Goal: Information Seeking & Learning: Learn about a topic

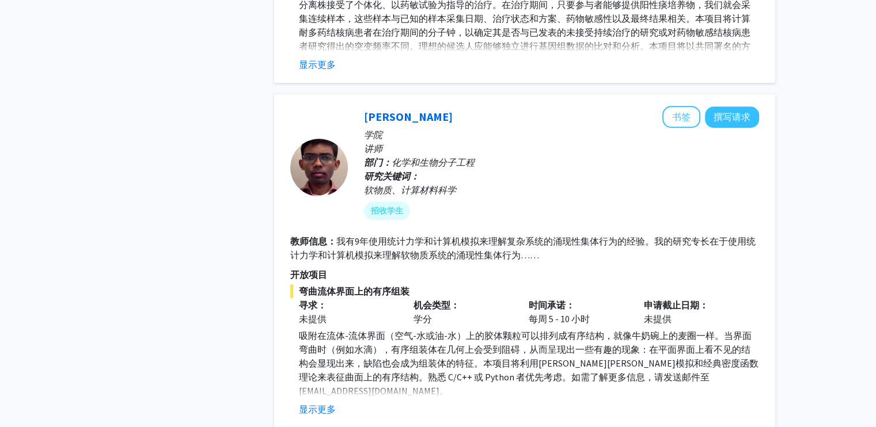
scroll to position [921, 0]
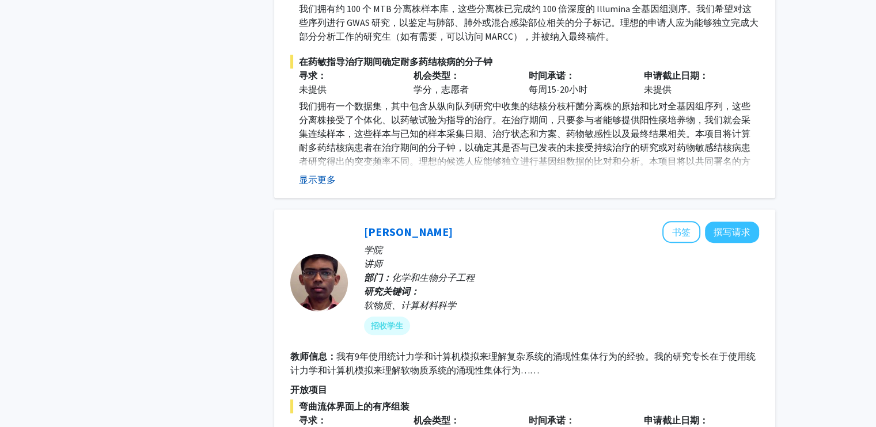
click at [313, 174] on font "显示更多" at bounding box center [317, 180] width 37 height 12
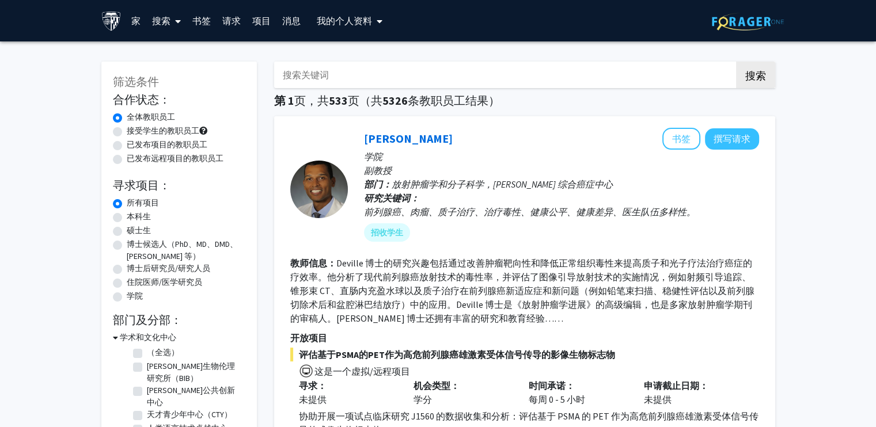
scroll to position [115, 0]
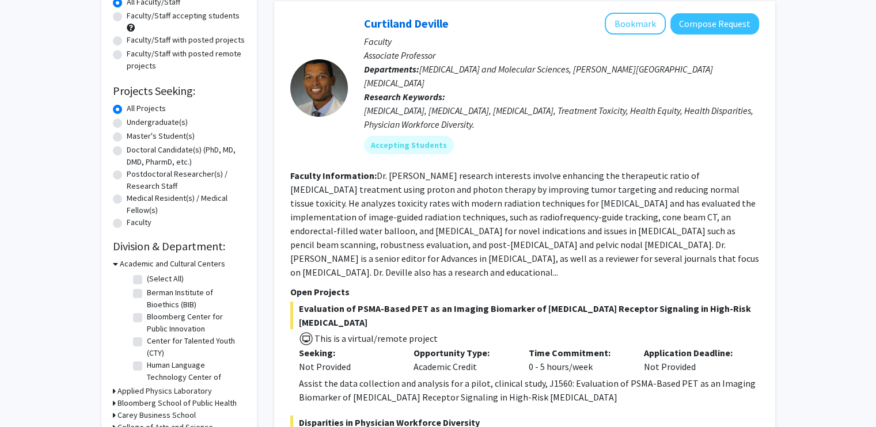
click at [145, 139] on label "Master's Student(s)" at bounding box center [161, 136] width 68 height 12
click at [134, 138] on input "Master's Student(s)" at bounding box center [130, 133] width 7 height 7
radio input "true"
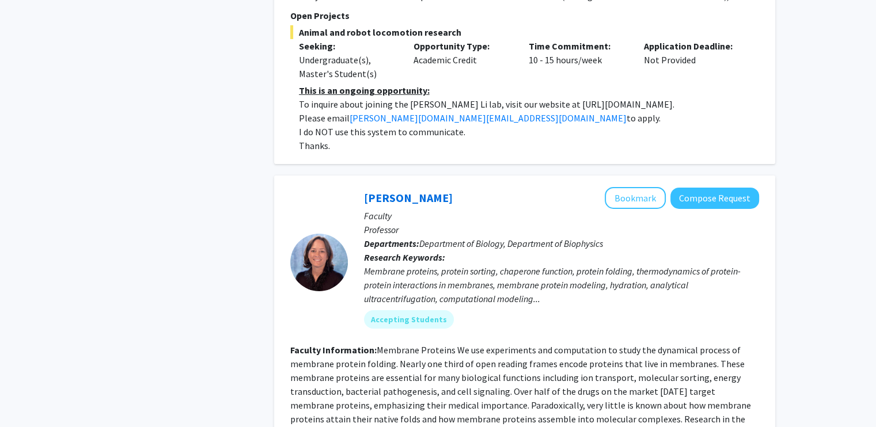
scroll to position [4031, 0]
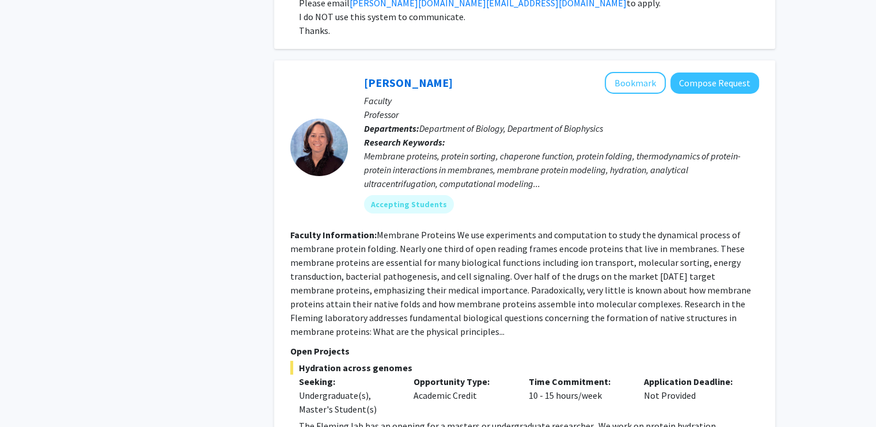
drag, startPoint x: 169, startPoint y: 67, endPoint x: 202, endPoint y: 117, distance: 59.4
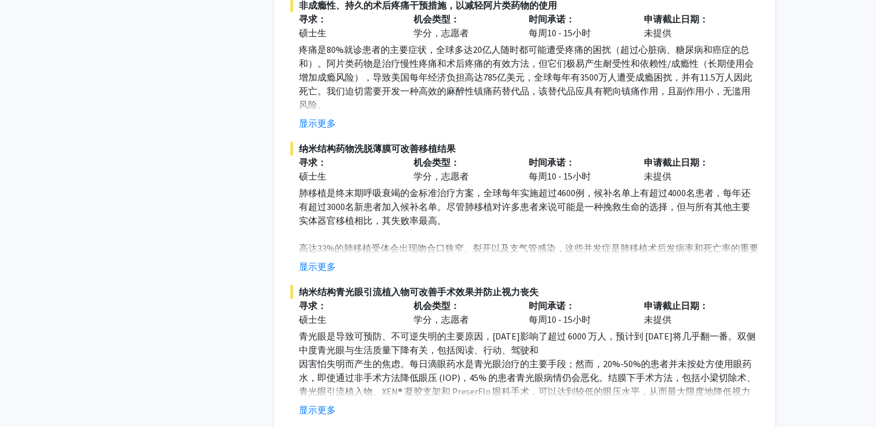
scroll to position [5130, 0]
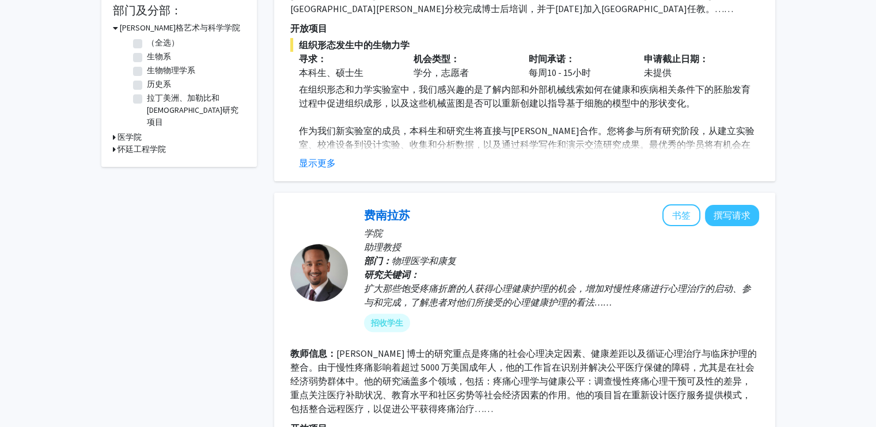
scroll to position [101, 0]
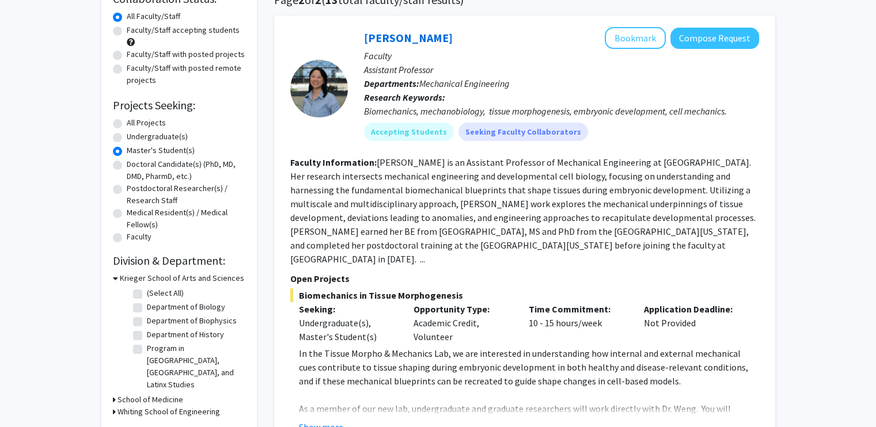
click at [127, 126] on label "All Projects" at bounding box center [146, 123] width 39 height 12
click at [127, 124] on input "All Projects" at bounding box center [130, 120] width 7 height 7
radio input "true"
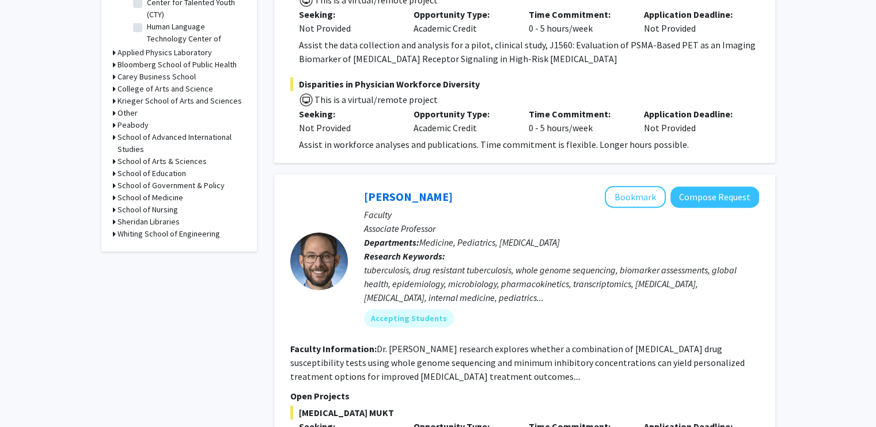
scroll to position [496, 0]
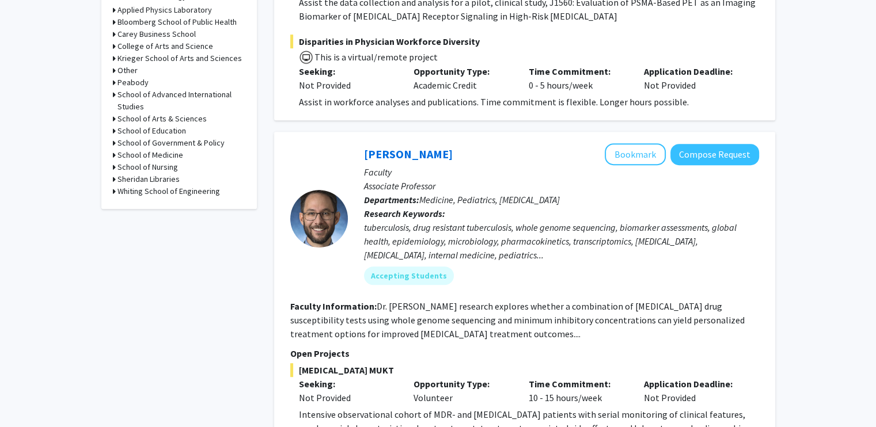
click at [113, 154] on icon at bounding box center [114, 155] width 3 height 12
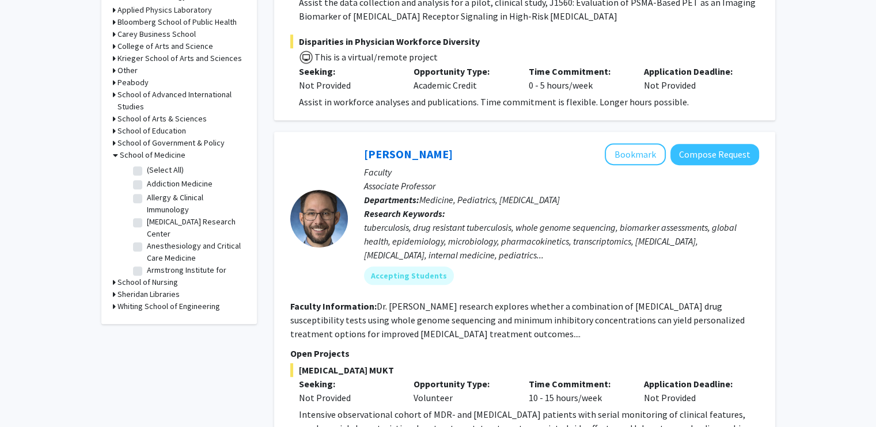
click at [147, 170] on label "(Select All)" at bounding box center [165, 170] width 37 height 12
click at [147, 170] on input "(Select All)" at bounding box center [150, 167] width 7 height 7
checkbox input "true"
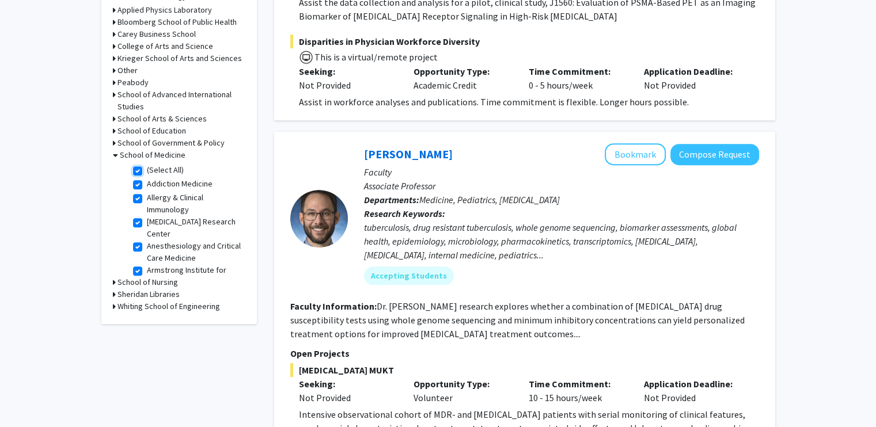
checkbox input "true"
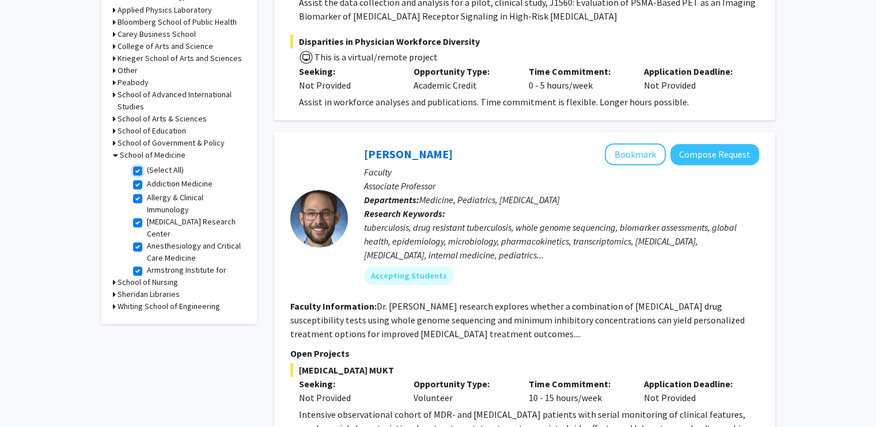
checkbox input "true"
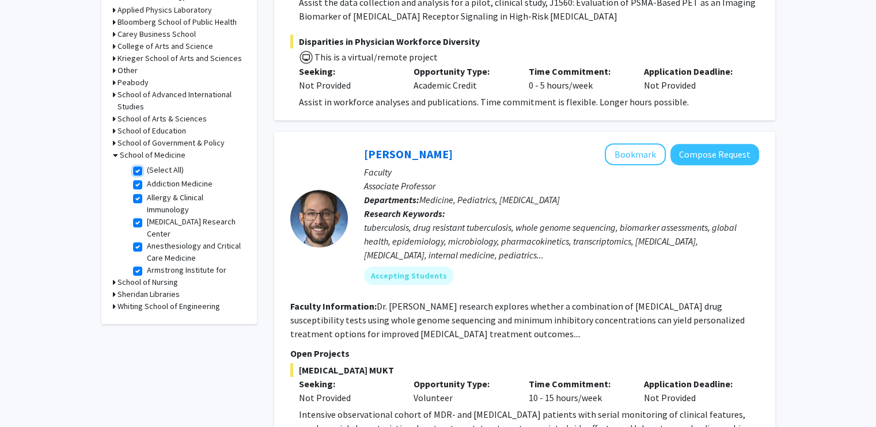
checkbox input "true"
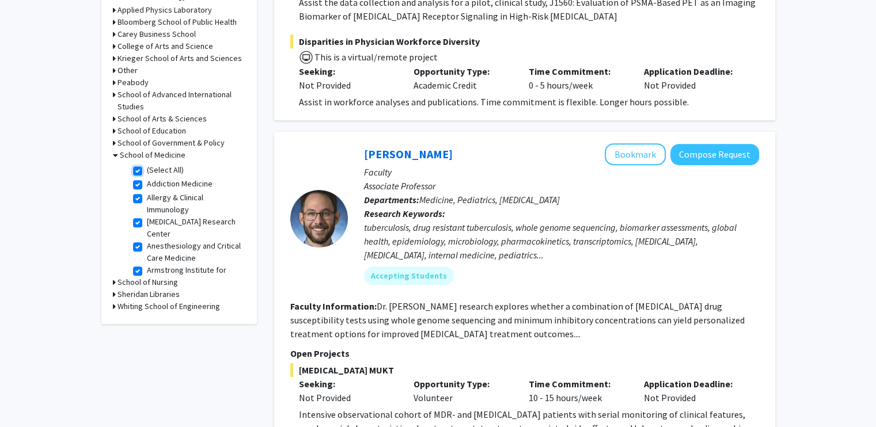
checkbox input "true"
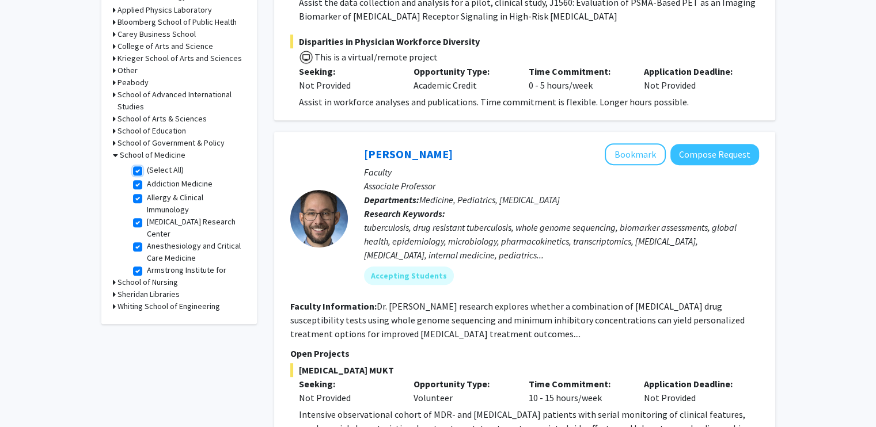
checkbox input "true"
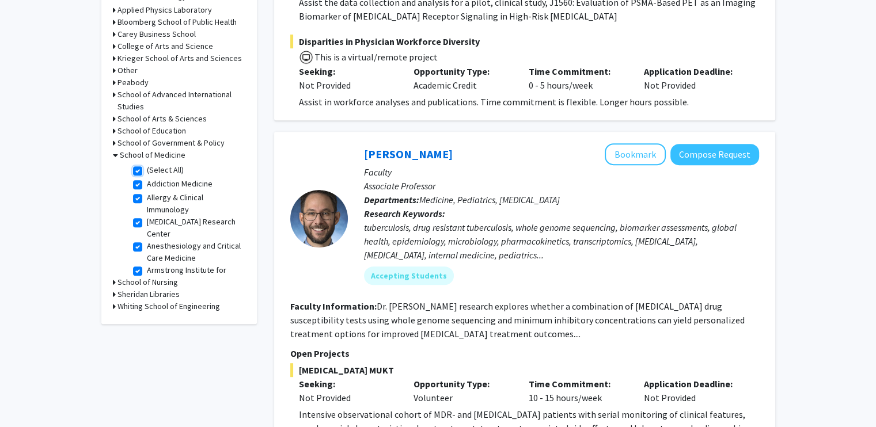
checkbox input "true"
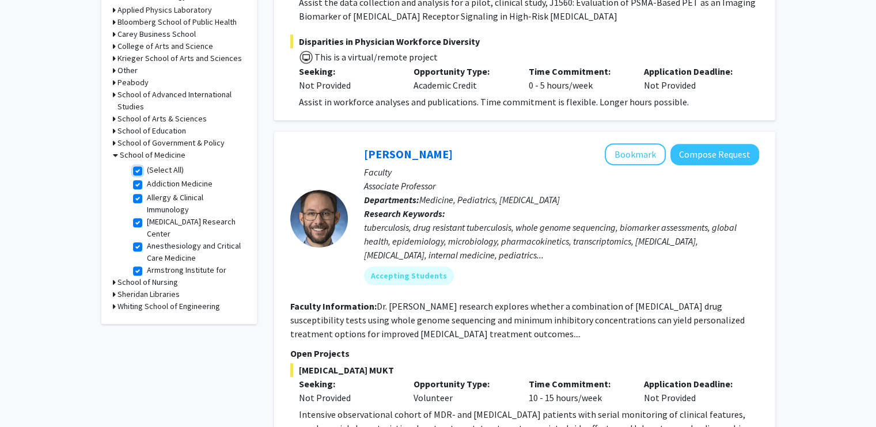
checkbox input "true"
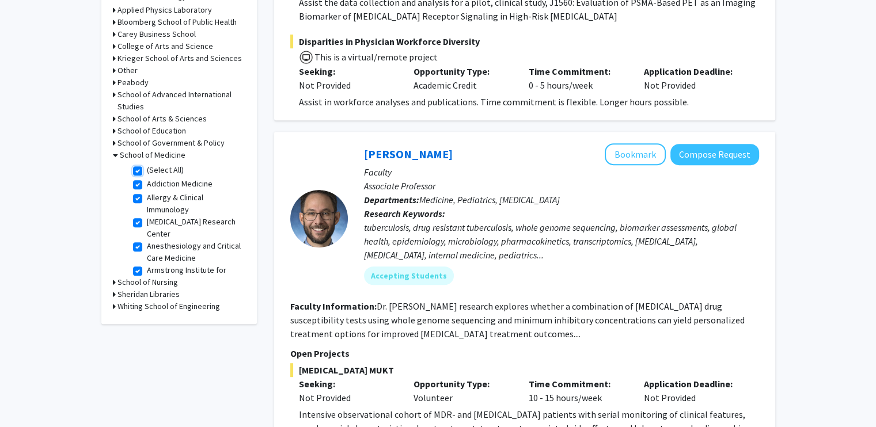
checkbox input "true"
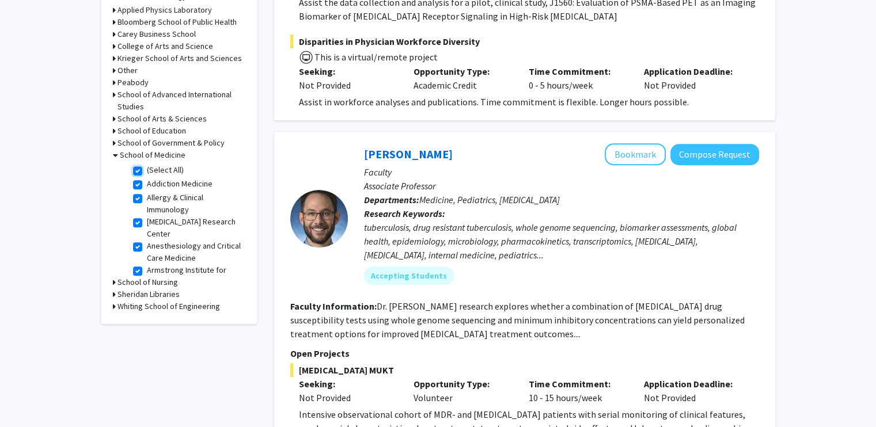
checkbox input "true"
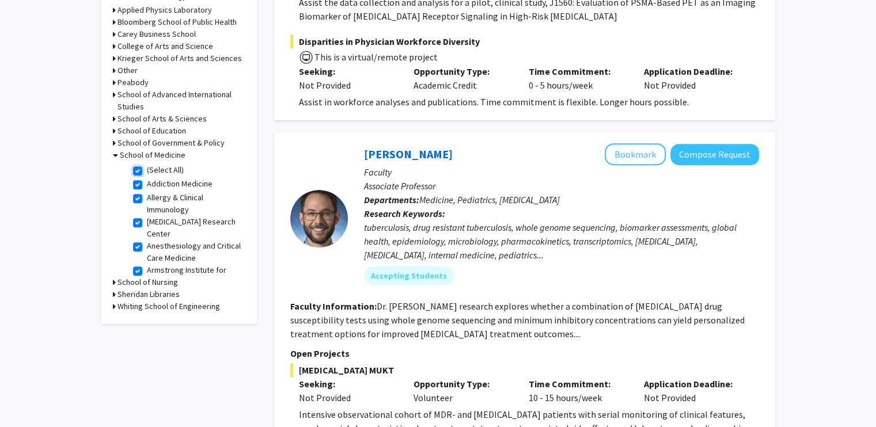
checkbox input "true"
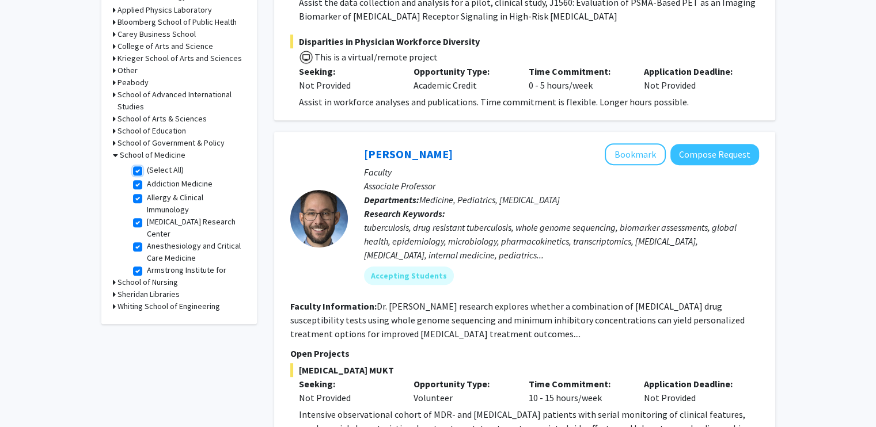
checkbox input "true"
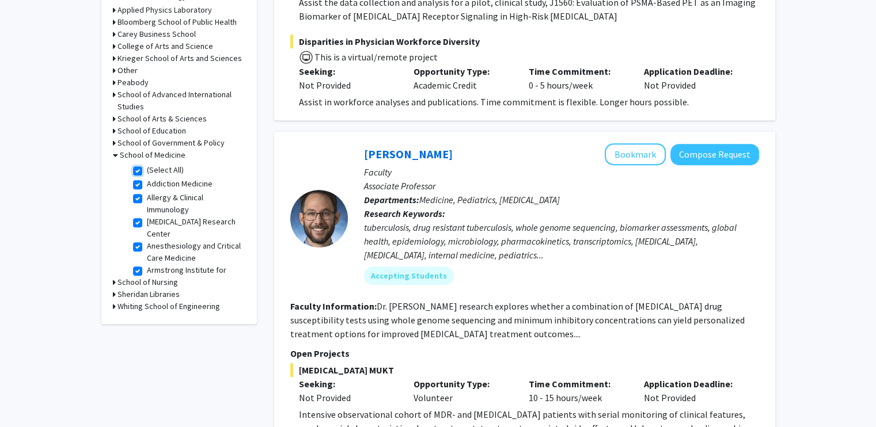
checkbox input "true"
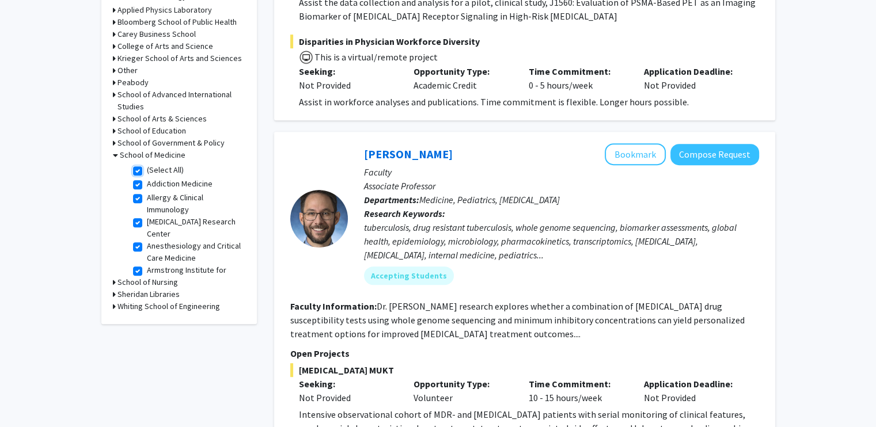
checkbox input "true"
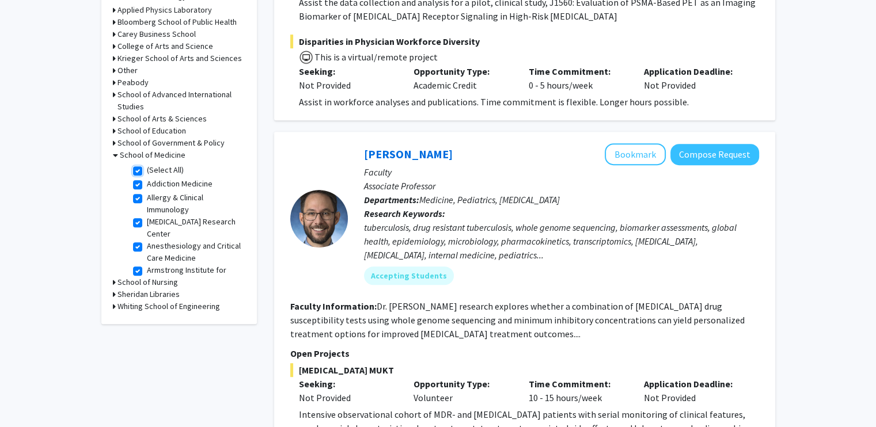
checkbox input "true"
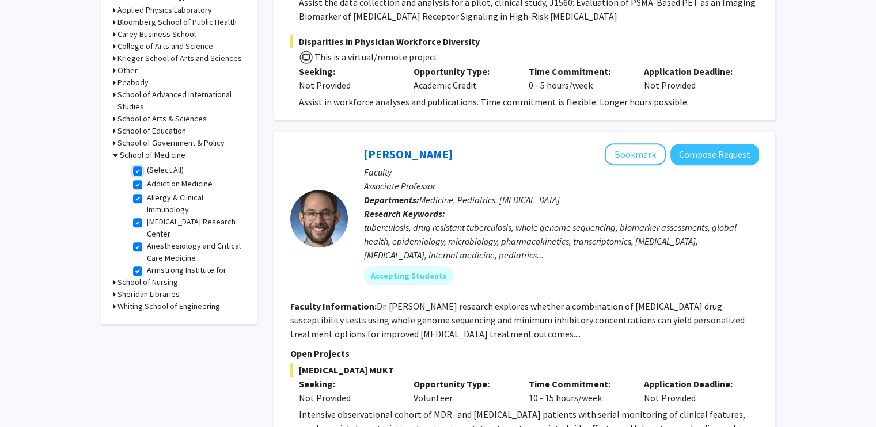
checkbox input "true"
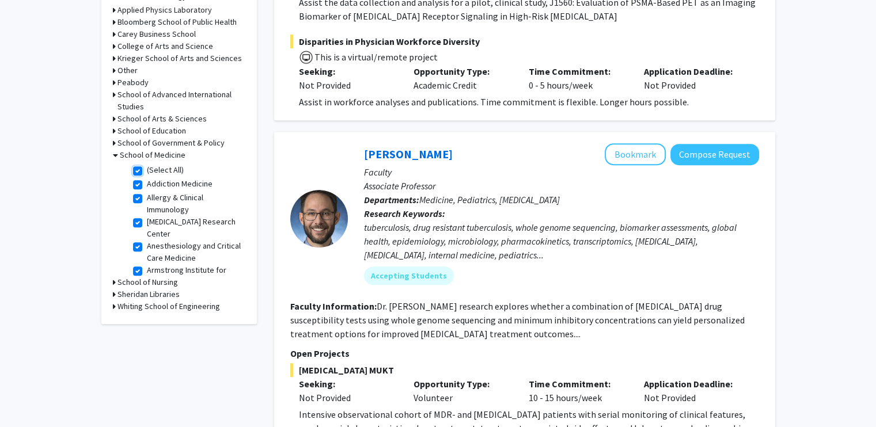
checkbox input "true"
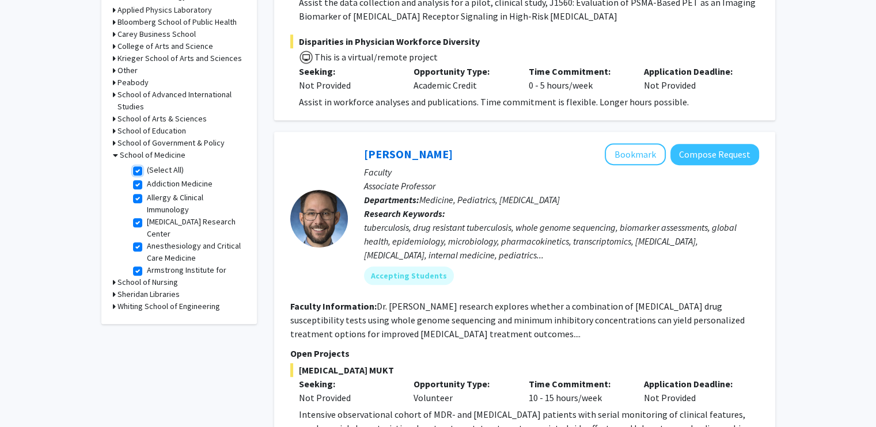
checkbox input "true"
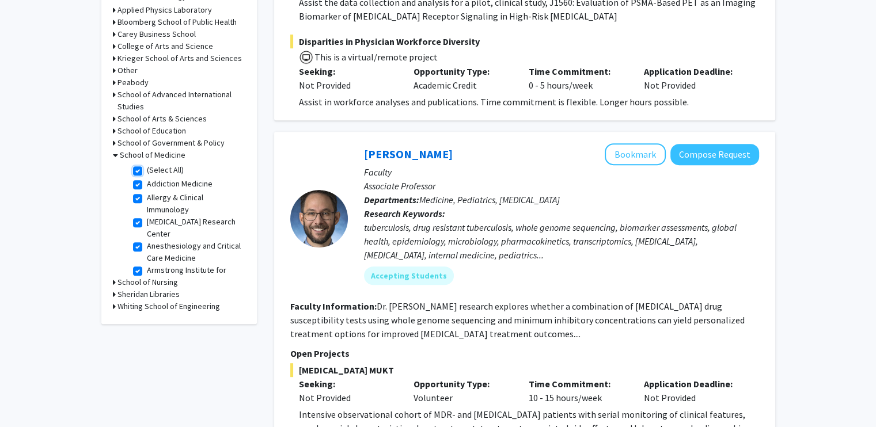
checkbox input "true"
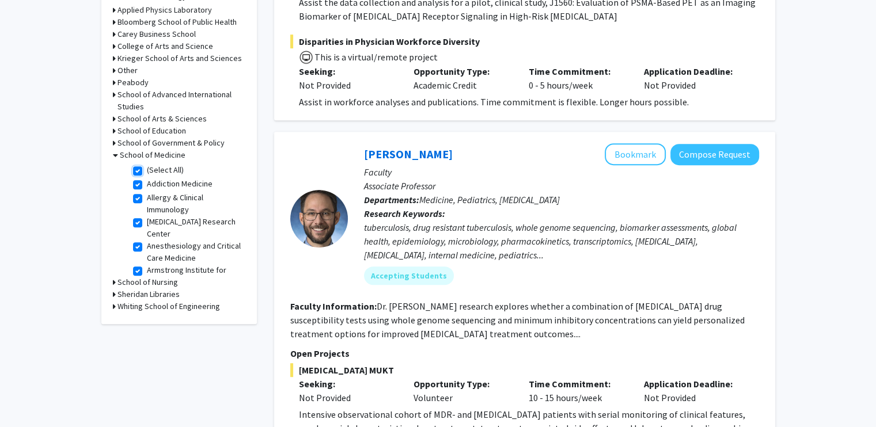
checkbox input "true"
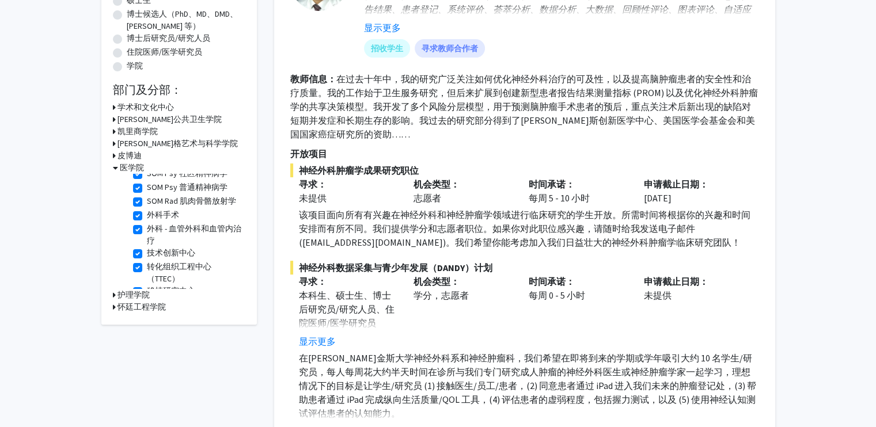
scroll to position [1433, 0]
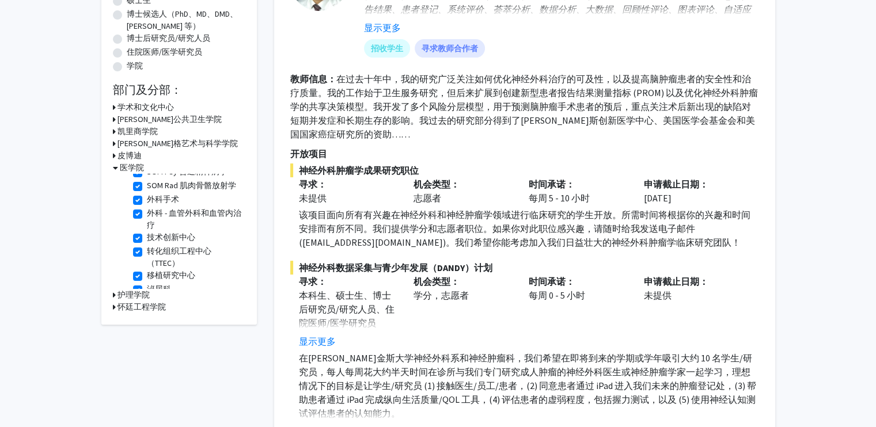
click at [147, 297] on label "[PERSON_NAME]默眼科研究所" at bounding box center [195, 309] width 96 height 24
click at [147, 297] on input "[PERSON_NAME]默眼科研究所" at bounding box center [150, 300] width 7 height 7
checkbox input "false"
checkbox input "true"
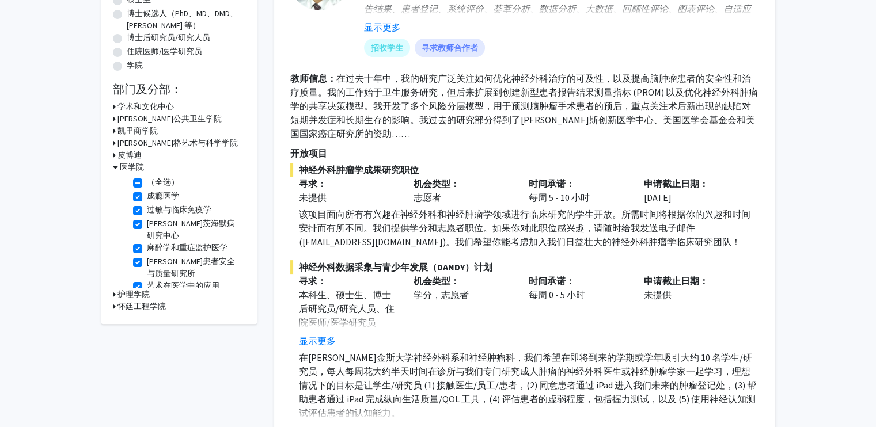
scroll to position [230, 0]
click at [147, 224] on label "[PERSON_NAME]茨海默病研究中心" at bounding box center [195, 230] width 96 height 24
click at [147, 224] on input "[PERSON_NAME]茨海默病研究中心" at bounding box center [150, 221] width 7 height 7
checkbox input "false"
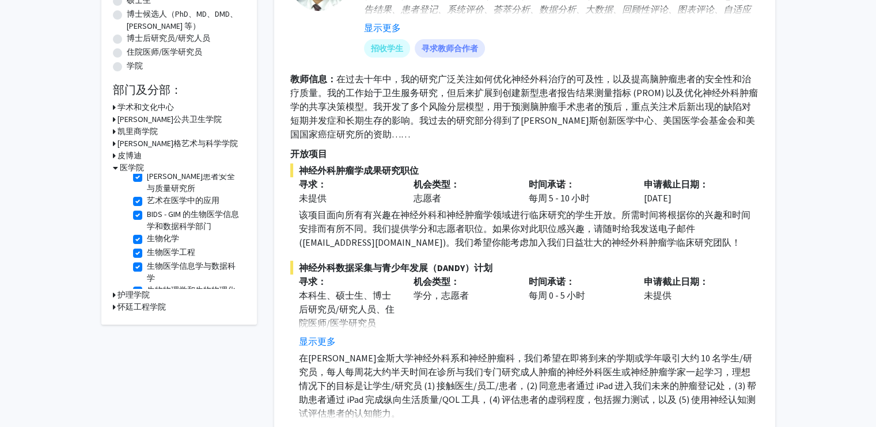
scroll to position [31, 0]
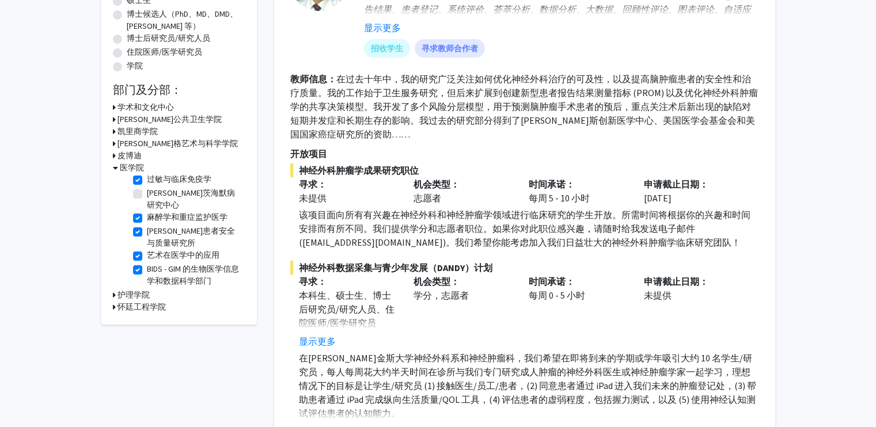
click at [174, 250] on font "艺术在医学中的应用" at bounding box center [183, 255] width 73 height 10
click at [154, 249] on input "艺术在医学中的应用" at bounding box center [150, 252] width 7 height 7
checkbox input "false"
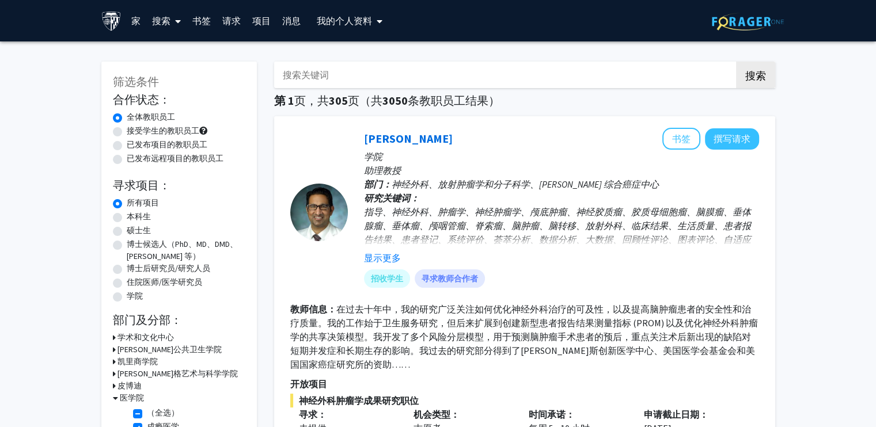
scroll to position [230, 0]
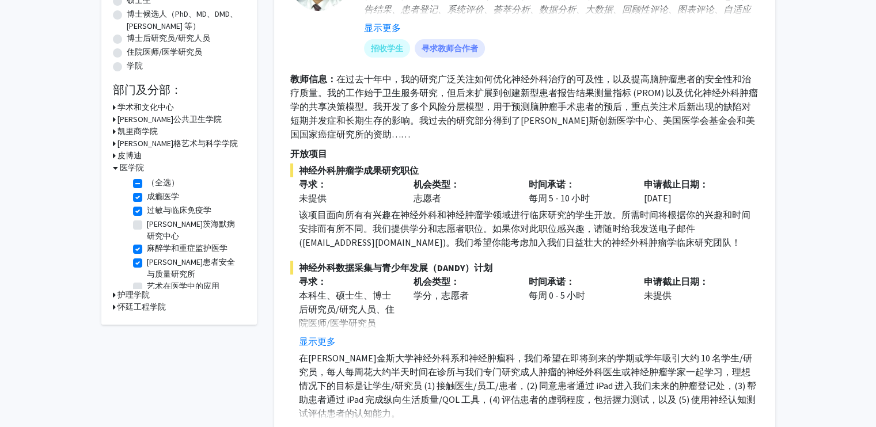
click at [179, 243] on font "麻醉学和重症监护医学" at bounding box center [187, 248] width 81 height 10
click at [154, 242] on input "麻醉学和重症监护医学" at bounding box center [150, 245] width 7 height 7
checkbox input "false"
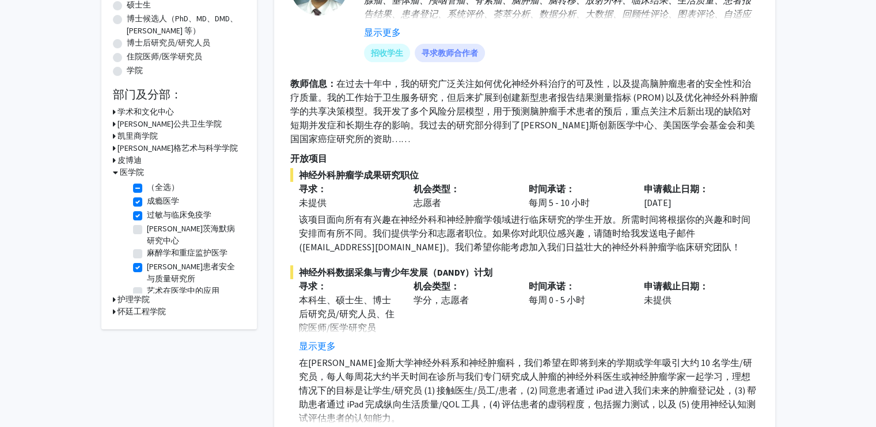
scroll to position [230, 0]
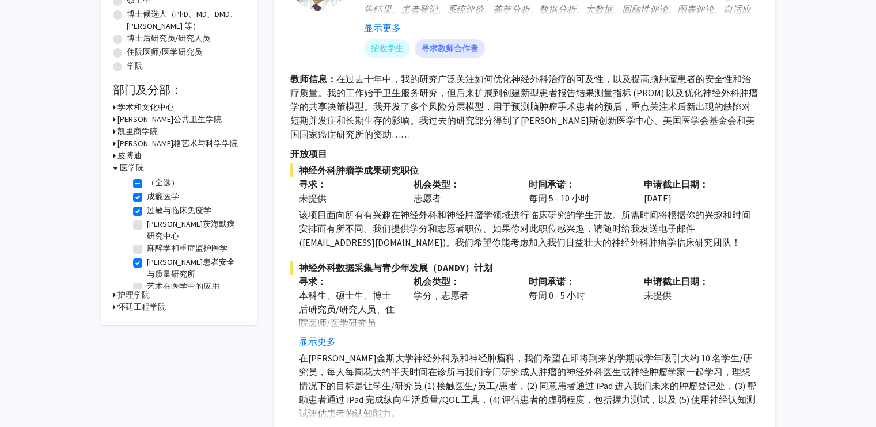
click at [147, 185] on label "（全选）" at bounding box center [163, 183] width 32 height 12
click at [147, 184] on input "（全选）" at bounding box center [150, 180] width 7 height 7
checkbox input "false"
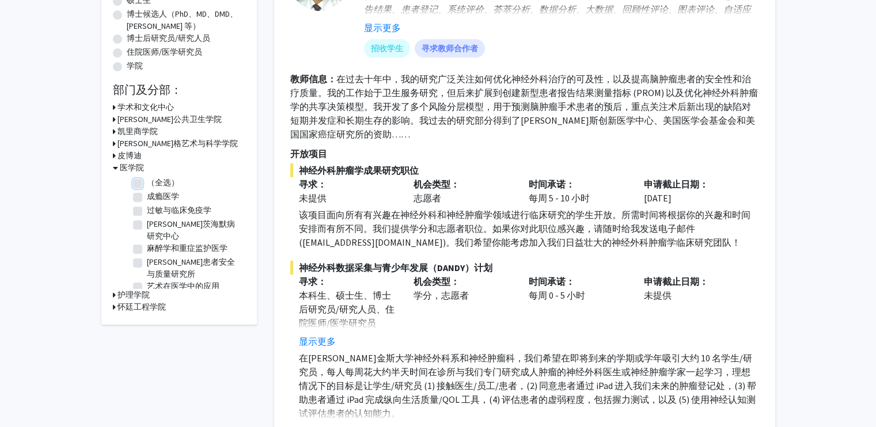
checkbox input "false"
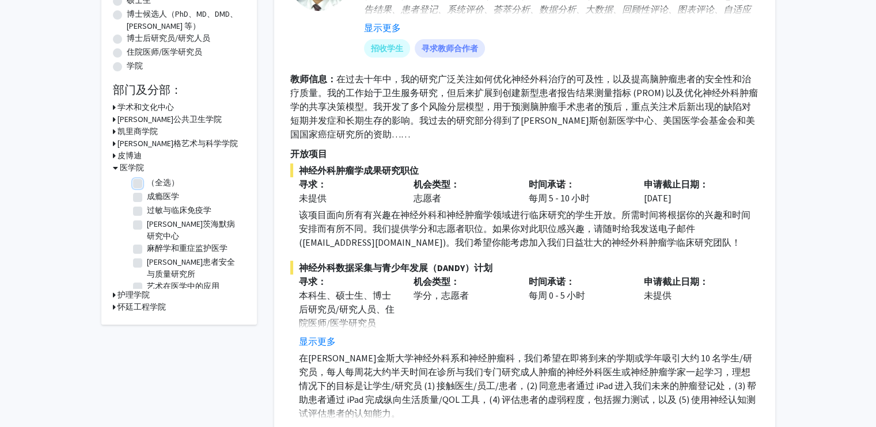
checkbox input "false"
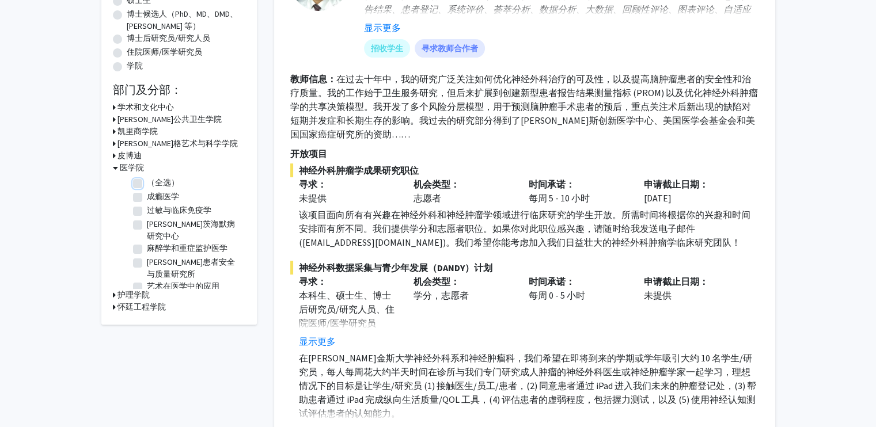
checkbox input "false"
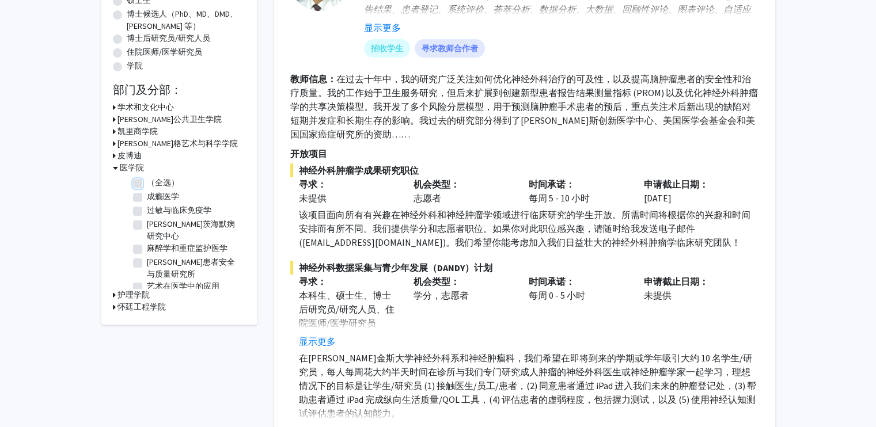
checkbox input "false"
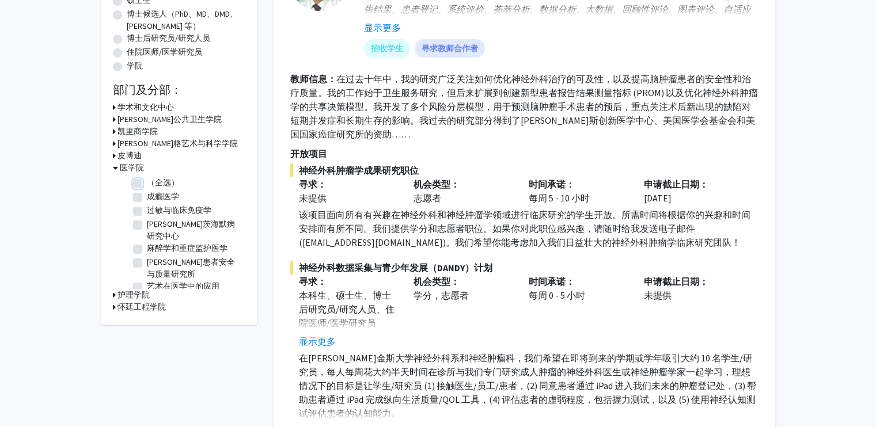
checkbox input "false"
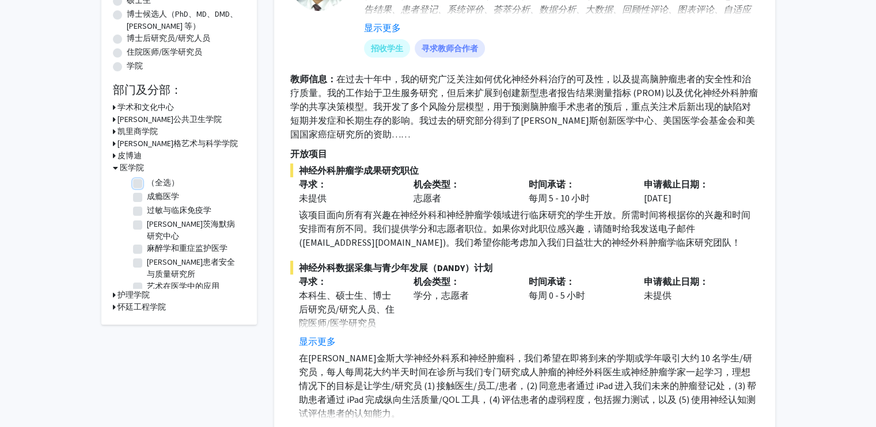
checkbox input "false"
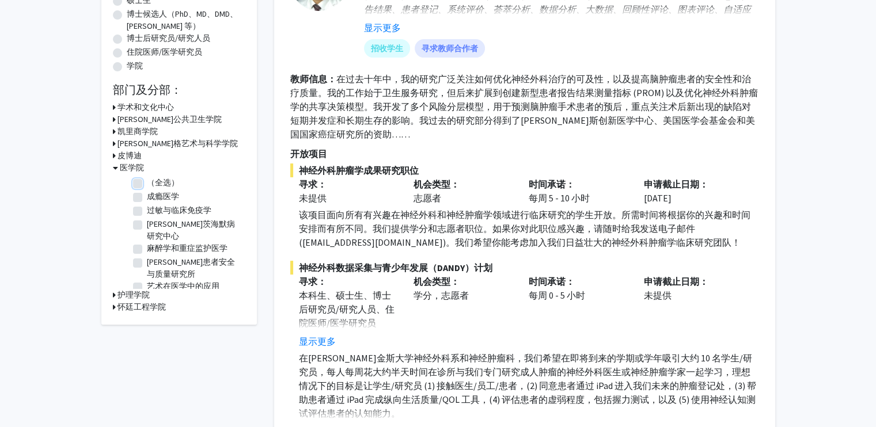
checkbox input "false"
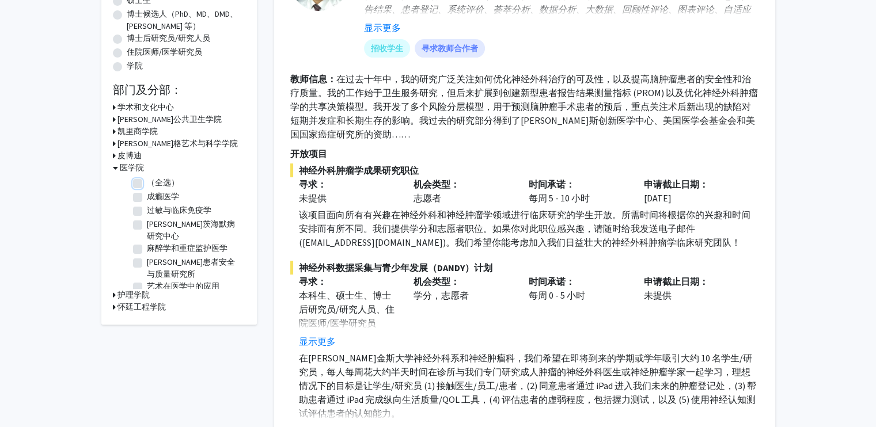
checkbox input "false"
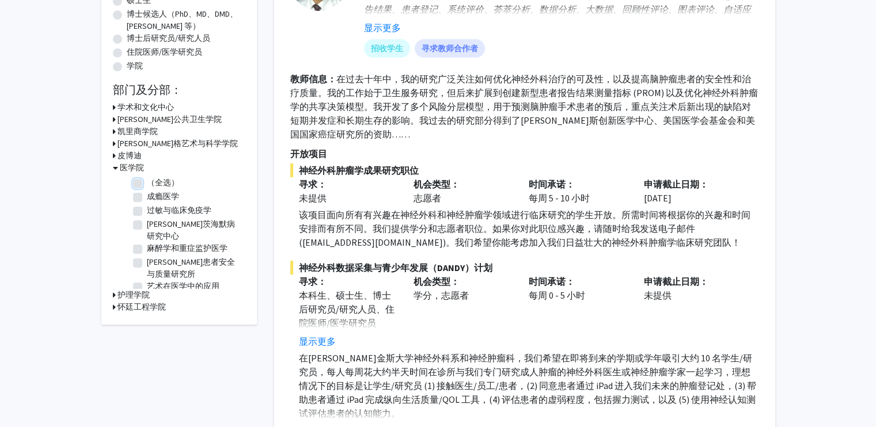
checkbox input "false"
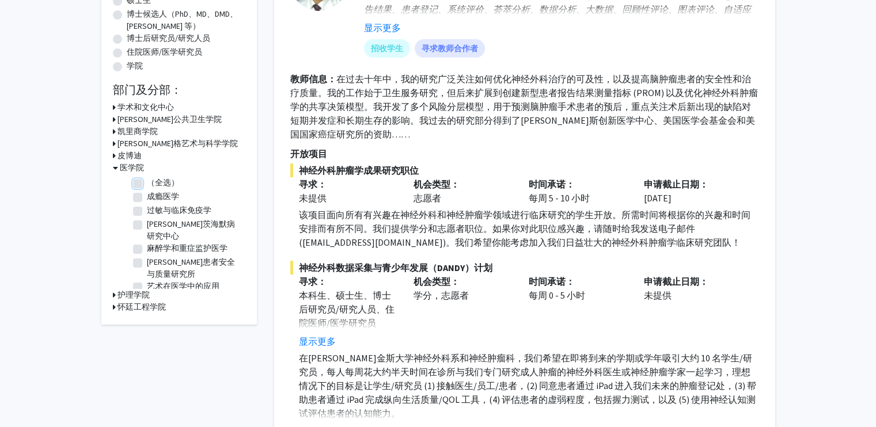
checkbox input "false"
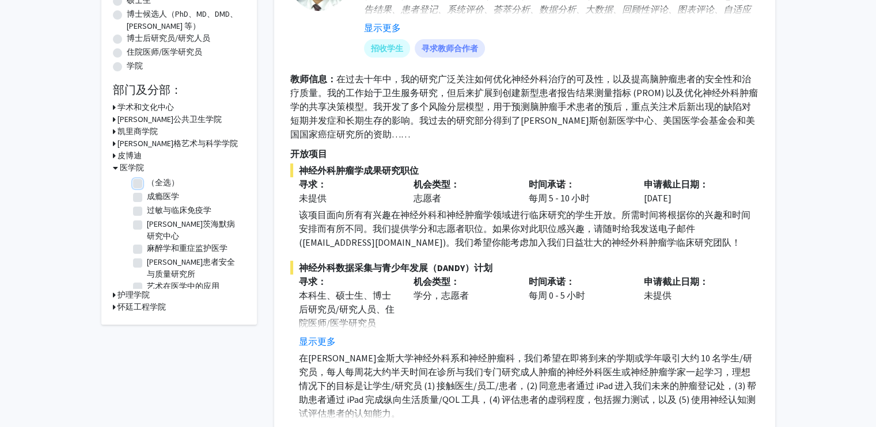
checkbox input "false"
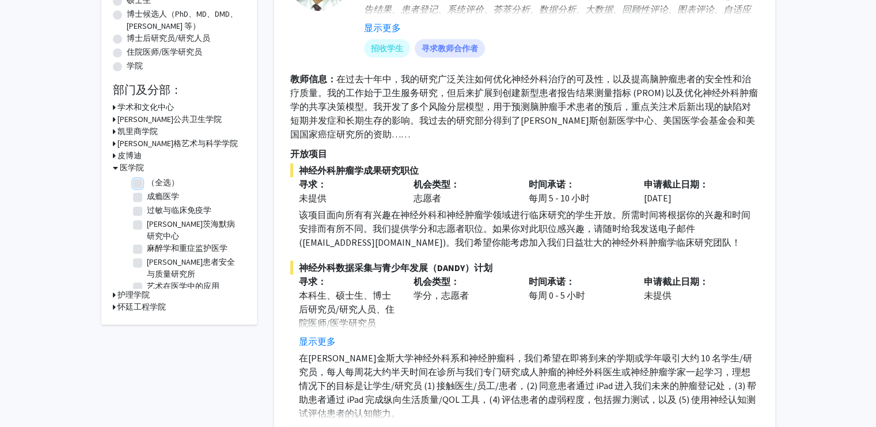
checkbox input "false"
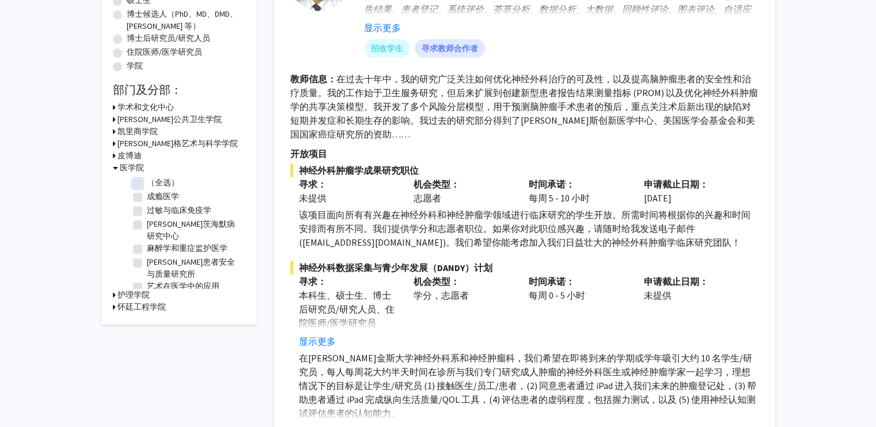
checkbox input "false"
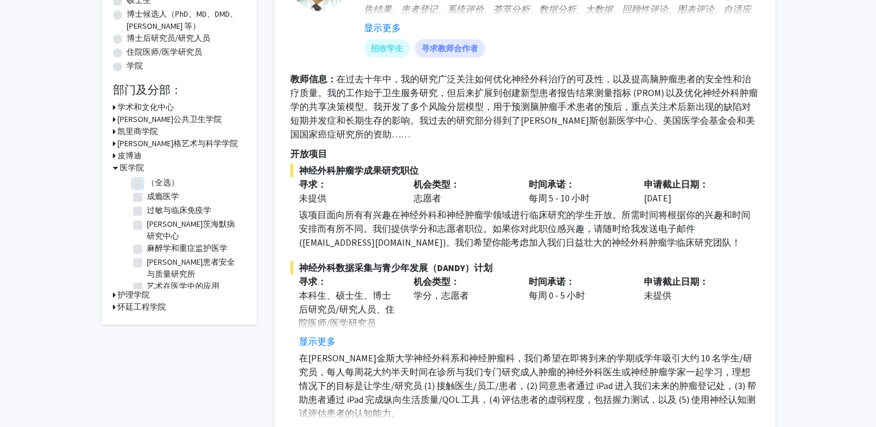
checkbox input "false"
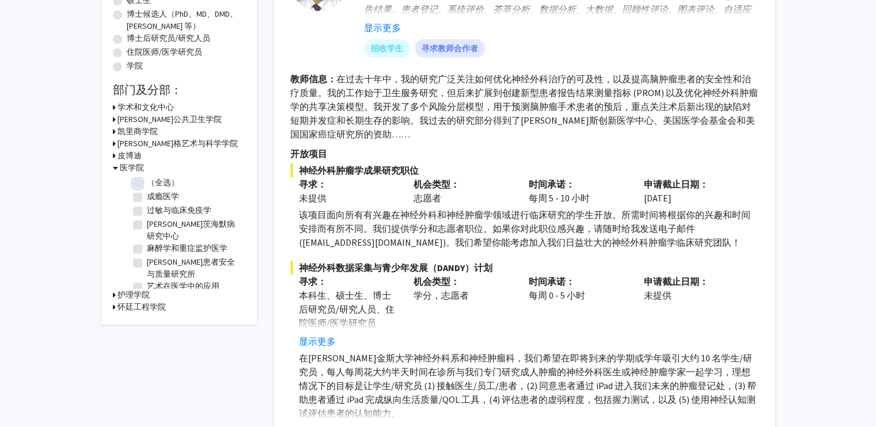
checkbox input "false"
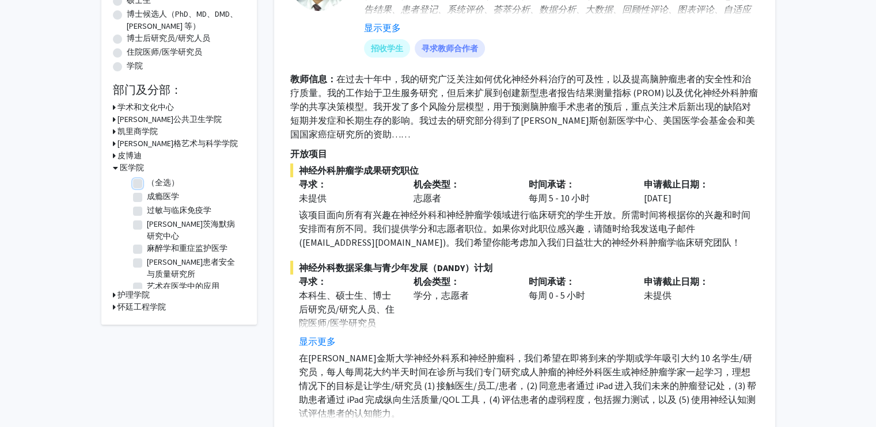
checkbox input "false"
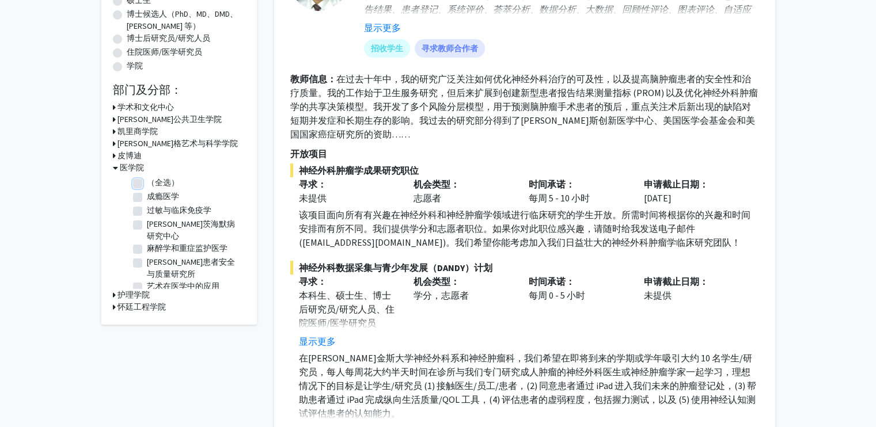
checkbox input "false"
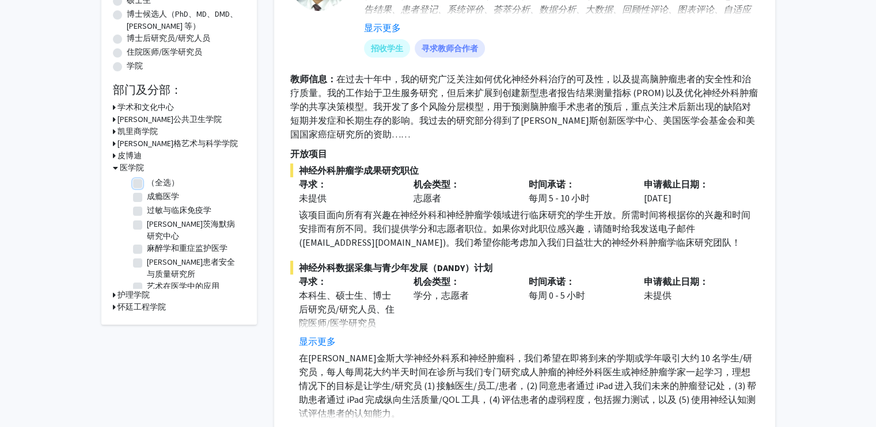
checkbox input "false"
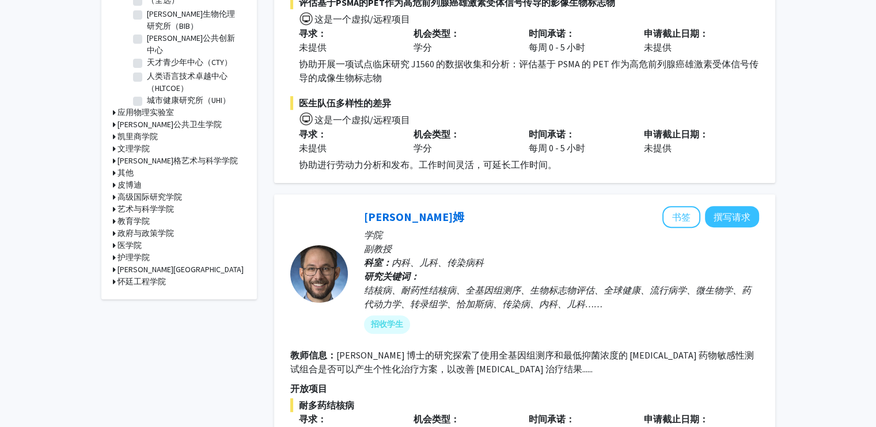
scroll to position [461, 0]
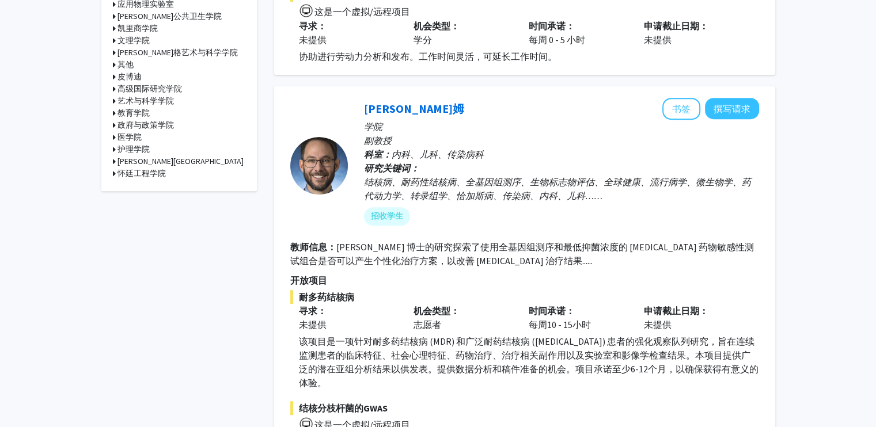
click at [113, 131] on icon at bounding box center [114, 137] width 3 height 12
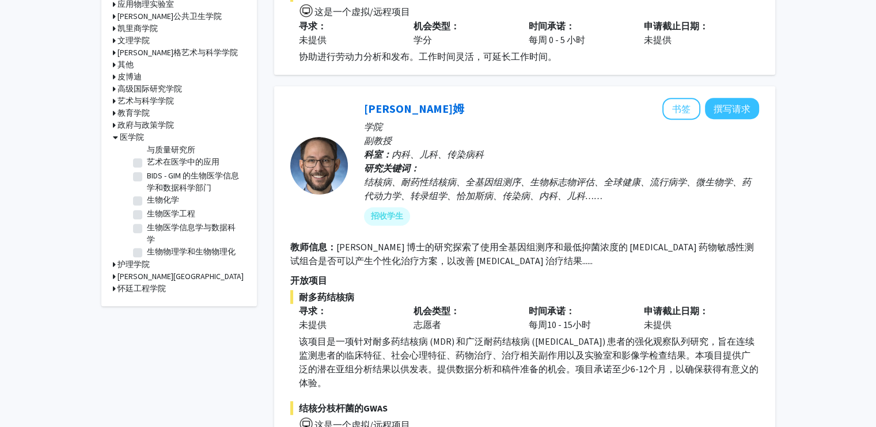
scroll to position [101, 0]
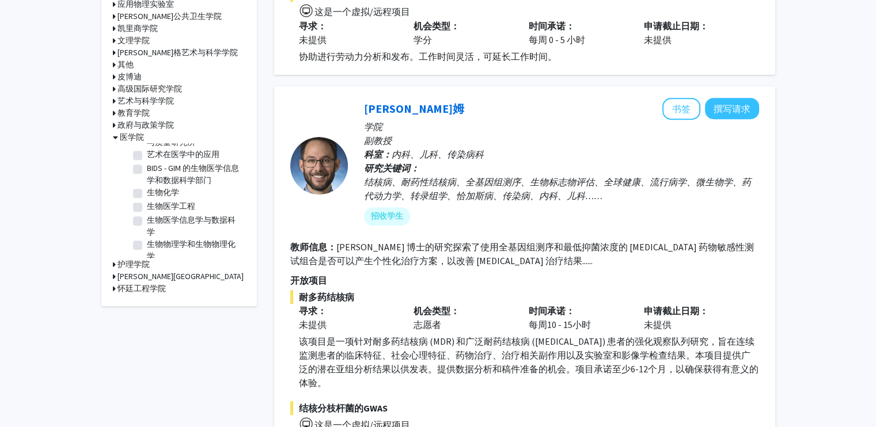
click at [147, 187] on label "生物化学" at bounding box center [163, 193] width 32 height 12
click at [147, 187] on input "生物化学" at bounding box center [150, 190] width 7 height 7
checkbox input "true"
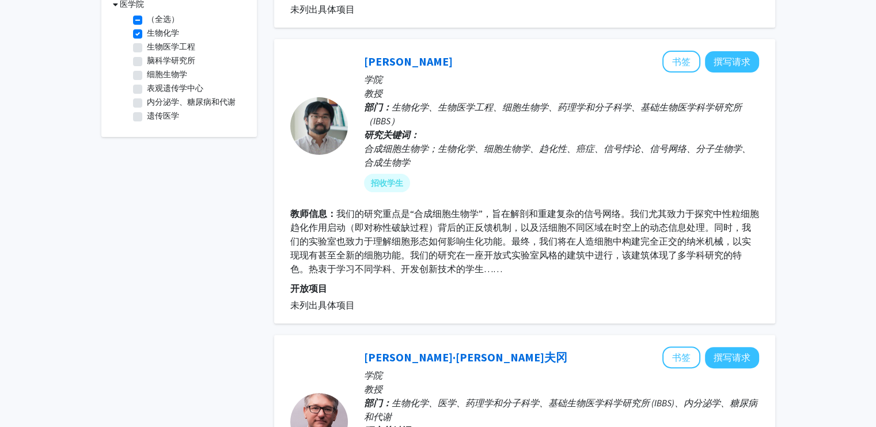
scroll to position [230, 0]
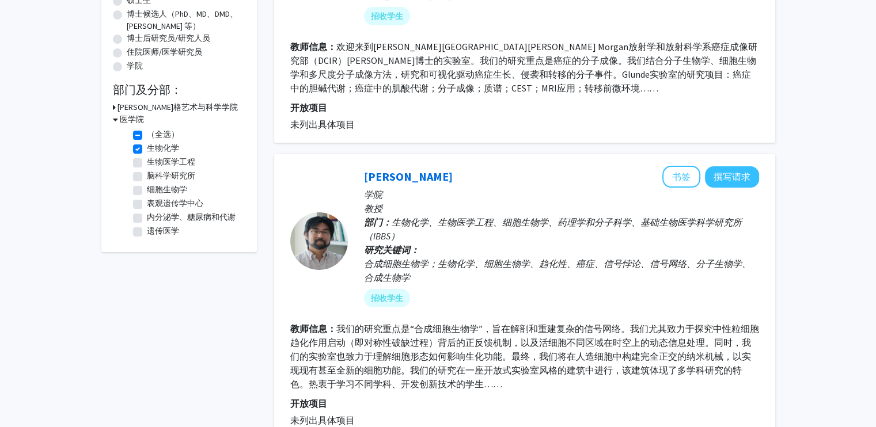
click at [147, 189] on label "细胞生物学" at bounding box center [167, 190] width 40 height 12
click at [147, 189] on input "细胞生物学" at bounding box center [150, 187] width 7 height 7
checkbox input "true"
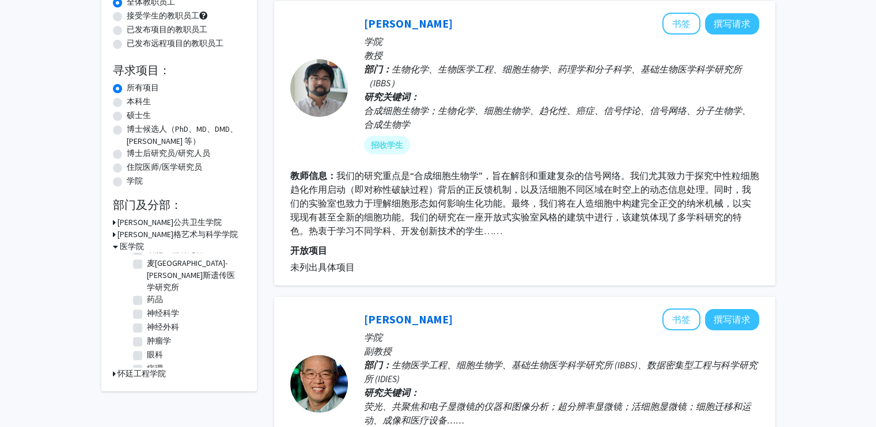
scroll to position [193, 0]
click at [147, 294] on label "药品" at bounding box center [155, 295] width 16 height 12
click at [147, 294] on input "药品" at bounding box center [150, 292] width 7 height 7
checkbox input "true"
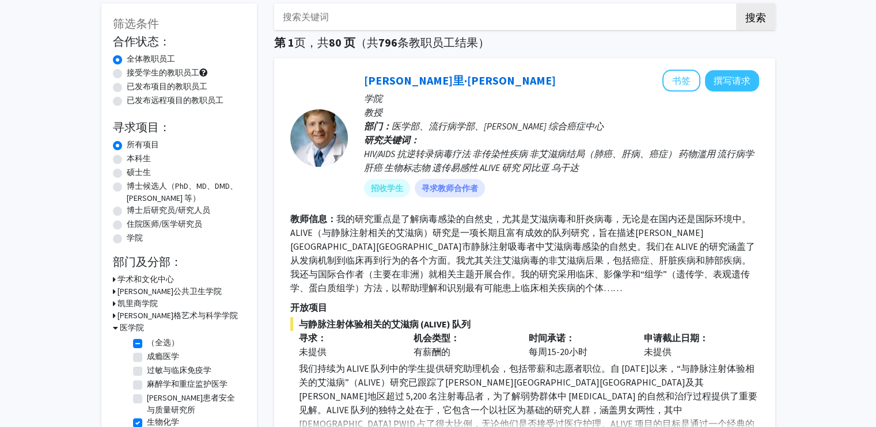
scroll to position [230, 0]
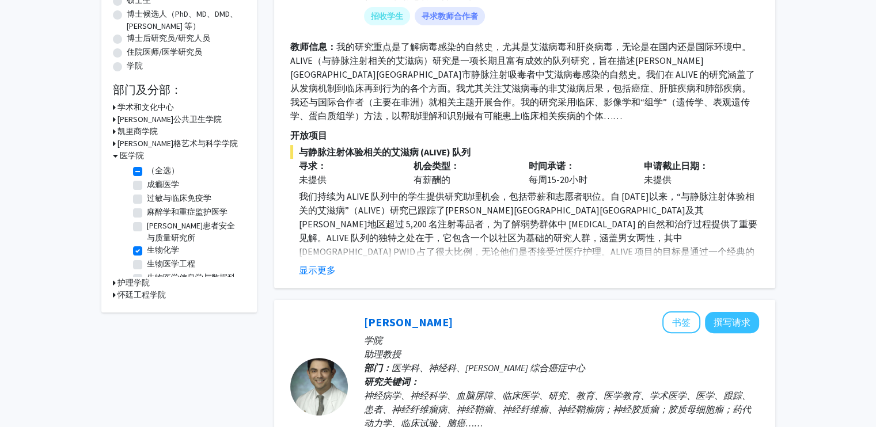
checkbox input "false"
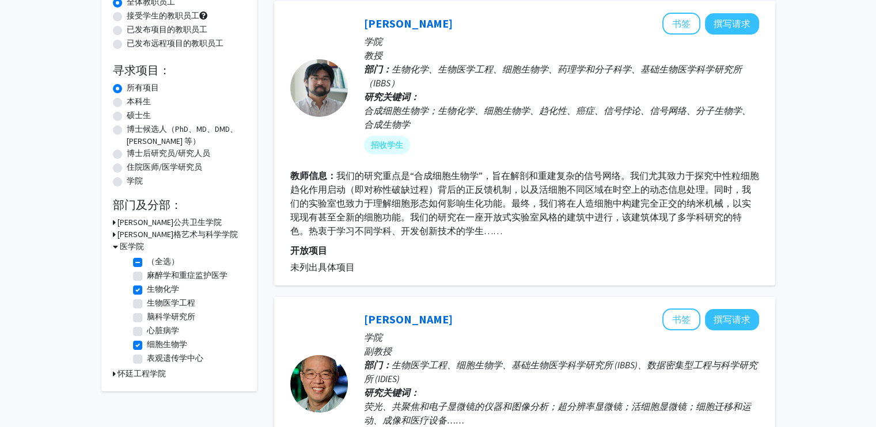
scroll to position [230, 0]
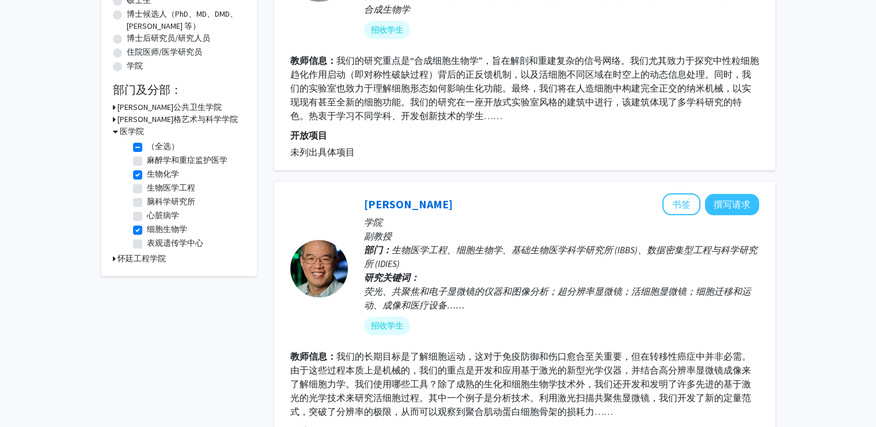
click at [147, 173] on label "生物化学" at bounding box center [163, 174] width 32 height 12
click at [147, 173] on input "生物化学" at bounding box center [150, 171] width 7 height 7
checkbox input "false"
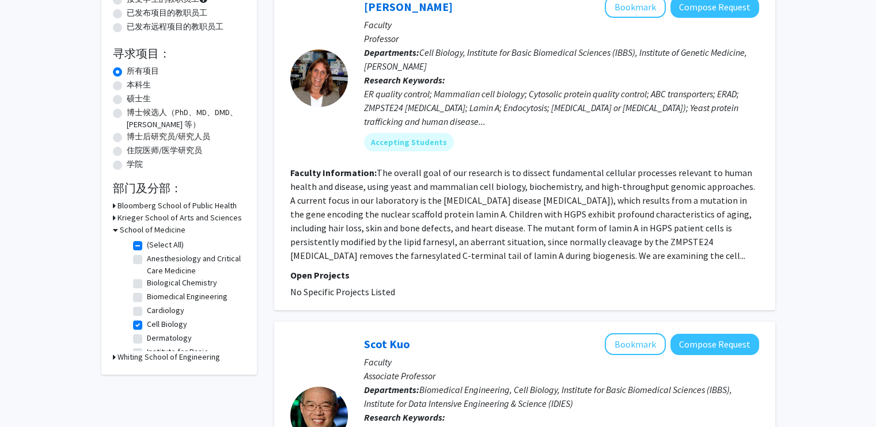
scroll to position [139, 0]
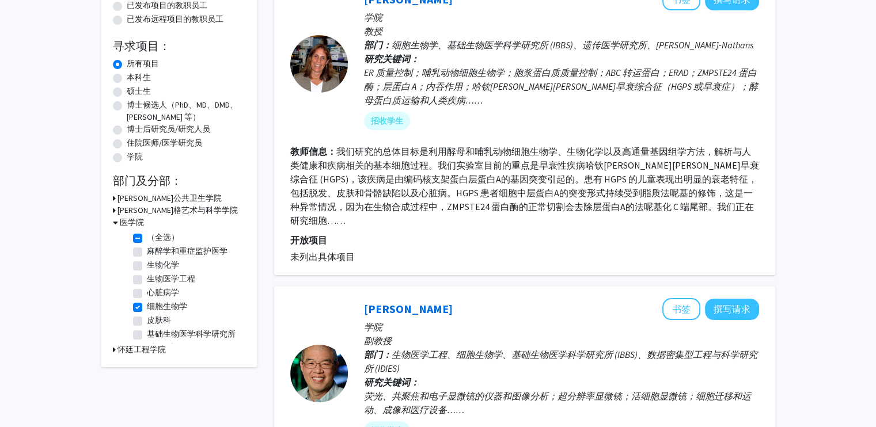
click at [147, 308] on label "细胞生物学" at bounding box center [167, 307] width 40 height 12
click at [147, 308] on input "细胞生物学" at bounding box center [150, 304] width 7 height 7
checkbox input "false"
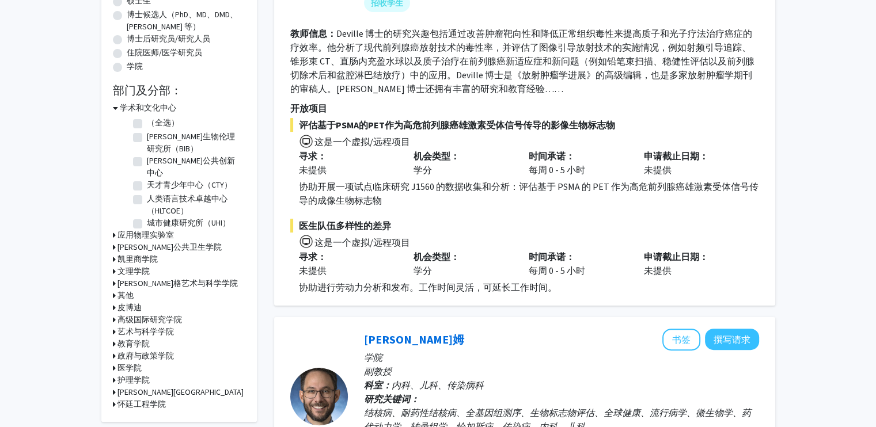
scroll to position [230, 0]
click at [113, 105] on icon at bounding box center [115, 107] width 5 height 12
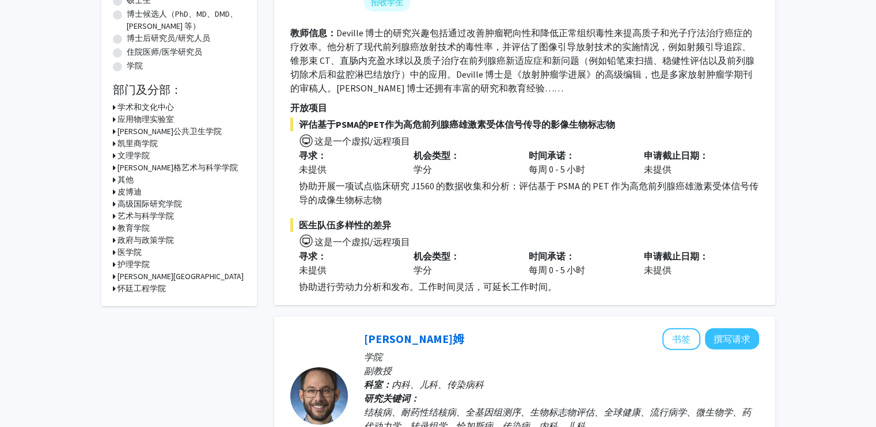
click at [113, 252] on icon at bounding box center [114, 252] width 3 height 12
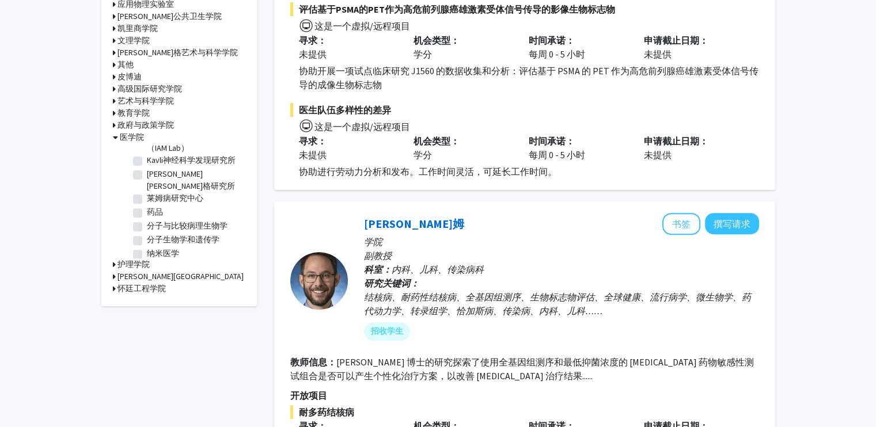
scroll to position [791, 0]
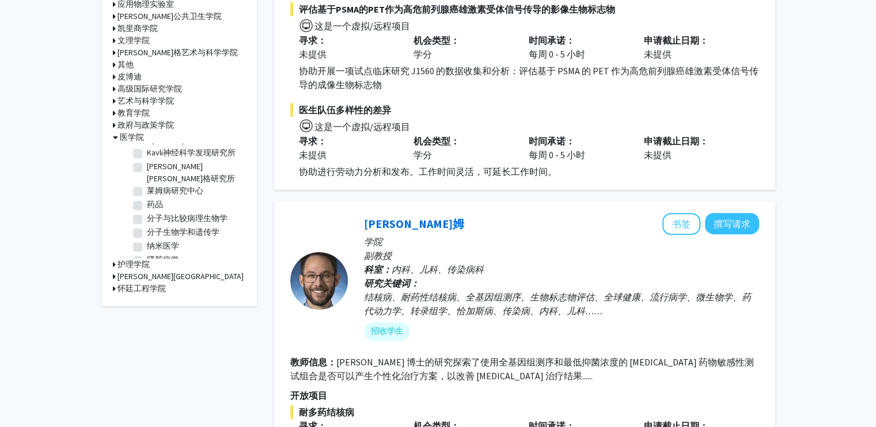
click at [147, 199] on label "药品" at bounding box center [155, 205] width 16 height 12
click at [147, 199] on input "药品" at bounding box center [150, 202] width 7 height 7
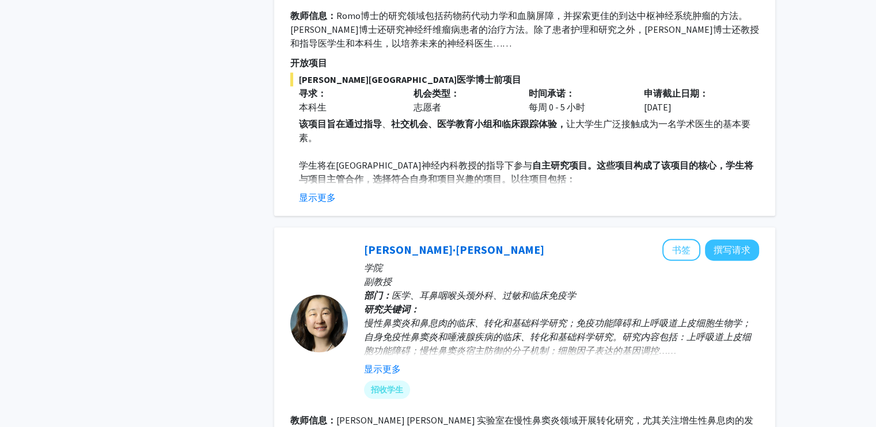
scroll to position [691, 0]
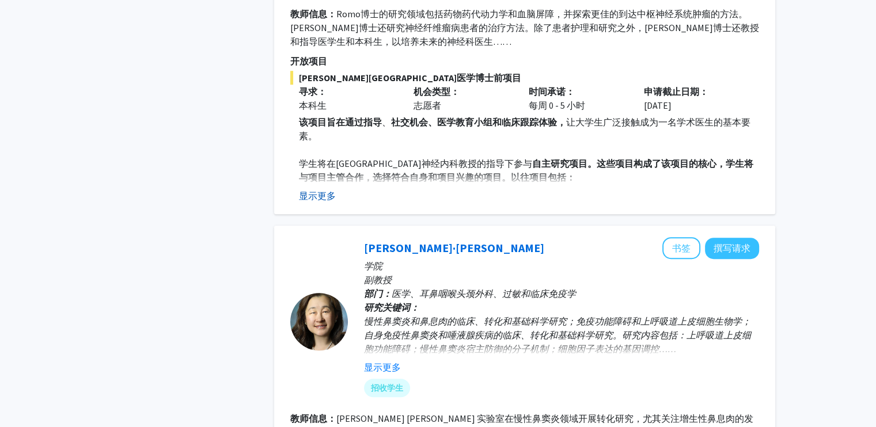
click at [315, 197] on font "显示更多" at bounding box center [317, 196] width 37 height 12
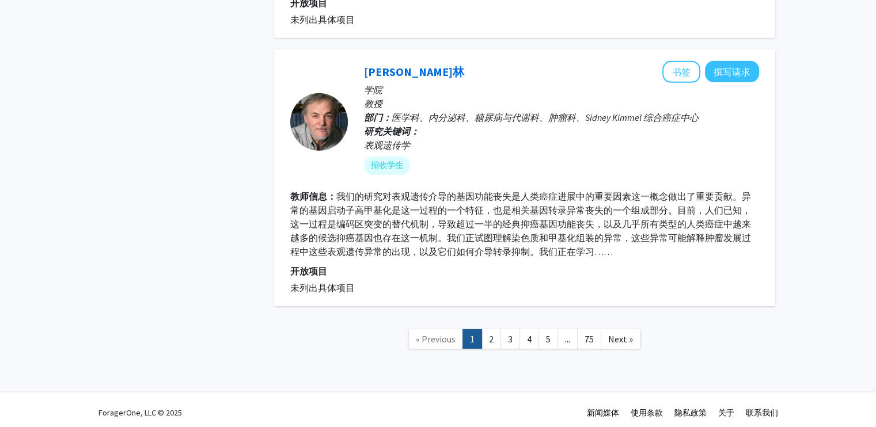
scroll to position [3637, 0]
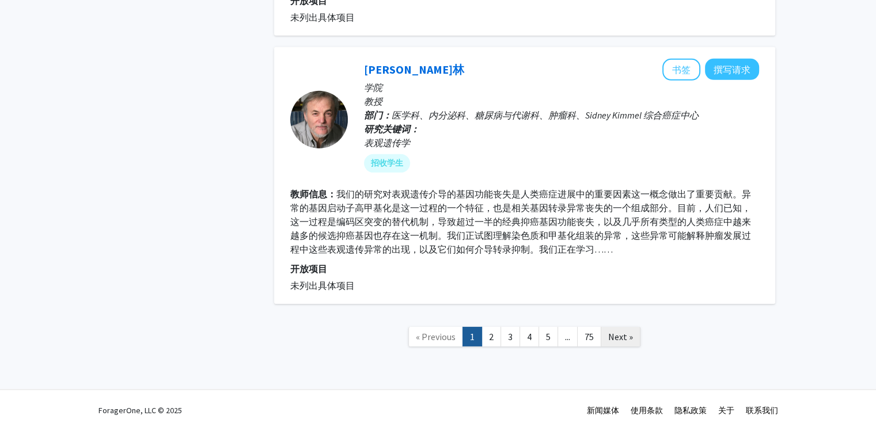
click at [610, 331] on span "Next »" at bounding box center [620, 337] width 25 height 12
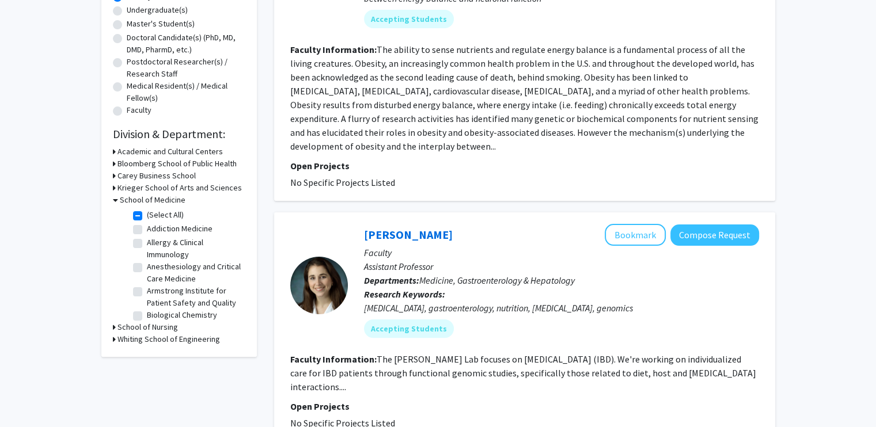
scroll to position [230, 0]
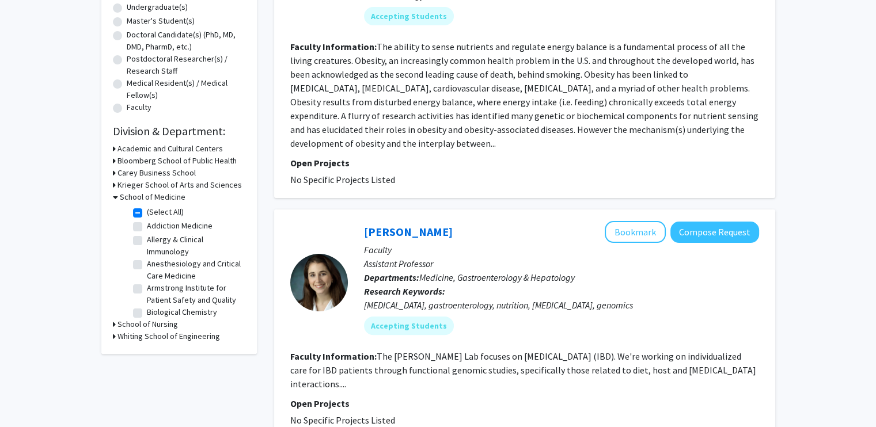
click at [147, 215] on label "(Select All)" at bounding box center [165, 212] width 37 height 12
click at [147, 214] on input "(Select All)" at bounding box center [150, 209] width 7 height 7
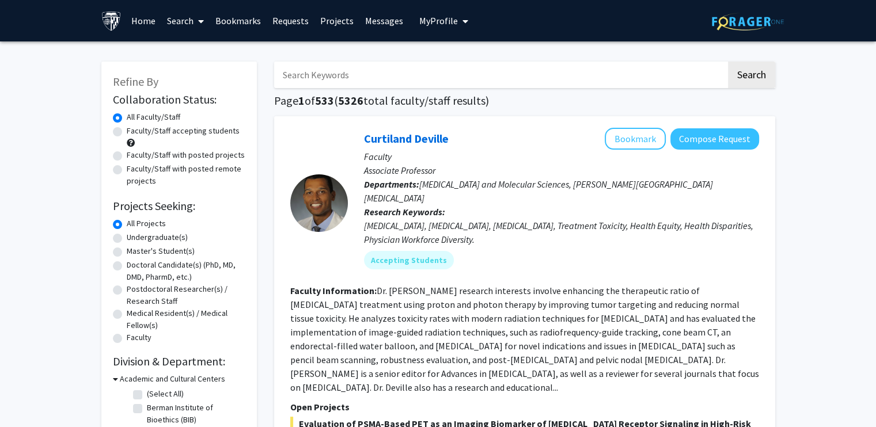
click at [366, 69] on input "Search Keywords" at bounding box center [500, 75] width 452 height 26
click at [728, 62] on button "Search" at bounding box center [751, 75] width 47 height 26
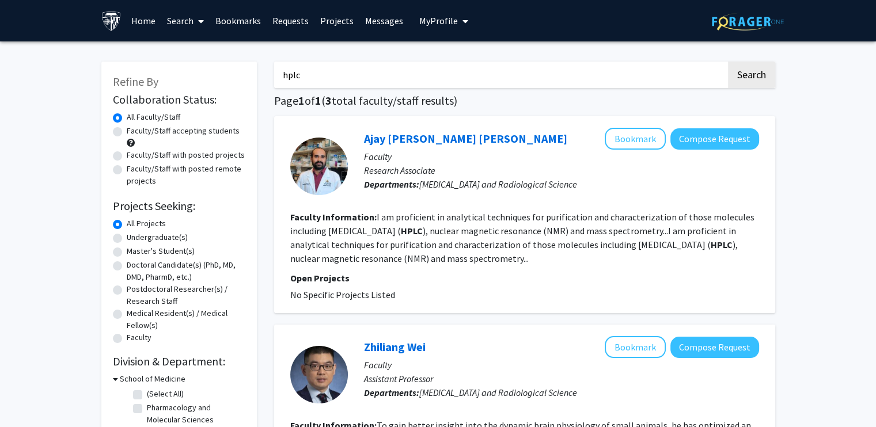
click at [850, 246] on div "Refine By Collaboration Status: Collaboration Status All Faculty/Staff Collabor…" at bounding box center [438, 404] width 876 height 726
drag, startPoint x: 305, startPoint y: 79, endPoint x: 239, endPoint y: 78, distance: 65.7
click at [245, 78] on div "Refine By Collaboration Status: Collaboration Status All Faculty/Staff Collabor…" at bounding box center [438, 396] width 691 height 692
click at [728, 62] on button "Search" at bounding box center [751, 75] width 47 height 26
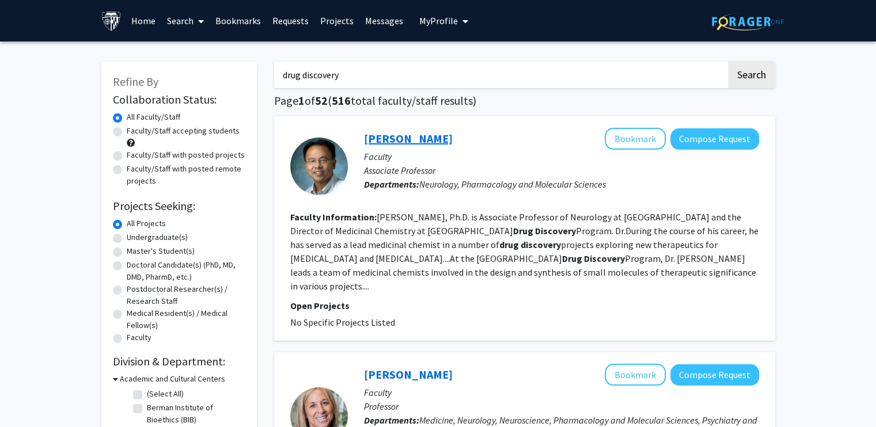
click at [413, 140] on link "[PERSON_NAME]" at bounding box center [408, 138] width 89 height 14
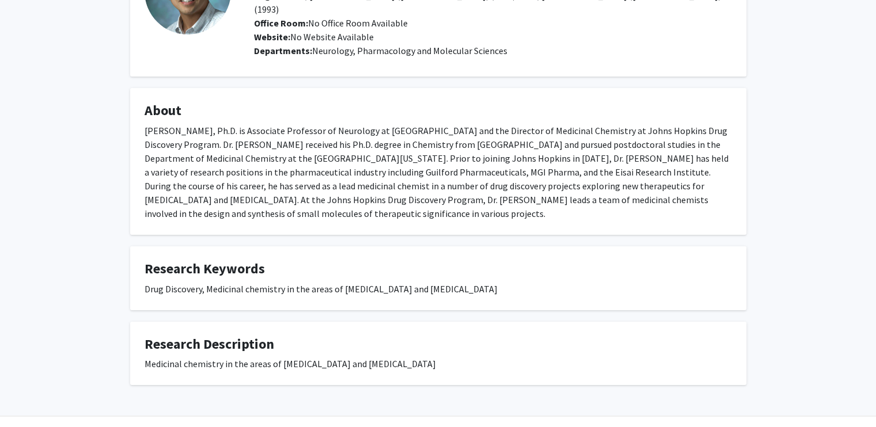
scroll to position [132, 0]
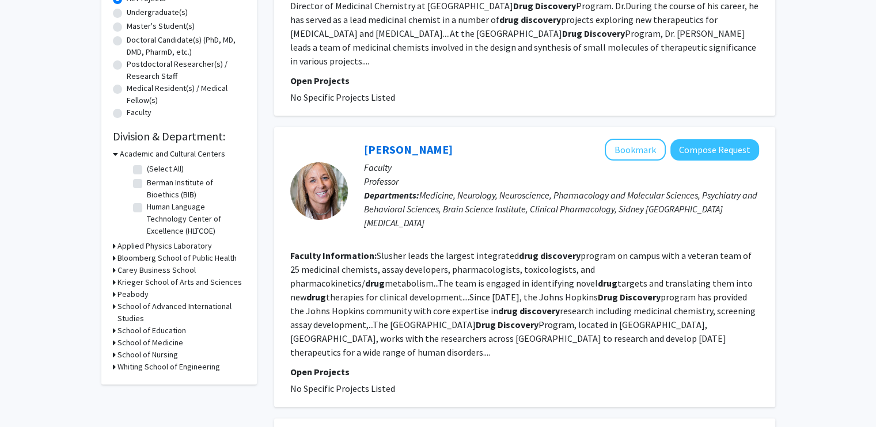
scroll to position [230, 0]
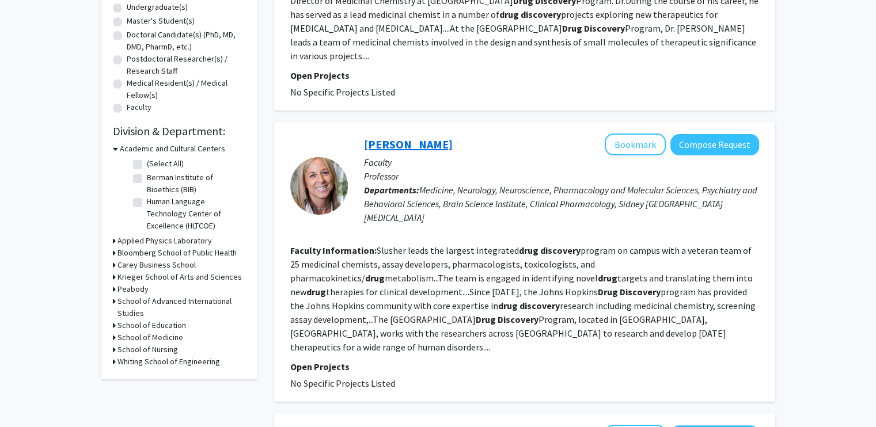
click at [397, 137] on link "[PERSON_NAME]" at bounding box center [408, 144] width 89 height 14
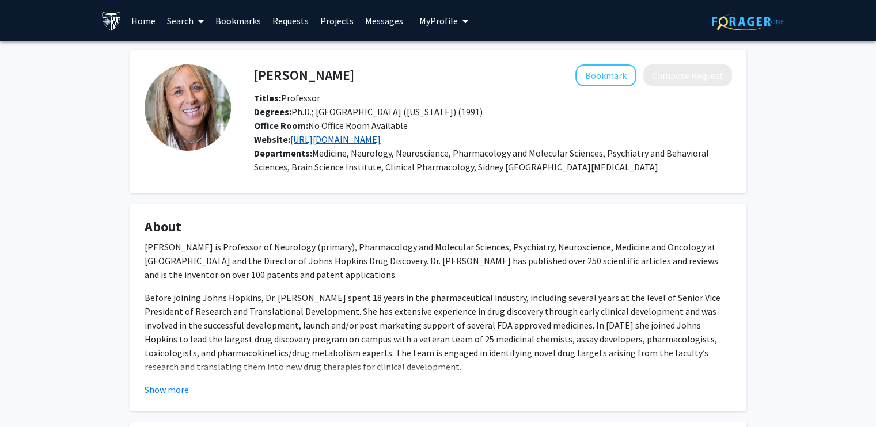
click at [359, 140] on link "[URL][DOMAIN_NAME]" at bounding box center [335, 140] width 90 height 12
drag, startPoint x: 409, startPoint y: 127, endPoint x: 408, endPoint y: 119, distance: 8.1
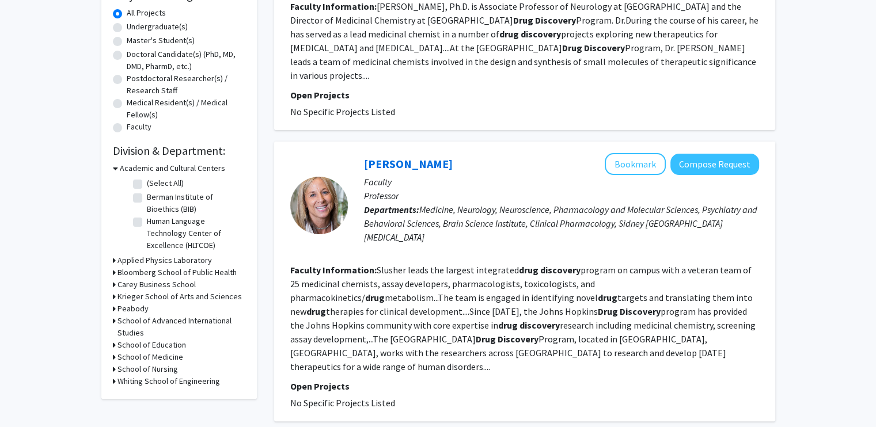
scroll to position [230, 0]
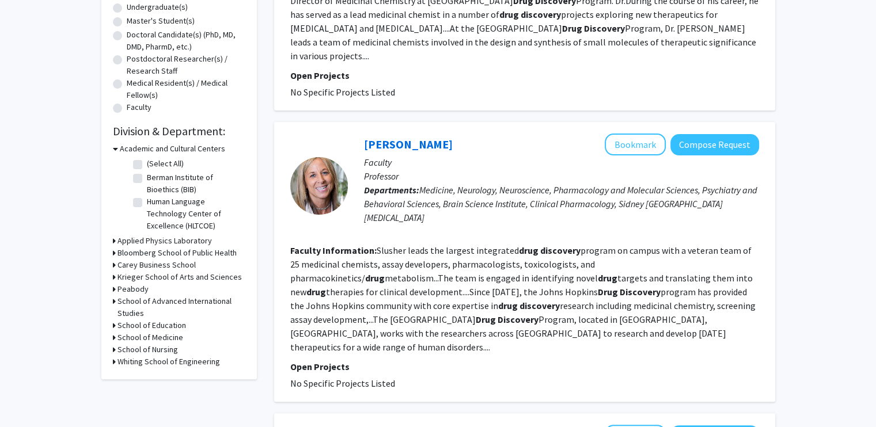
click at [127, 147] on h3 "Academic and Cultural Centers" at bounding box center [172, 149] width 105 height 12
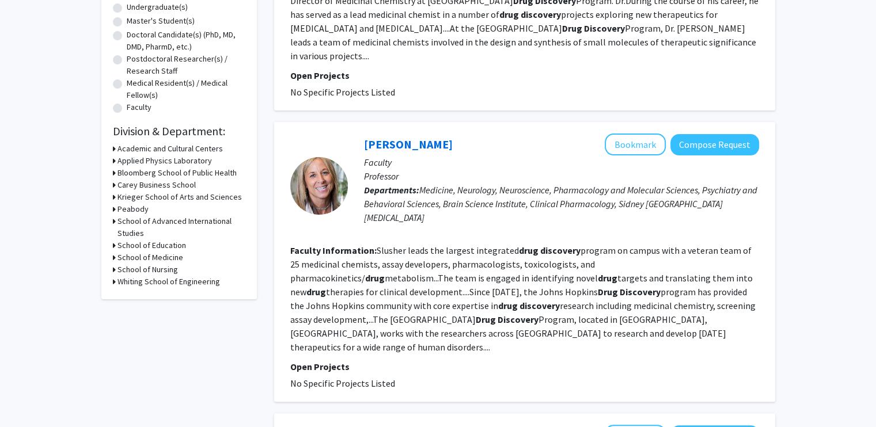
click at [169, 257] on h3 "School of Medicine" at bounding box center [150, 258] width 66 height 12
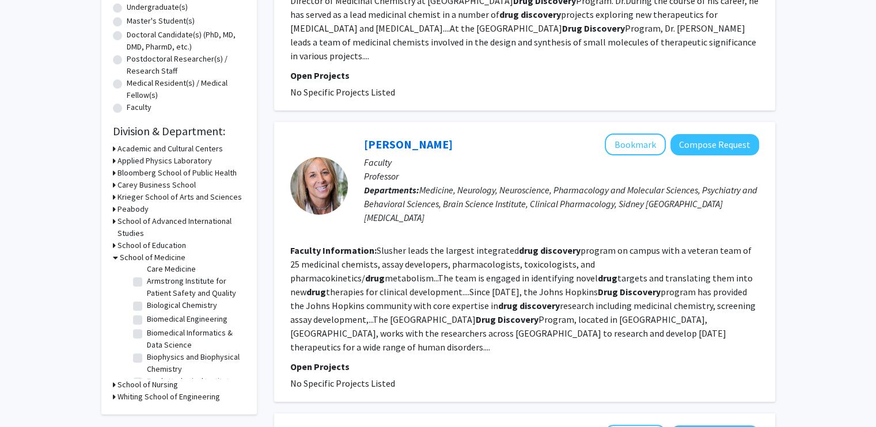
scroll to position [67, 0]
click at [196, 298] on label "Biological Chemistry" at bounding box center [182, 292] width 70 height 12
click at [154, 293] on input "Biological Chemistry" at bounding box center [150, 289] width 7 height 7
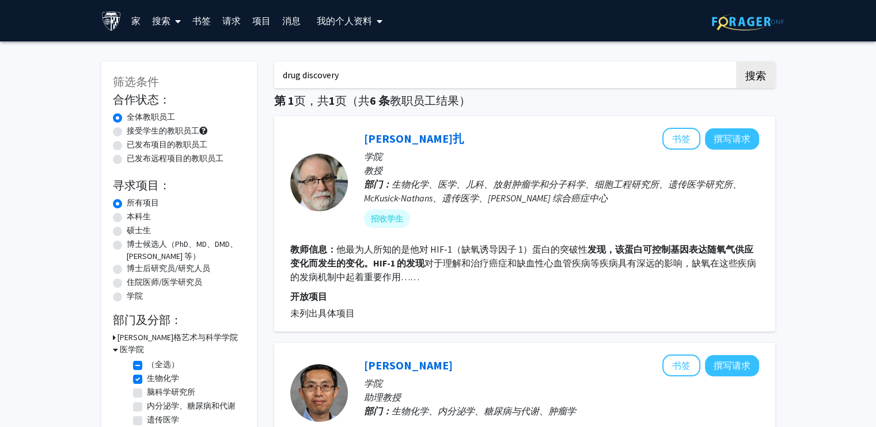
drag, startPoint x: 369, startPoint y: 73, endPoint x: 187, endPoint y: 56, distance: 183.3
click at [736, 62] on button "搜索" at bounding box center [755, 75] width 39 height 26
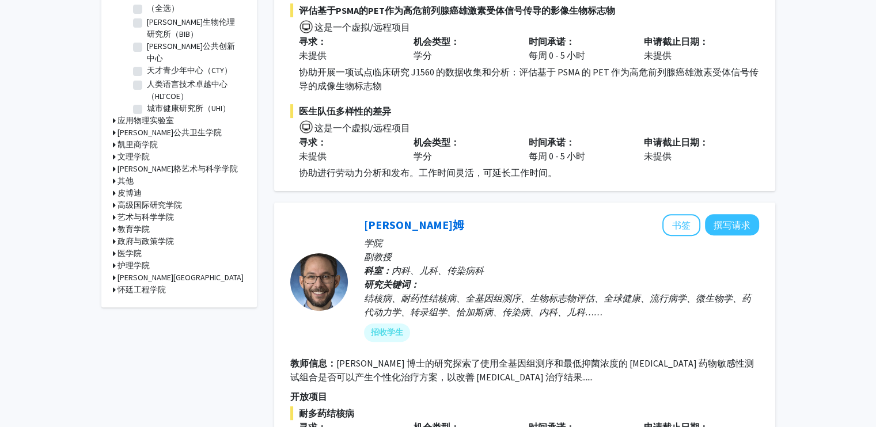
scroll to position [346, 0]
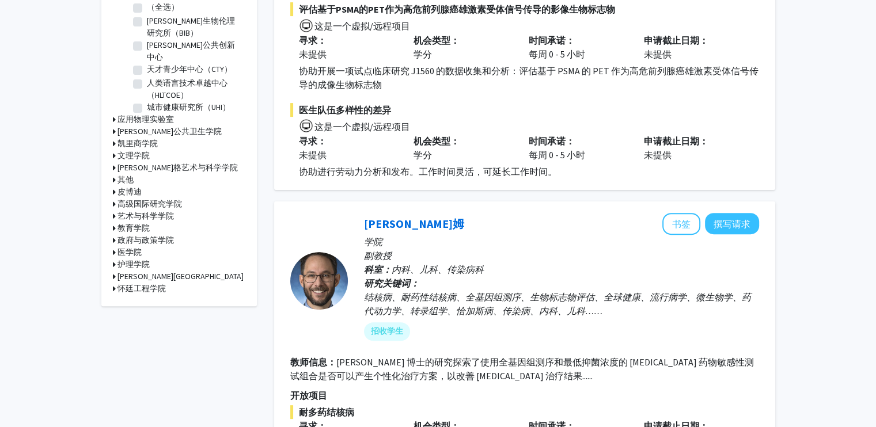
click at [127, 247] on font "医学院" at bounding box center [129, 252] width 24 height 10
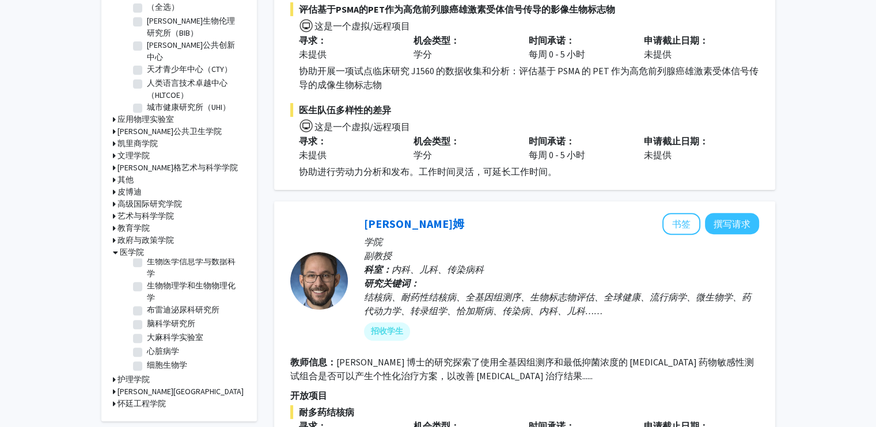
scroll to position [115, 0]
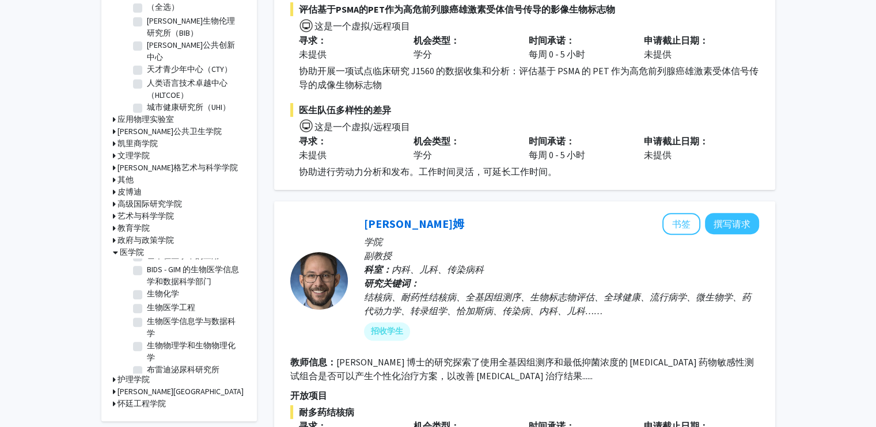
click at [163, 289] on font "生物化学" at bounding box center [163, 294] width 32 height 10
click at [154, 288] on input "生物化学" at bounding box center [150, 291] width 7 height 7
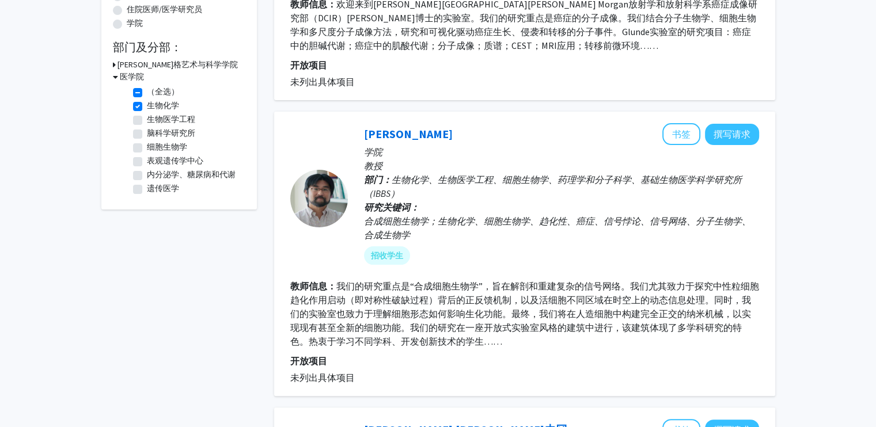
scroll to position [346, 0]
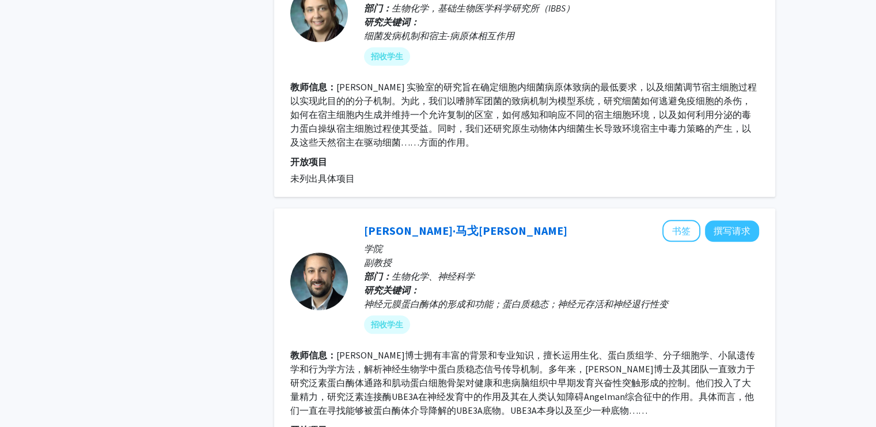
scroll to position [1152, 0]
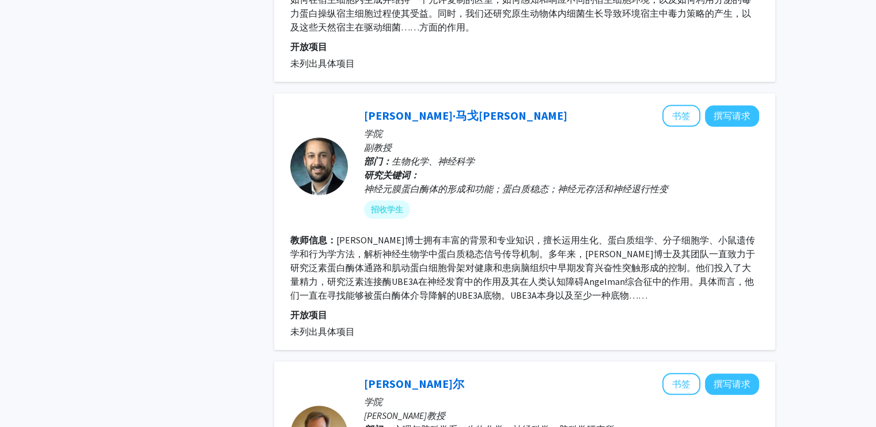
click at [844, 47] on div "筛选条件 合作状态： 合作状态 全体教职员工 合作状态 接受学生的教职员工 合作状态 已发布项目的教职员工 合作状态 已发布远程项目的教职员工 寻求项目： 项…" at bounding box center [438, 344] width 876 height 2909
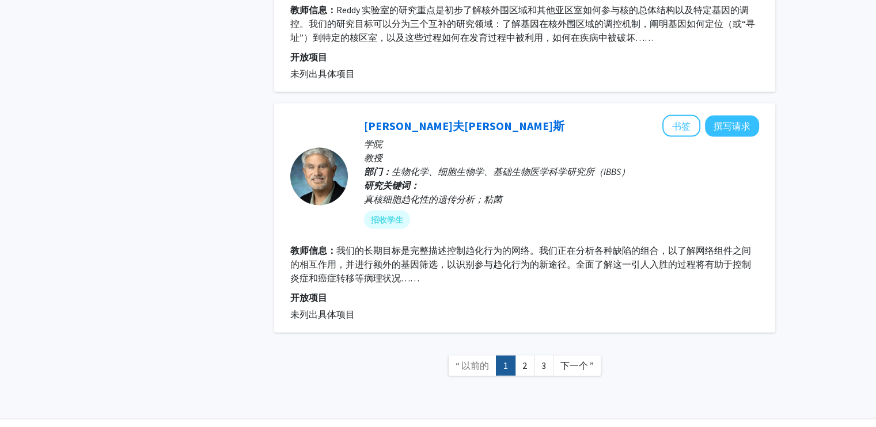
scroll to position [2534, 0]
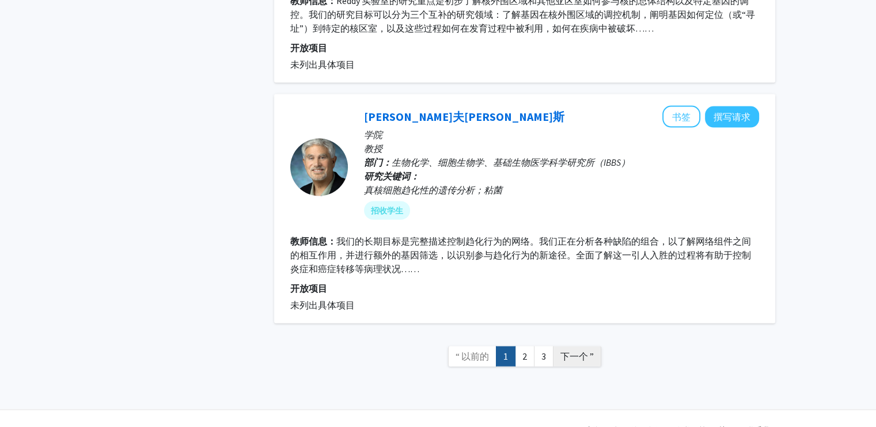
click at [578, 356] on font "下一个 ”" at bounding box center [576, 357] width 33 height 12
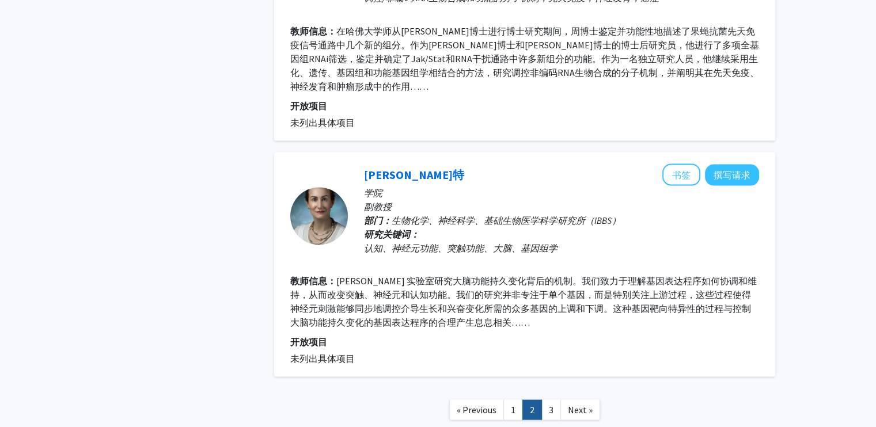
scroll to position [2172, 0]
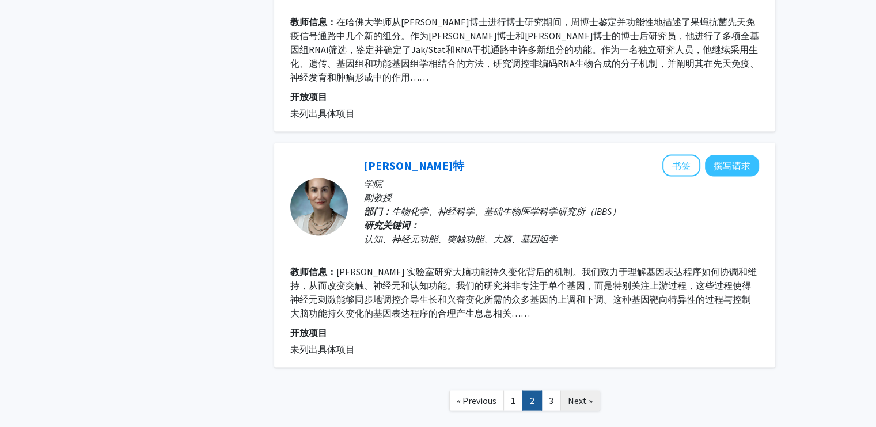
click at [570, 396] on span "Next »" at bounding box center [580, 400] width 25 height 12
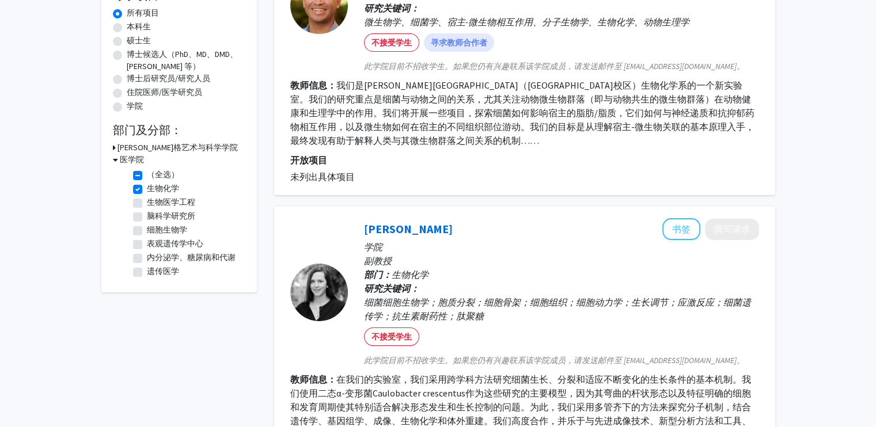
scroll to position [189, 0]
click at [147, 192] on label "生物化学" at bounding box center [163, 190] width 32 height 12
click at [147, 191] on input "生物化学" at bounding box center [150, 187] width 7 height 7
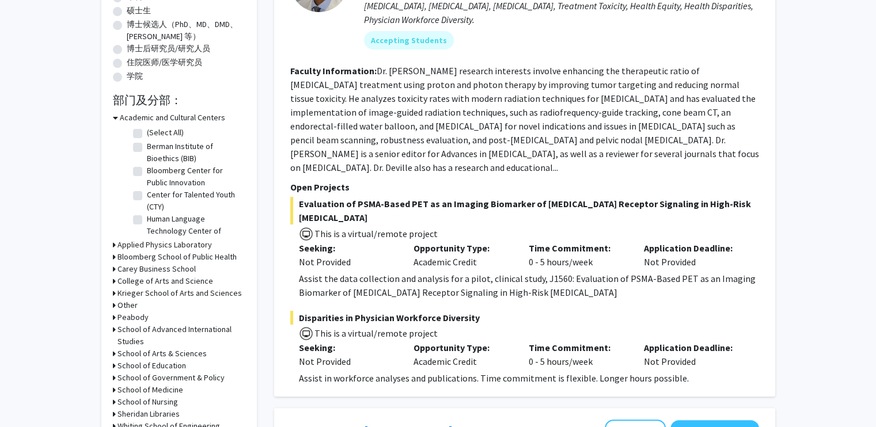
scroll to position [221, 0]
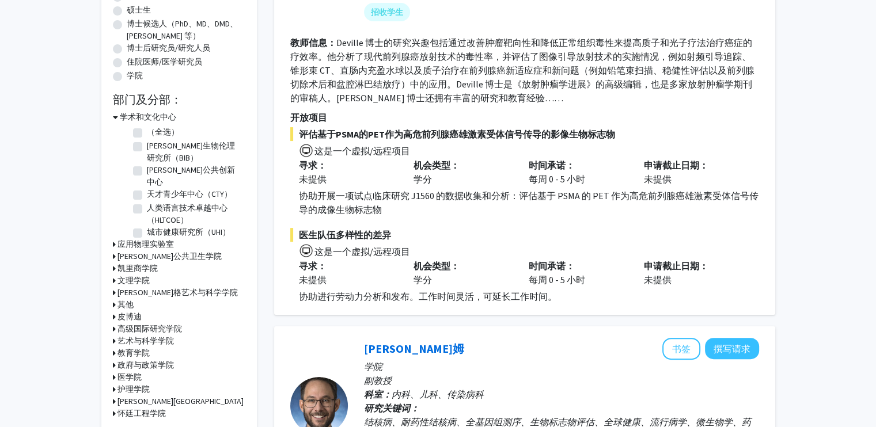
click at [113, 374] on icon at bounding box center [114, 377] width 3 height 12
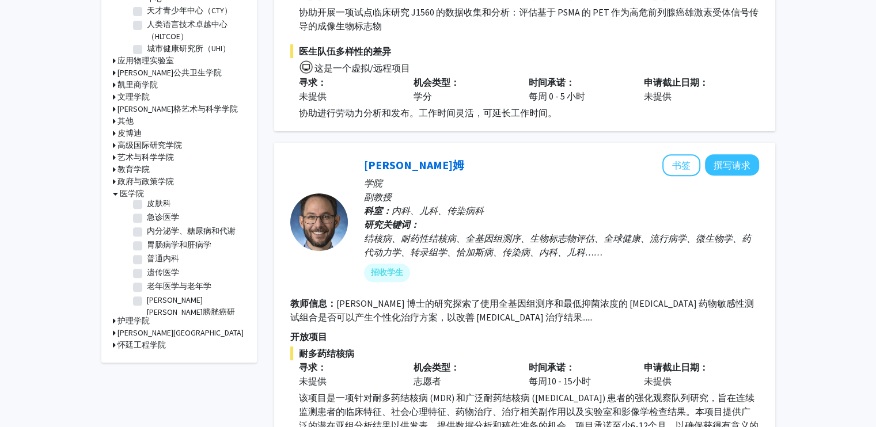
scroll to position [509, 0]
click at [173, 264] on font "普通内科" at bounding box center [163, 259] width 32 height 10
click at [154, 261] on input "普通内科" at bounding box center [150, 256] width 7 height 7
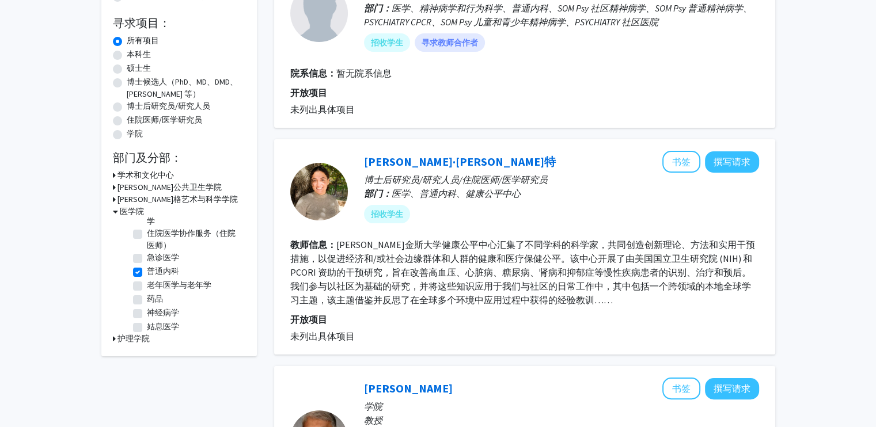
scroll to position [69, 0]
click at [147, 271] on font "普通内科" at bounding box center [163, 271] width 32 height 10
click at [147, 271] on input "普通内科" at bounding box center [150, 268] width 7 height 7
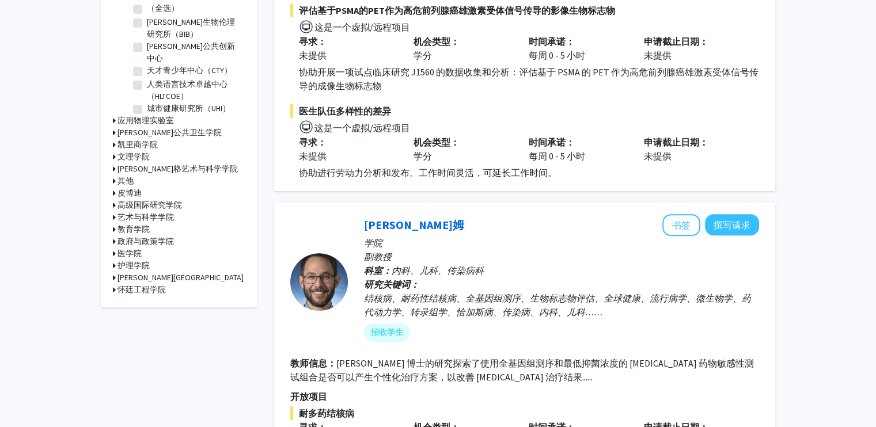
scroll to position [345, 0]
click at [118, 249] on font "医学院" at bounding box center [129, 253] width 24 height 10
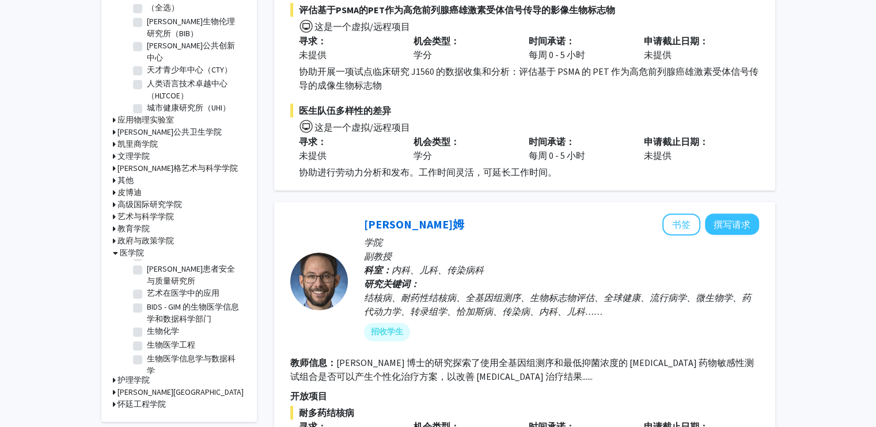
scroll to position [86, 0]
click at [242, 374] on div "护理学院" at bounding box center [179, 380] width 132 height 12
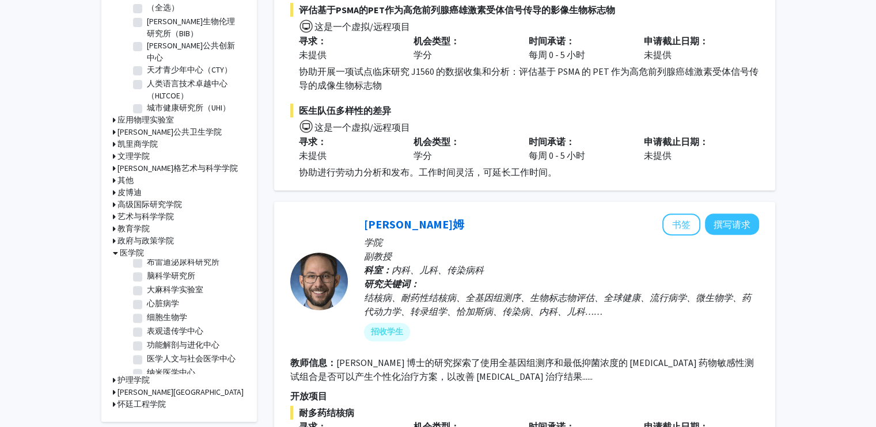
scroll to position [224, 0]
click at [163, 312] on font "细胞生物学" at bounding box center [167, 317] width 40 height 10
click at [154, 311] on input "细胞生物学" at bounding box center [150, 314] width 7 height 7
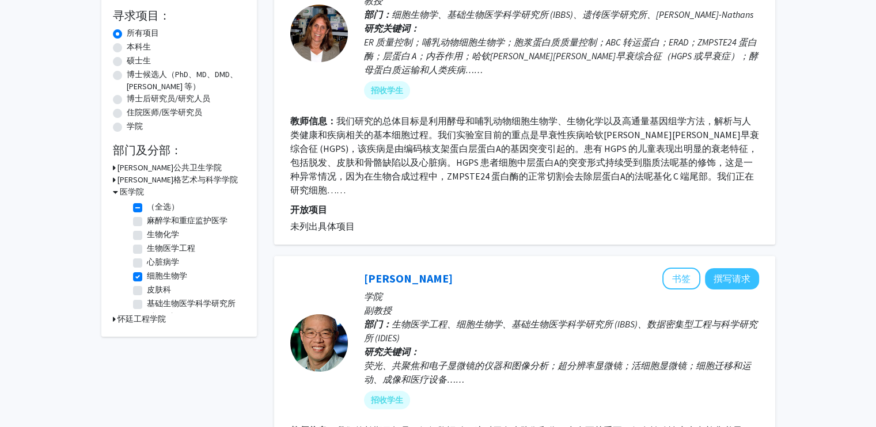
scroll to position [230, 0]
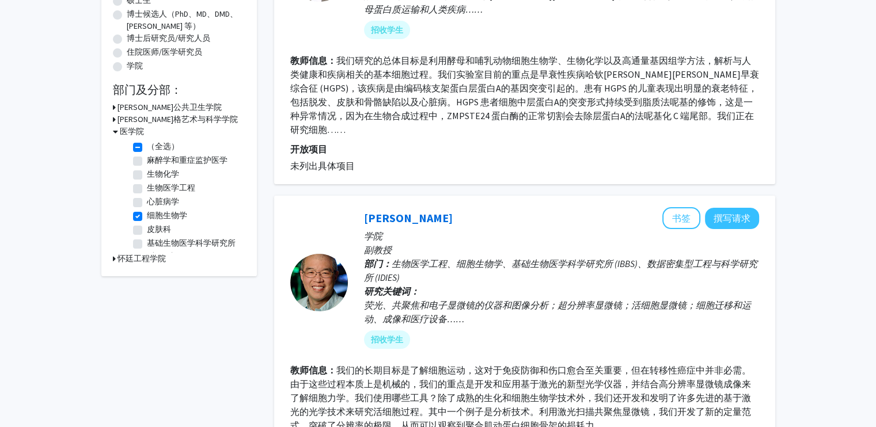
click at [147, 218] on label "细胞生物学" at bounding box center [167, 216] width 40 height 12
click at [147, 217] on input "细胞生物学" at bounding box center [150, 213] width 7 height 7
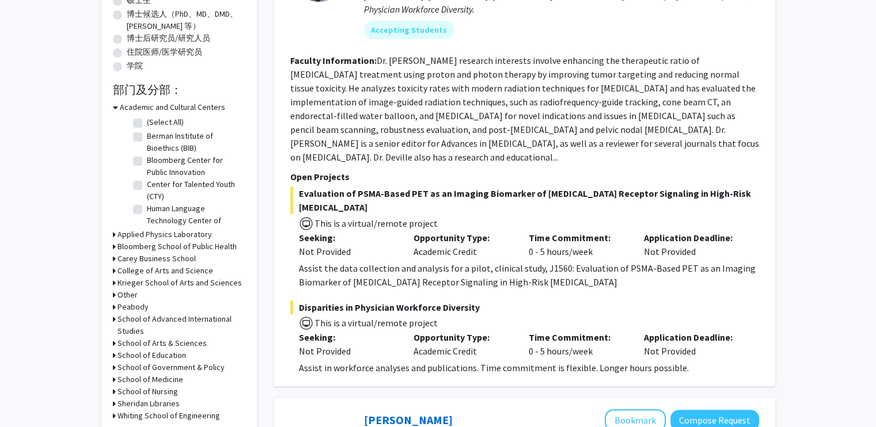
scroll to position [461, 0]
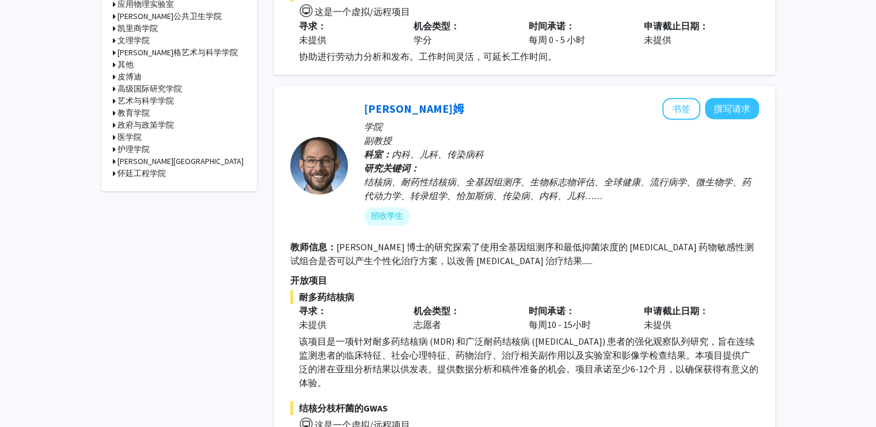
click at [113, 134] on icon at bounding box center [114, 137] width 3 height 12
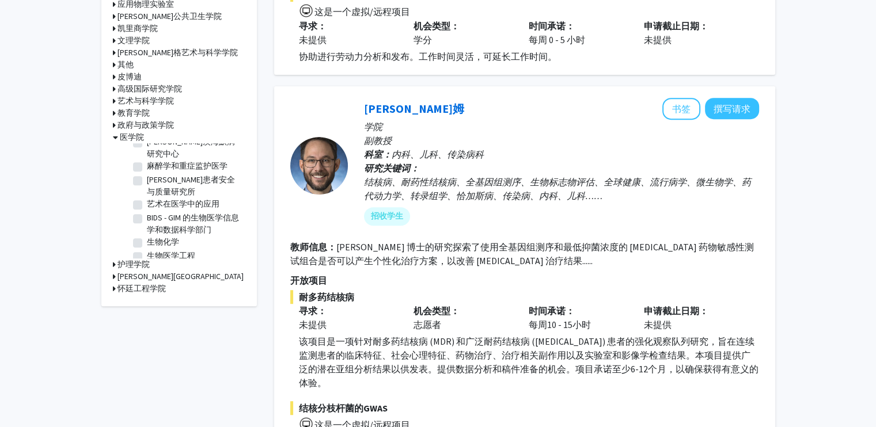
scroll to position [115, 0]
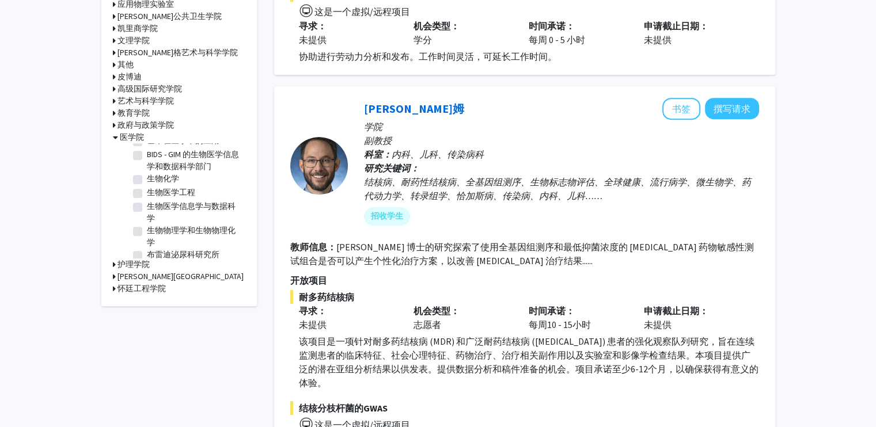
click at [176, 187] on font "生物医学工程" at bounding box center [171, 192] width 48 height 10
click at [154, 187] on input "生物医学工程" at bounding box center [150, 190] width 7 height 7
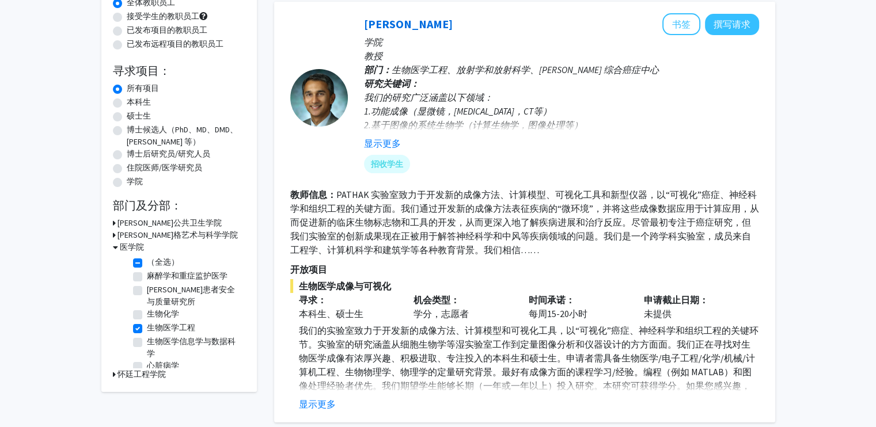
scroll to position [115, 0]
click at [382, 141] on font "显示更多" at bounding box center [382, 143] width 37 height 12
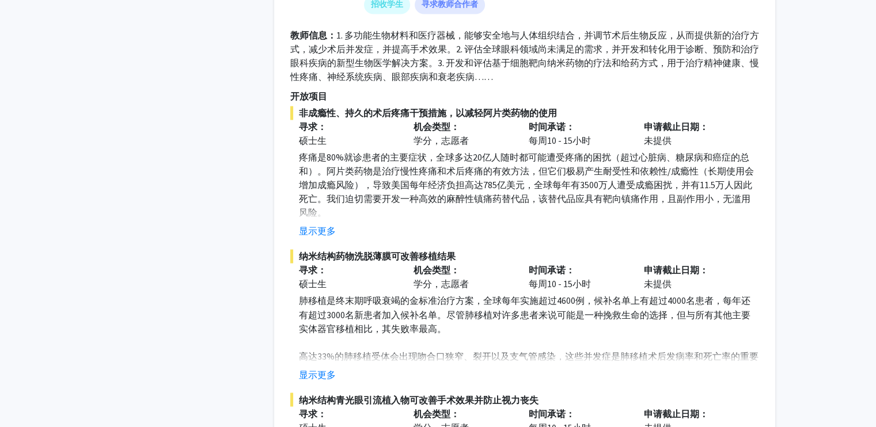
scroll to position [1958, 0]
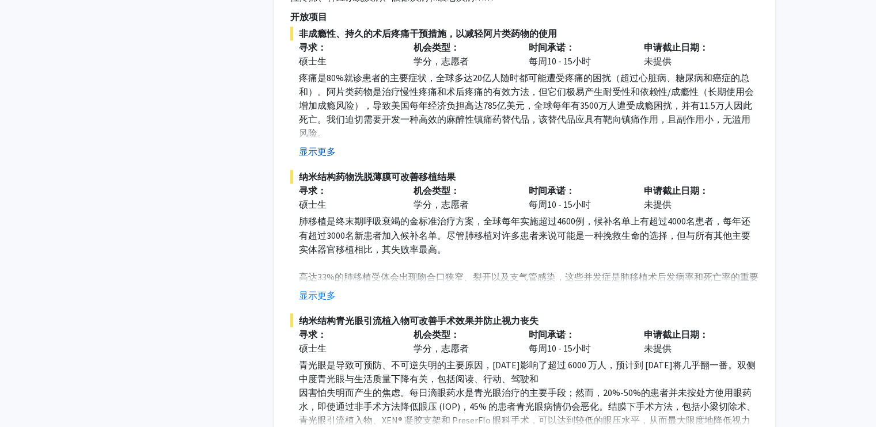
click at [314, 154] on font "显示更多" at bounding box center [317, 152] width 37 height 12
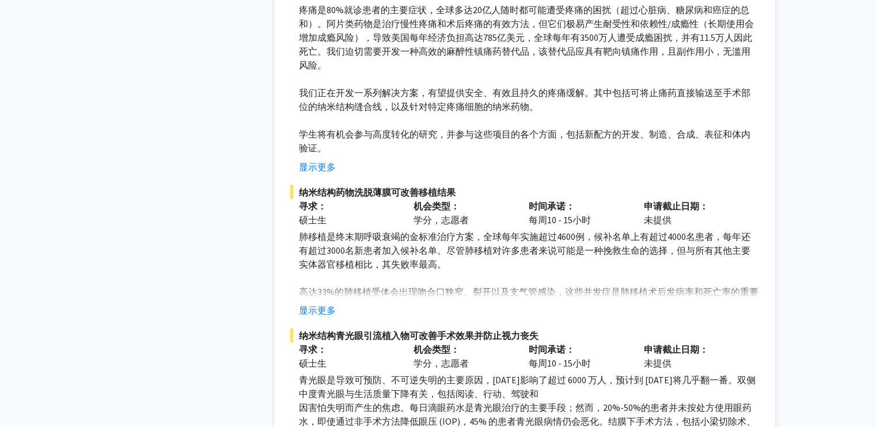
scroll to position [2073, 0]
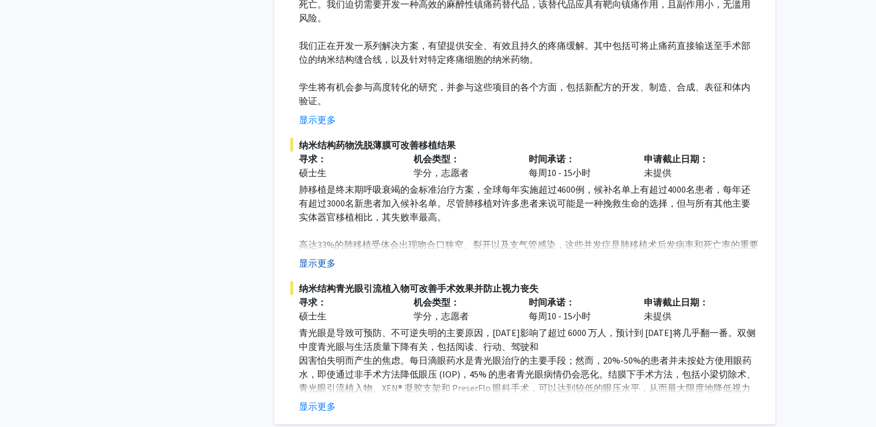
click at [313, 257] on font "显示更多" at bounding box center [317, 263] width 37 height 12
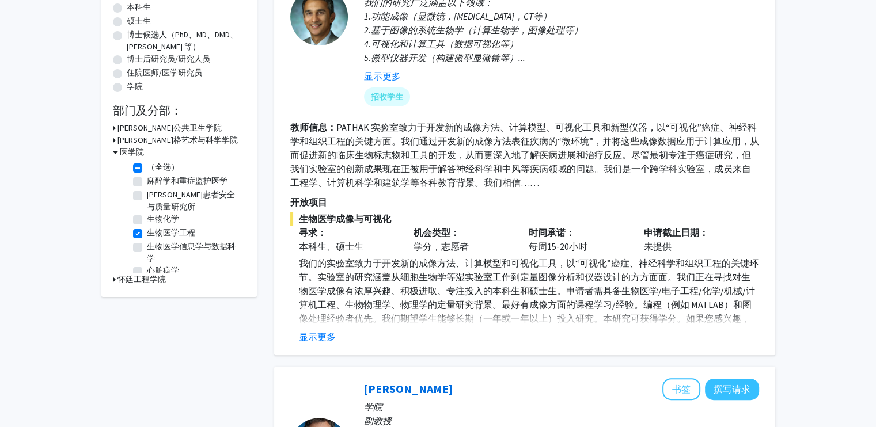
scroll to position [230, 0]
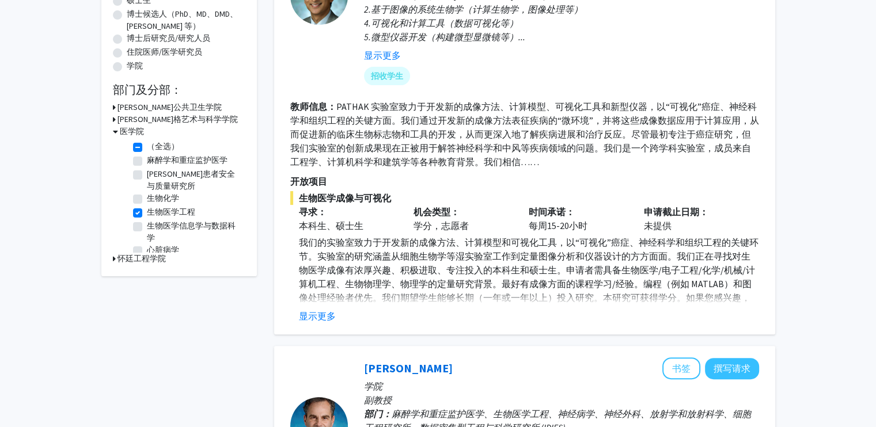
click at [147, 212] on label "生物医学工程" at bounding box center [171, 212] width 48 height 12
click at [147, 212] on input "生物医学工程" at bounding box center [150, 209] width 7 height 7
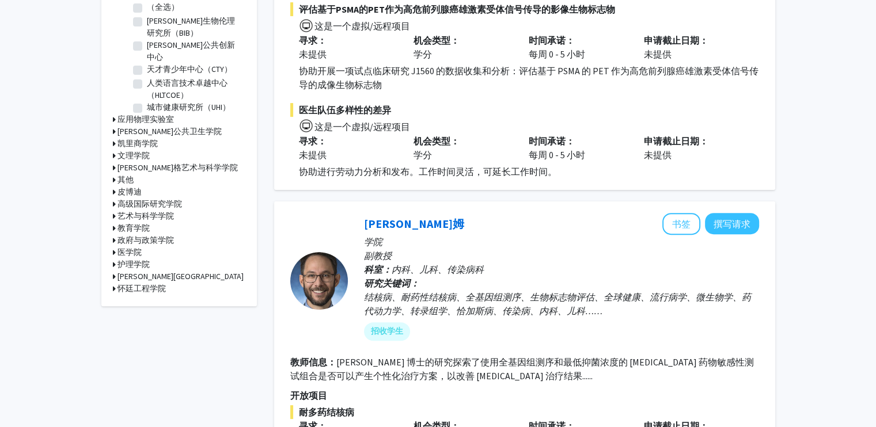
scroll to position [230, 0]
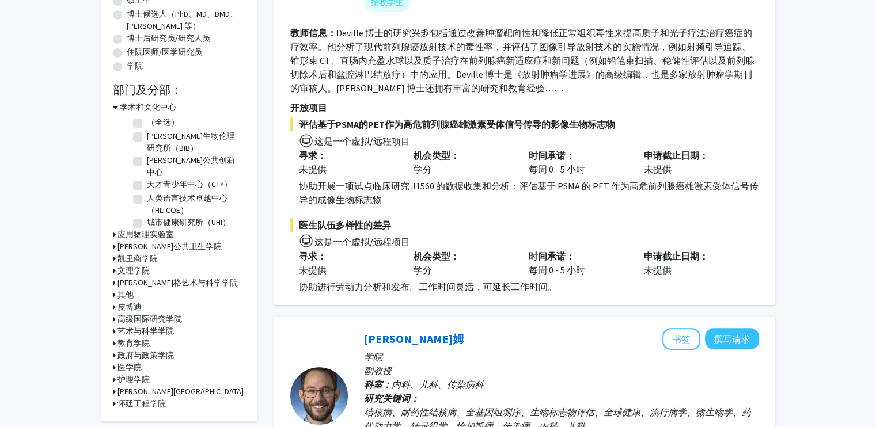
click at [141, 108] on font "学术和文化中心" at bounding box center [148, 107] width 56 height 10
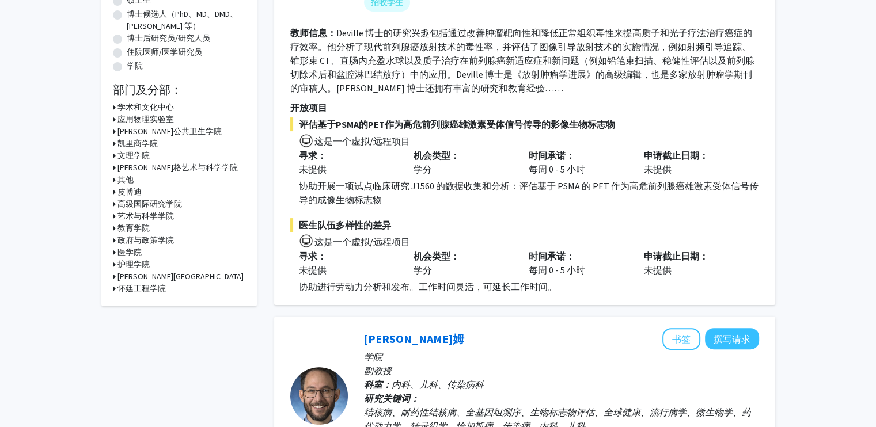
click at [122, 133] on font "[PERSON_NAME]公共卫生学院" at bounding box center [169, 131] width 104 height 10
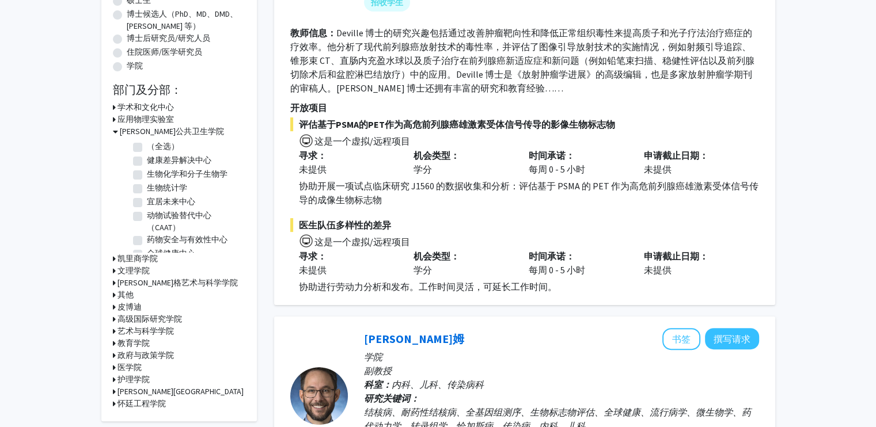
click at [187, 172] on font "生物化学和分子生物学" at bounding box center [187, 174] width 81 height 10
click at [154, 172] on input "生物化学和分子生物学" at bounding box center [150, 171] width 7 height 7
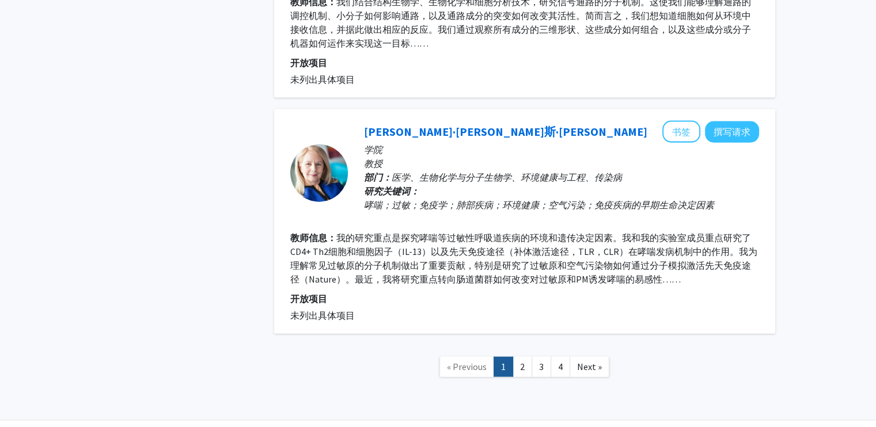
scroll to position [2595, 0]
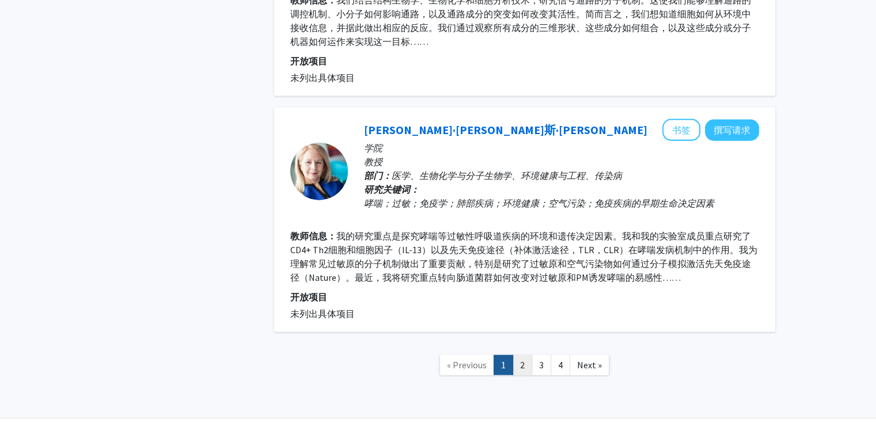
click at [525, 355] on link "2" at bounding box center [523, 365] width 20 height 20
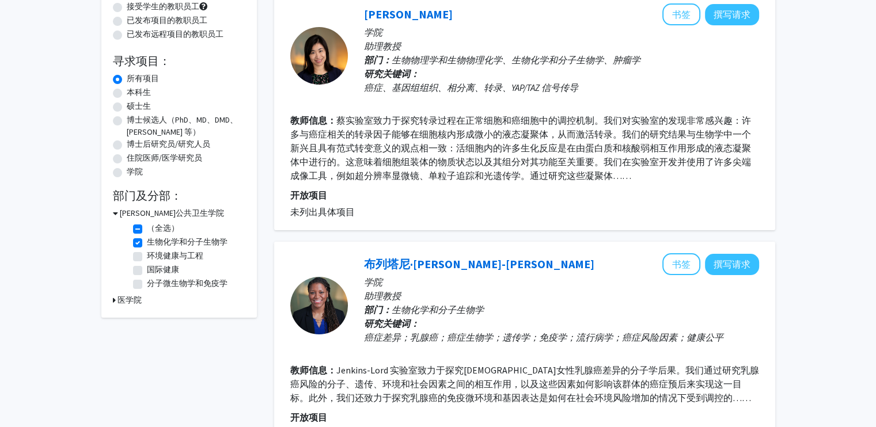
scroll to position [184, 0]
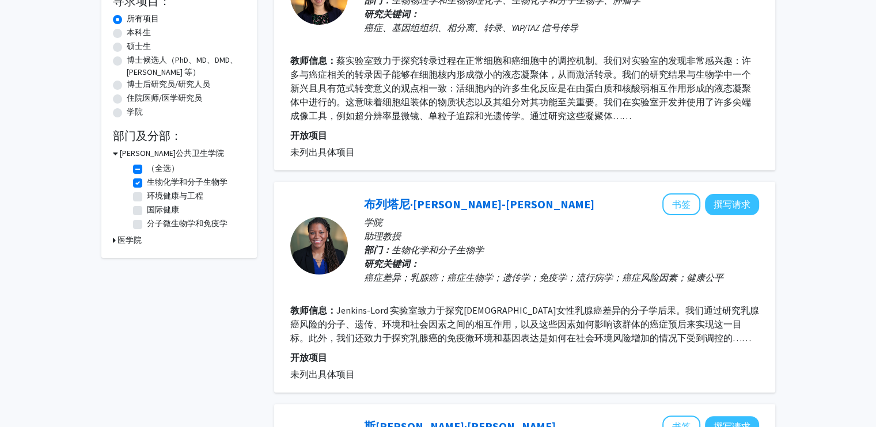
click at [147, 179] on label "生物化学和分子生物学" at bounding box center [187, 182] width 81 height 12
click at [147, 179] on input "生物化学和分子生物学" at bounding box center [150, 179] width 7 height 7
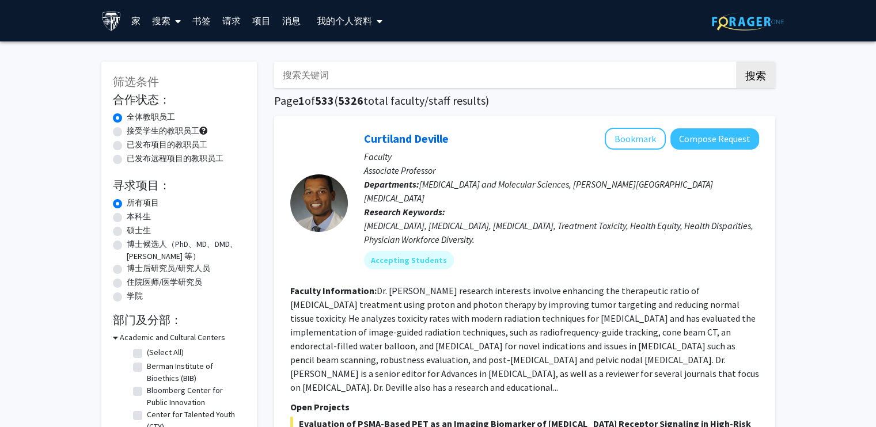
scroll to position [230, 0]
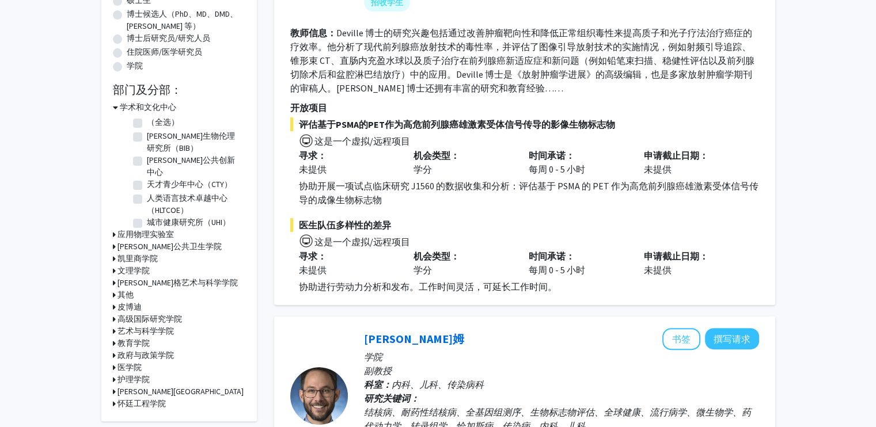
click at [115, 253] on icon at bounding box center [114, 259] width 3 height 12
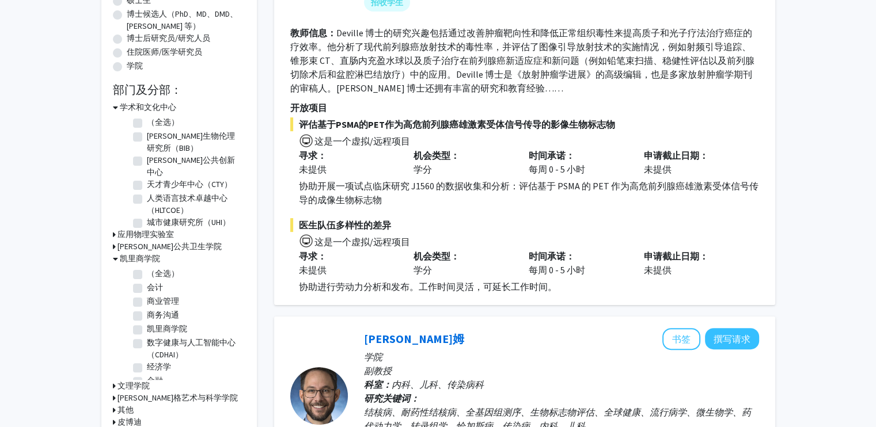
click at [117, 253] on icon at bounding box center [115, 259] width 5 height 12
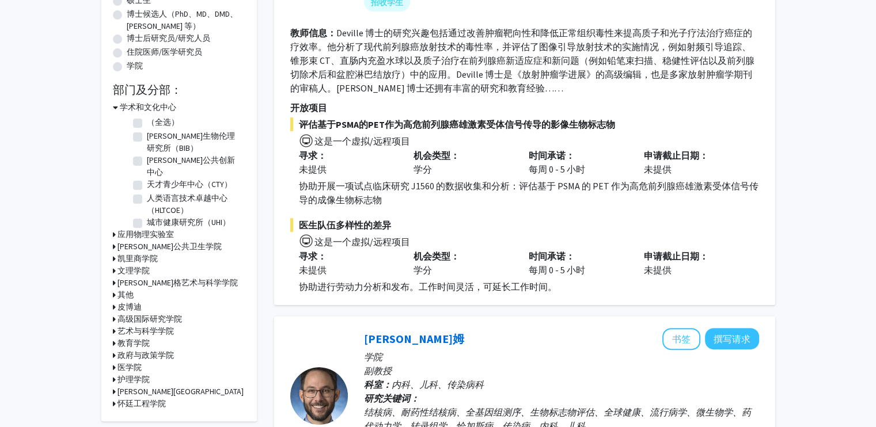
click at [134, 265] on font "文理学院" at bounding box center [133, 270] width 32 height 10
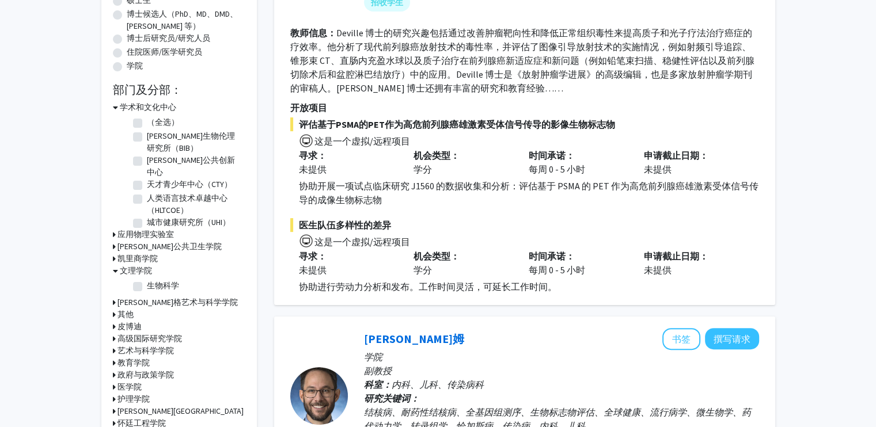
drag, startPoint x: 134, startPoint y: 281, endPoint x: 64, endPoint y: 257, distance: 73.0
click at [147, 281] on label "生物科学" at bounding box center [163, 286] width 32 height 12
click at [147, 281] on input "生物科学" at bounding box center [150, 283] width 7 height 7
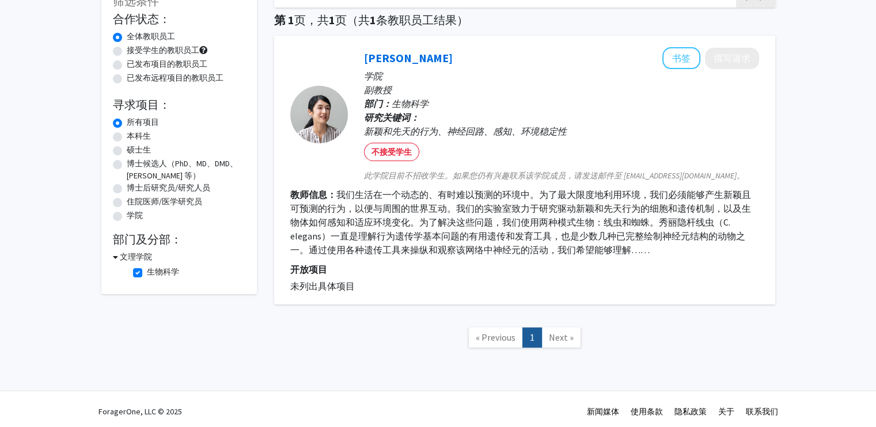
scroll to position [85, 0]
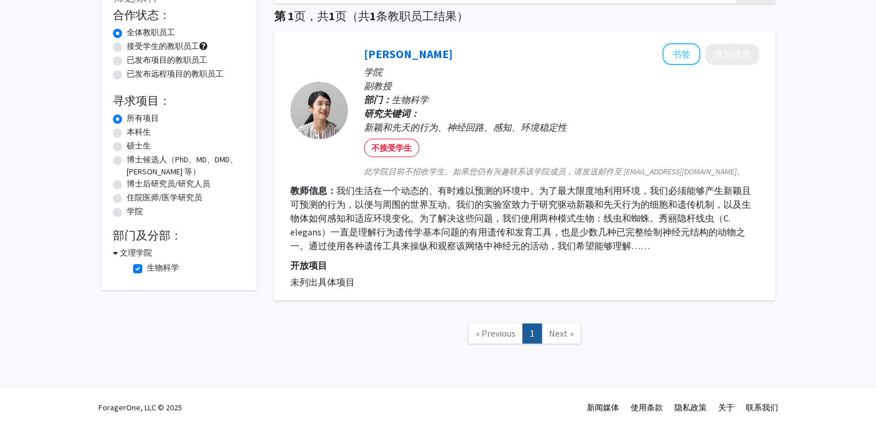
click at [147, 268] on label "生物科学" at bounding box center [163, 268] width 32 height 12
click at [147, 268] on input "生物科学" at bounding box center [150, 265] width 7 height 7
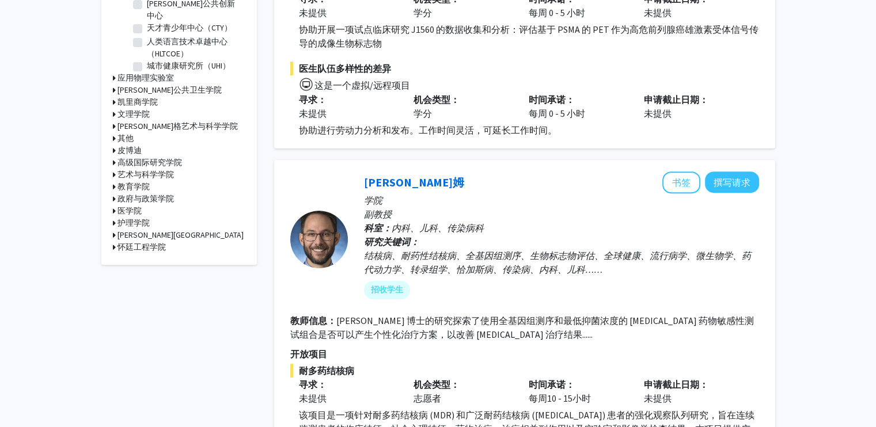
scroll to position [346, 0]
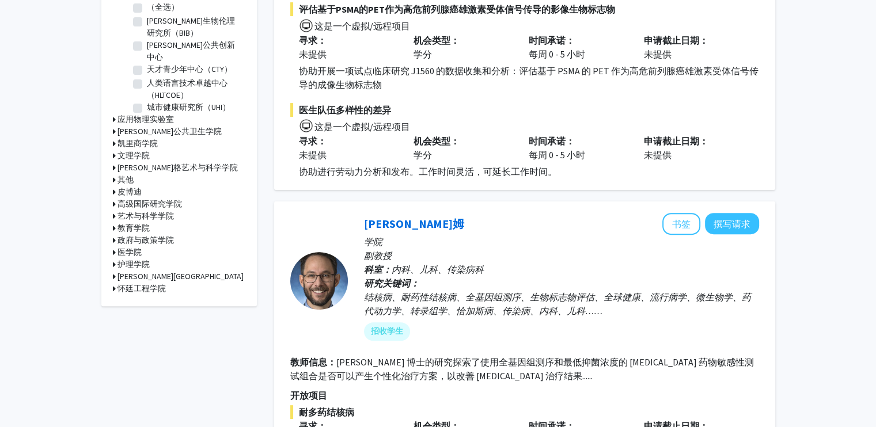
click at [152, 162] on font "[PERSON_NAME]格艺术与科学学院" at bounding box center [177, 167] width 120 height 10
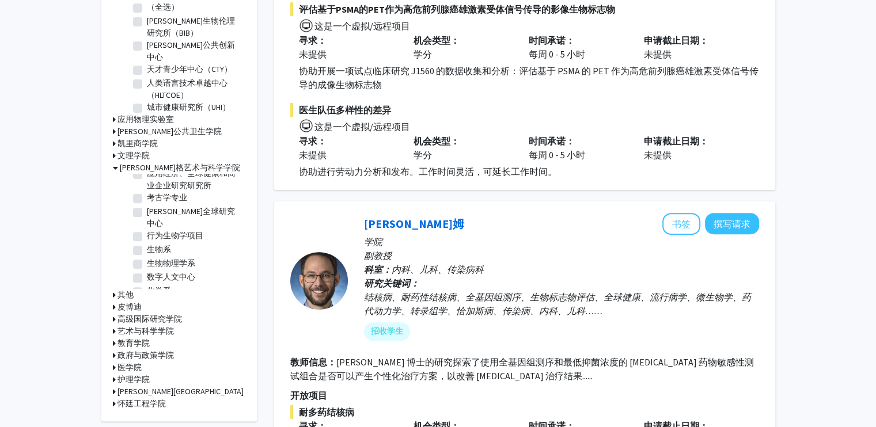
scroll to position [107, 0]
drag, startPoint x: 158, startPoint y: 228, endPoint x: 246, endPoint y: 223, distance: 88.8
click at [157, 240] on font "生物系" at bounding box center [159, 245] width 24 height 10
click at [154, 239] on input "生物系" at bounding box center [150, 242] width 7 height 7
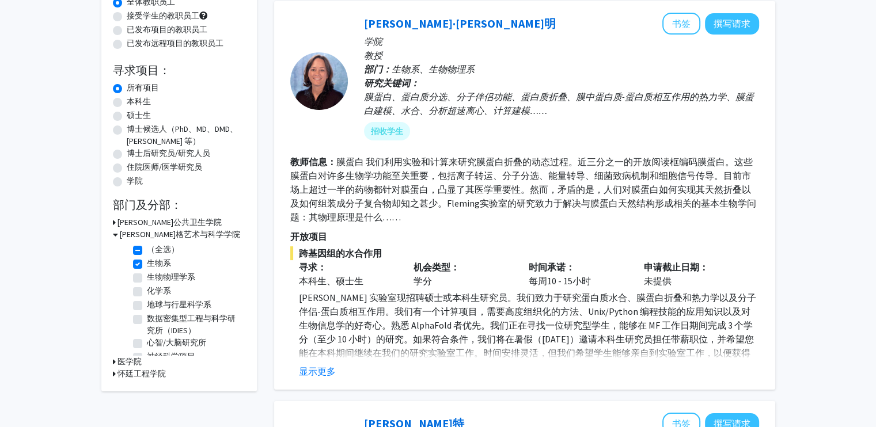
click at [147, 265] on label "生物系" at bounding box center [159, 263] width 24 height 12
click at [147, 265] on input "生物系" at bounding box center [150, 260] width 7 height 7
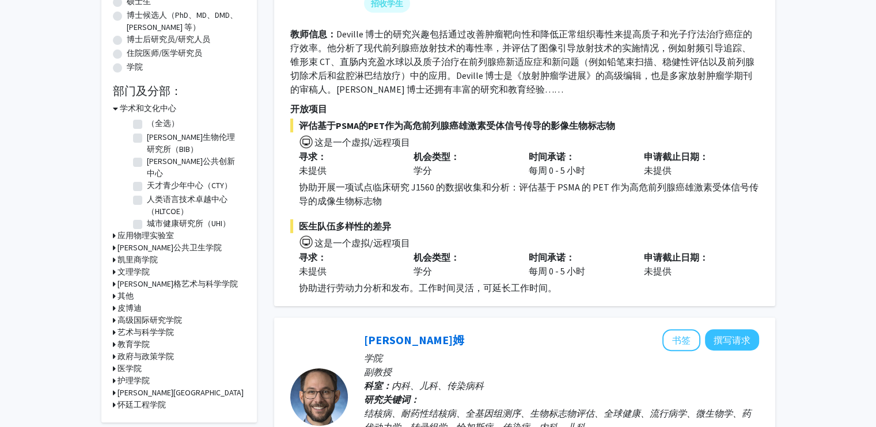
scroll to position [230, 0]
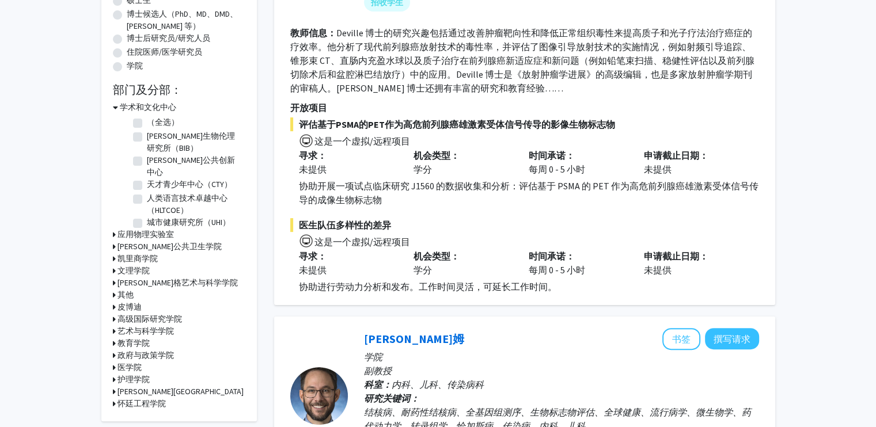
click at [126, 278] on font "[PERSON_NAME]格艺术与科学学院" at bounding box center [177, 283] width 120 height 10
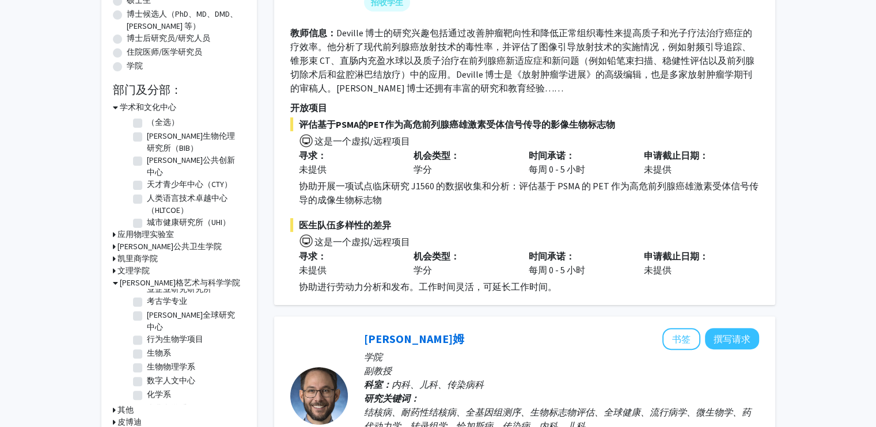
scroll to position [115, 0]
drag, startPoint x: 134, startPoint y: 377, endPoint x: 127, endPoint y: 363, distance: 15.5
click at [147, 388] on label "化学系" at bounding box center [159, 394] width 24 height 12
click at [147, 388] on input "化学系" at bounding box center [150, 391] width 7 height 7
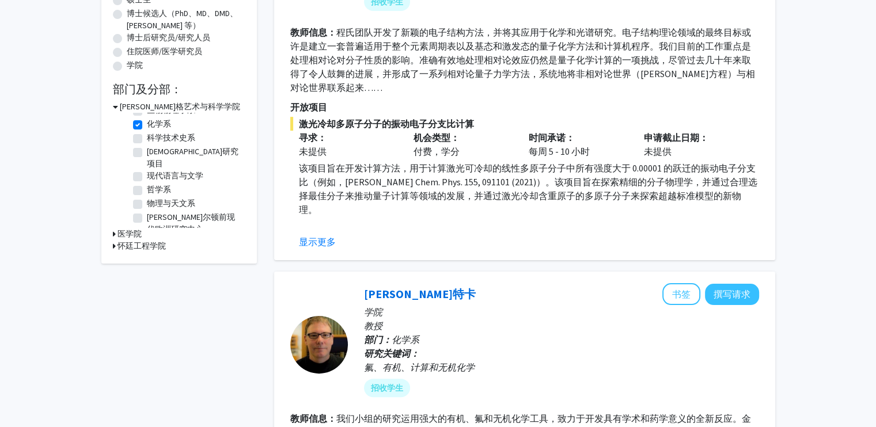
scroll to position [230, 0]
click at [147, 126] on label "化学系" at bounding box center [159, 125] width 24 height 12
click at [147, 126] on input "化学系" at bounding box center [150, 122] width 7 height 7
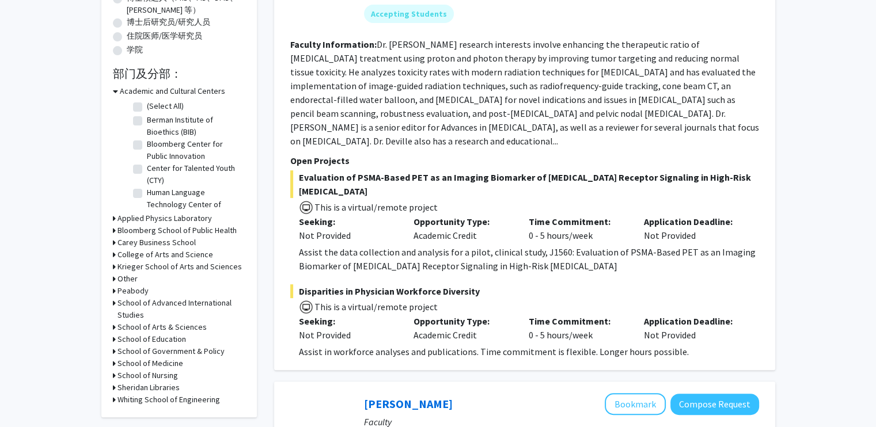
scroll to position [346, 0]
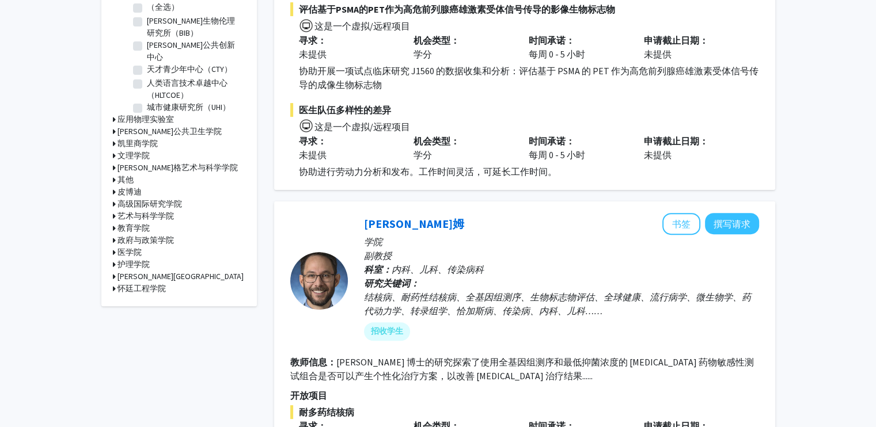
click at [138, 189] on font "皮博迪" at bounding box center [129, 192] width 24 height 10
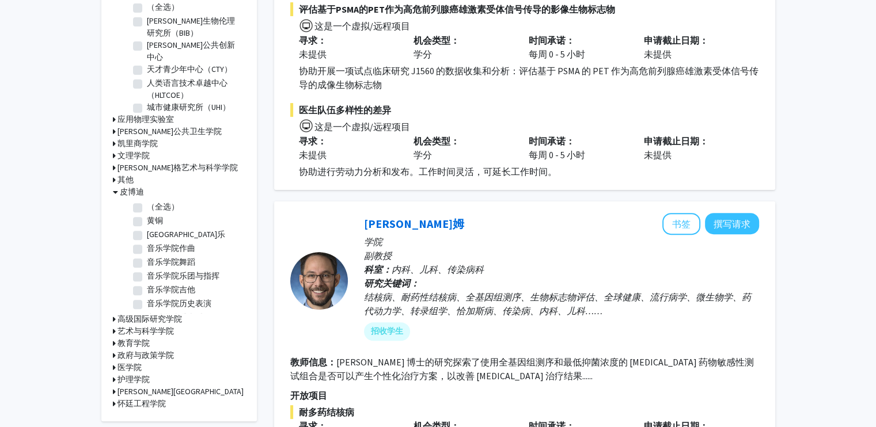
click at [138, 189] on font "皮博迪" at bounding box center [132, 192] width 24 height 10
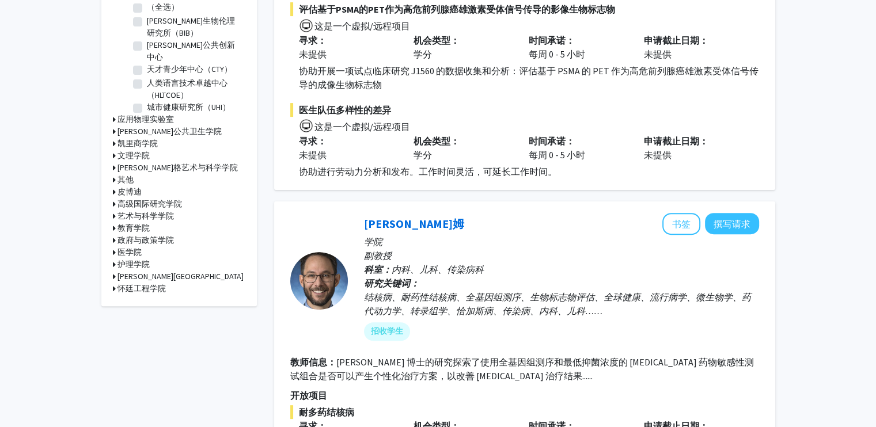
click at [127, 175] on font "其他" at bounding box center [125, 179] width 16 height 10
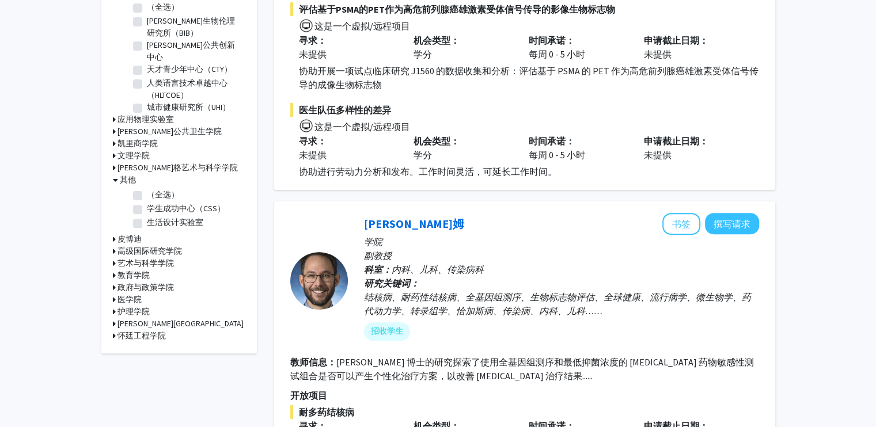
click at [127, 175] on font "其他" at bounding box center [128, 179] width 16 height 10
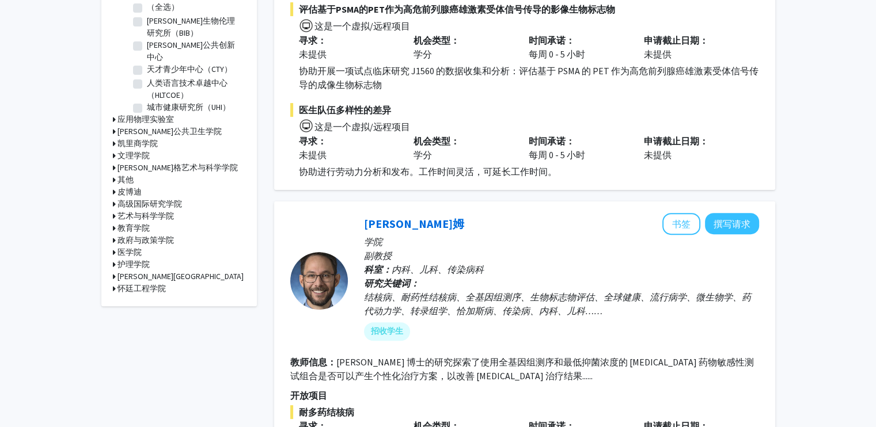
click at [138, 200] on font "高级国际研究学院" at bounding box center [149, 204] width 64 height 10
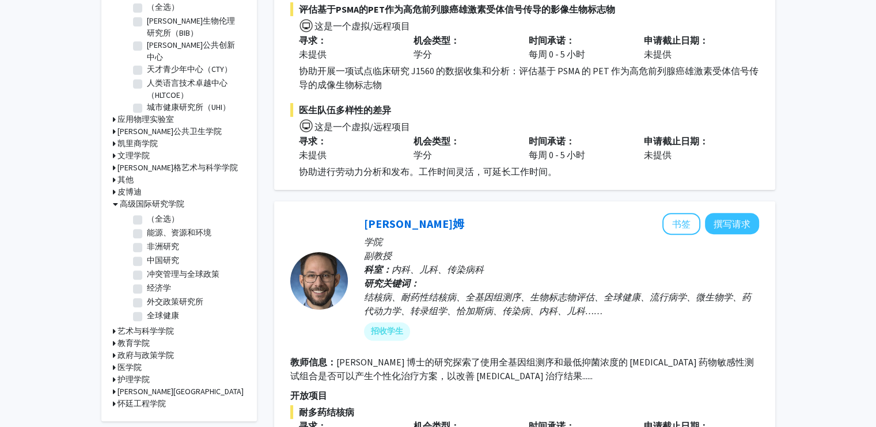
click at [138, 200] on font "高级国际研究学院" at bounding box center [152, 204] width 64 height 10
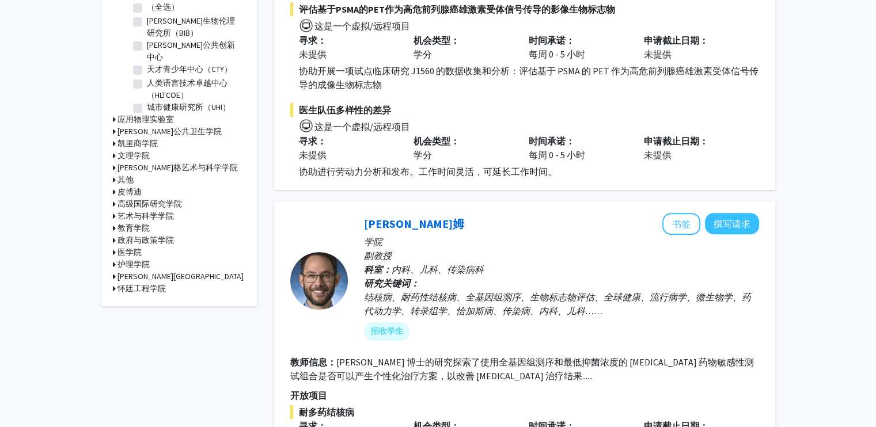
click at [136, 212] on font "艺术与科学学院" at bounding box center [145, 216] width 56 height 10
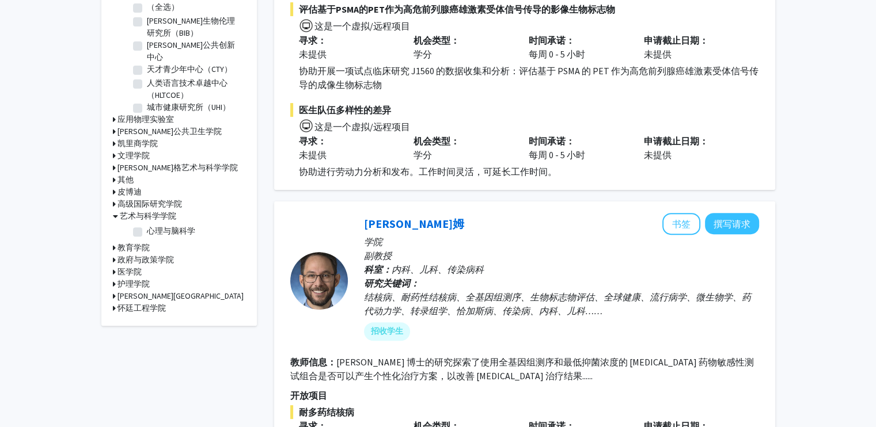
click at [136, 212] on font "艺术与科学学院" at bounding box center [148, 216] width 56 height 10
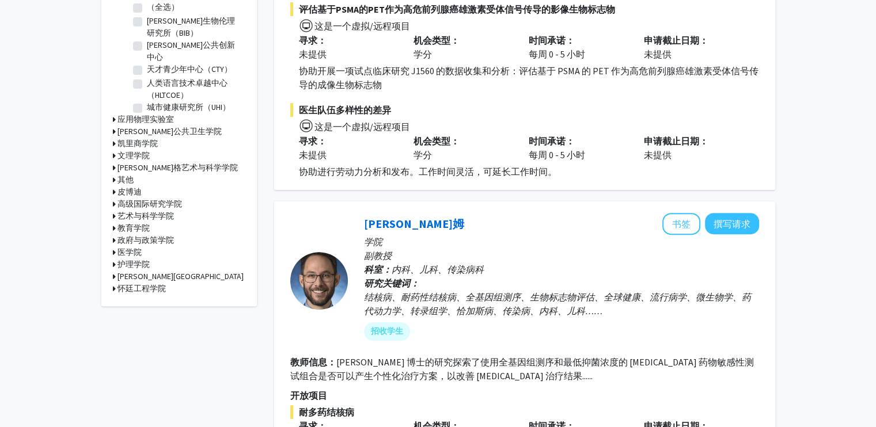
click at [135, 223] on font "教育学院" at bounding box center [133, 228] width 32 height 10
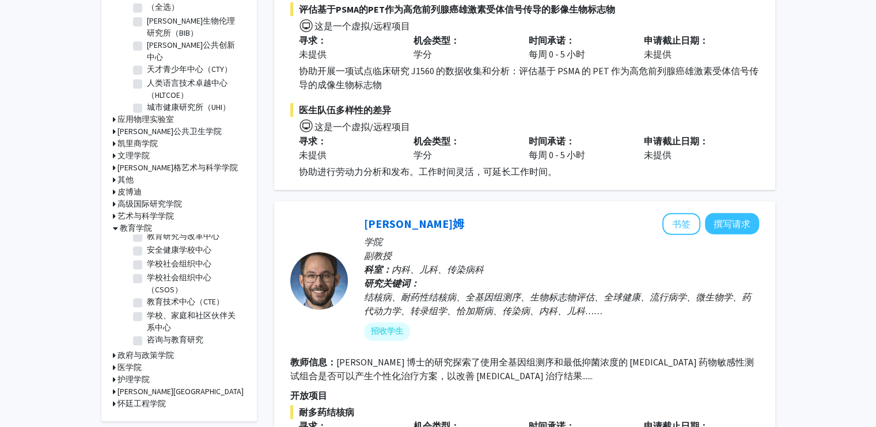
scroll to position [91, 0]
click at [125, 225] on font "教育学院" at bounding box center [136, 228] width 32 height 10
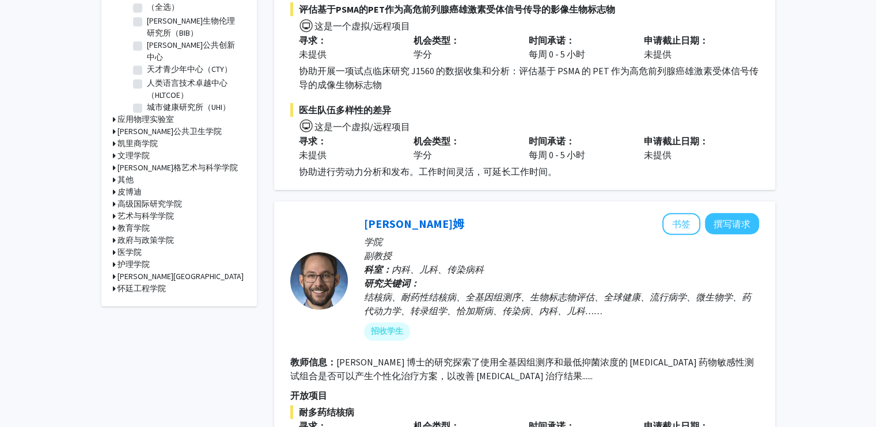
click at [133, 246] on h3 "医学院" at bounding box center [129, 252] width 24 height 12
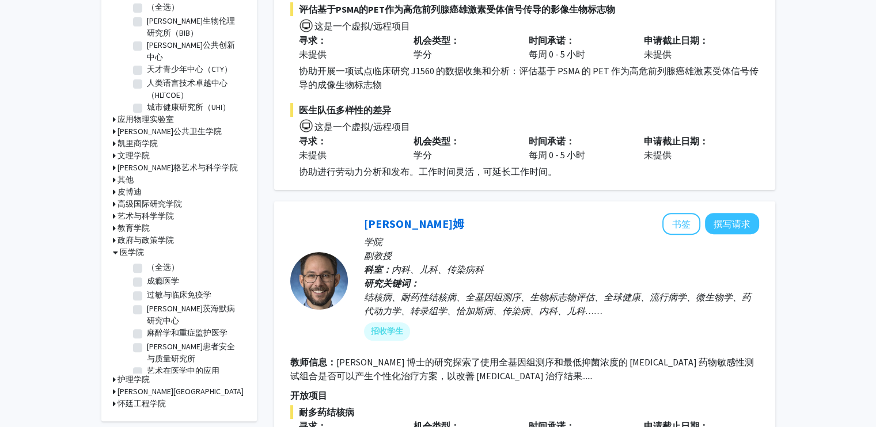
click at [124, 247] on font "医学院" at bounding box center [132, 252] width 24 height 10
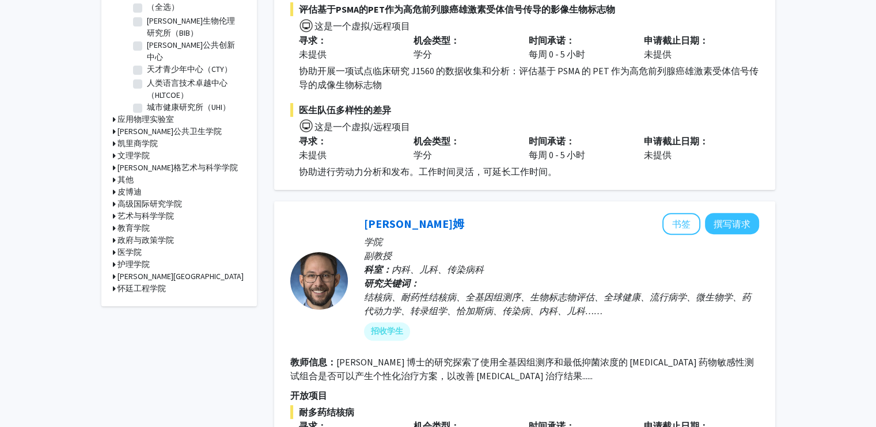
click at [132, 235] on font "政府与政策学院" at bounding box center [145, 240] width 56 height 10
click at [132, 235] on font "政府与政策学院" at bounding box center [148, 240] width 56 height 10
click at [131, 261] on font "护理学院" at bounding box center [133, 264] width 32 height 10
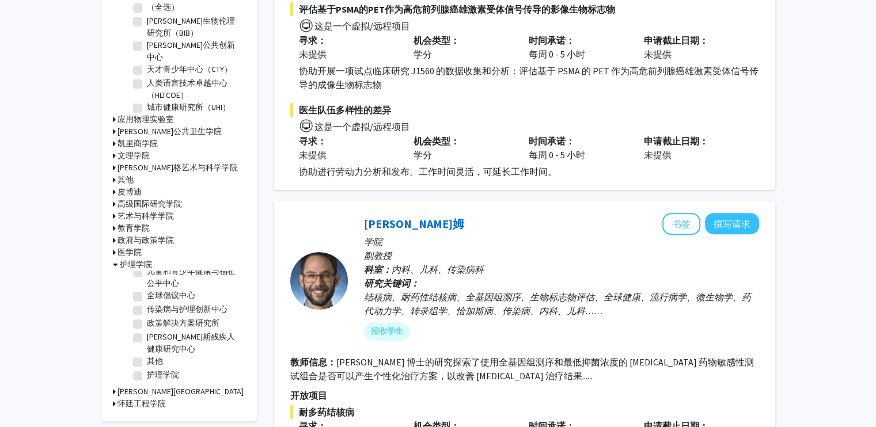
scroll to position [461, 0]
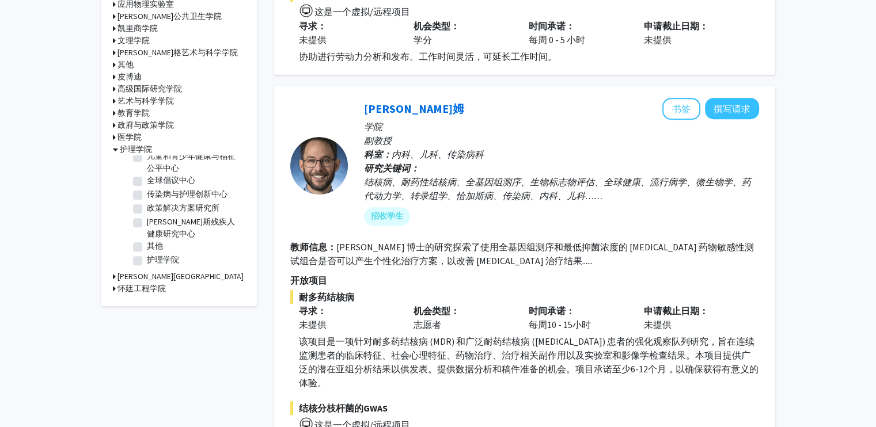
click at [144, 272] on font "[PERSON_NAME][GEOGRAPHIC_DATA]" at bounding box center [180, 276] width 126 height 10
click at [134, 325] on font "怀廷工程学院" at bounding box center [141, 330] width 48 height 10
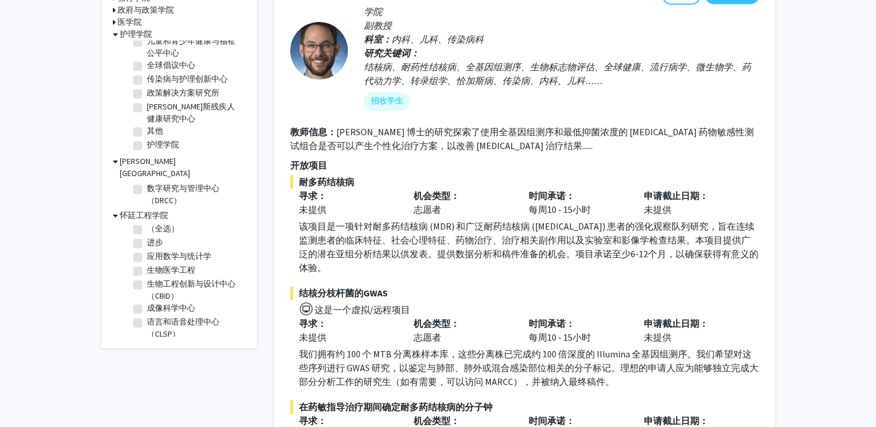
scroll to position [0, 0]
click at [158, 267] on font "生物医学工程" at bounding box center [171, 272] width 48 height 10
click at [154, 266] on input "生物医学工程" at bounding box center [150, 269] width 7 height 7
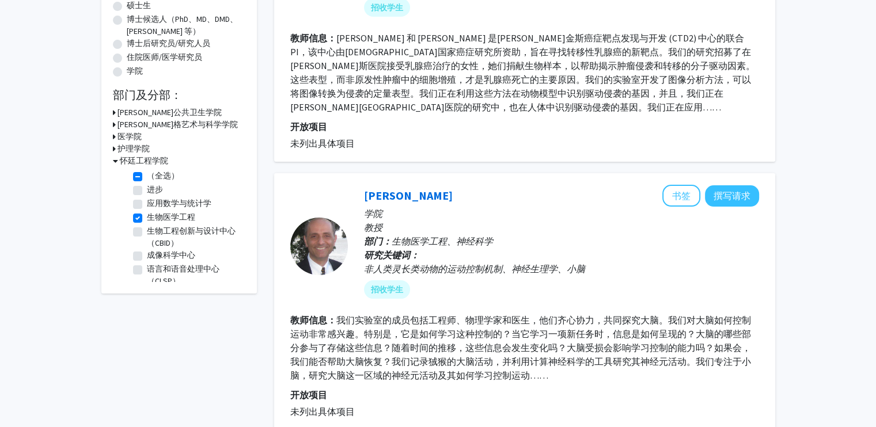
scroll to position [226, 0]
click at [147, 218] on label "生物医学工程" at bounding box center [171, 217] width 48 height 12
click at [147, 218] on input "生物医学工程" at bounding box center [150, 214] width 7 height 7
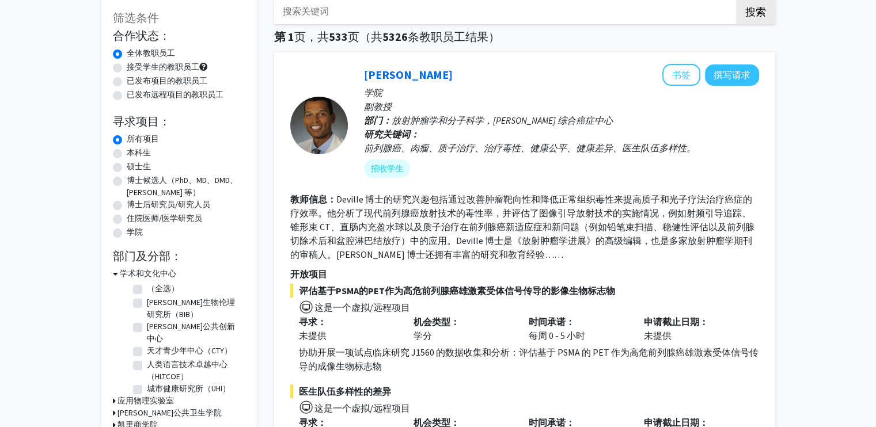
scroll to position [244, 0]
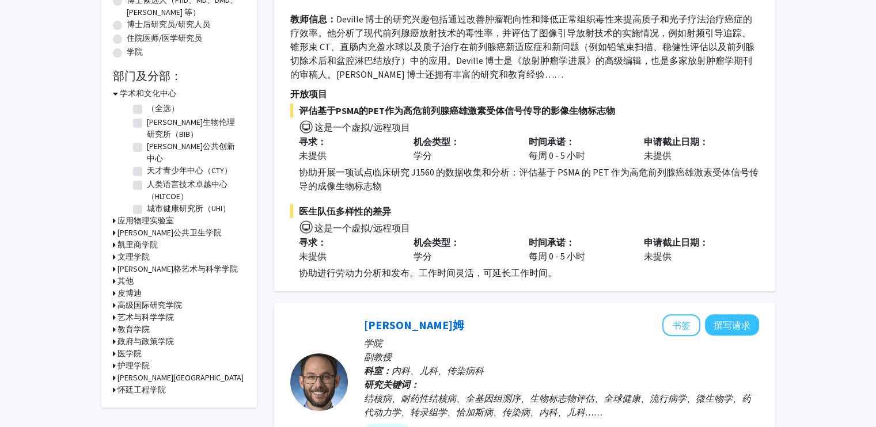
click at [154, 300] on font "高级国际研究学院" at bounding box center [149, 305] width 64 height 10
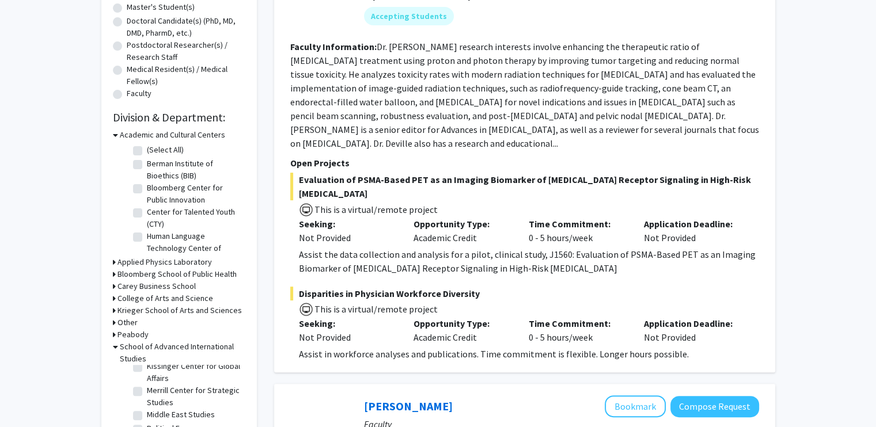
scroll to position [263, 0]
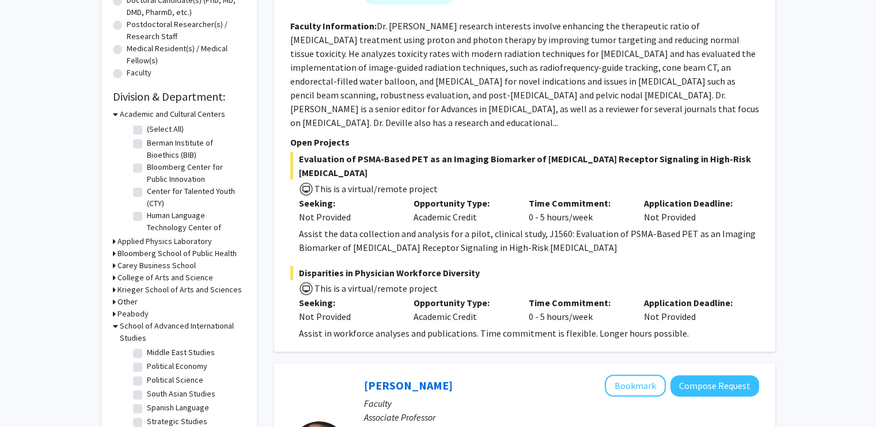
click at [115, 325] on icon at bounding box center [115, 326] width 5 height 12
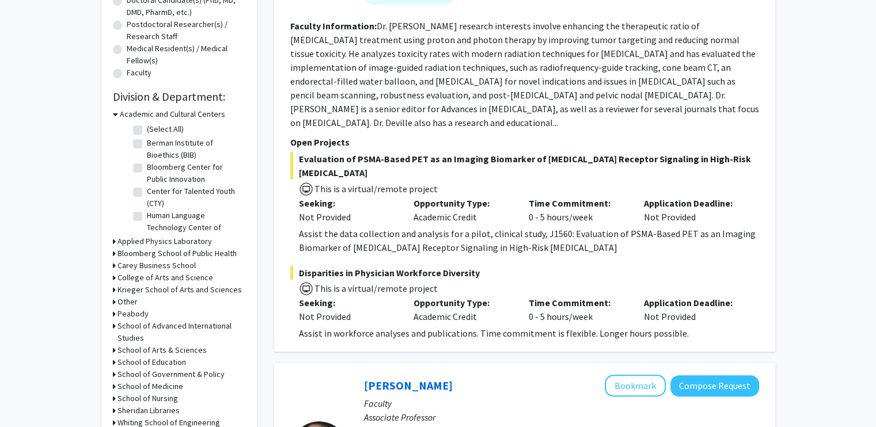
click at [177, 280] on h3 "College of Arts and Science" at bounding box center [165, 278] width 96 height 12
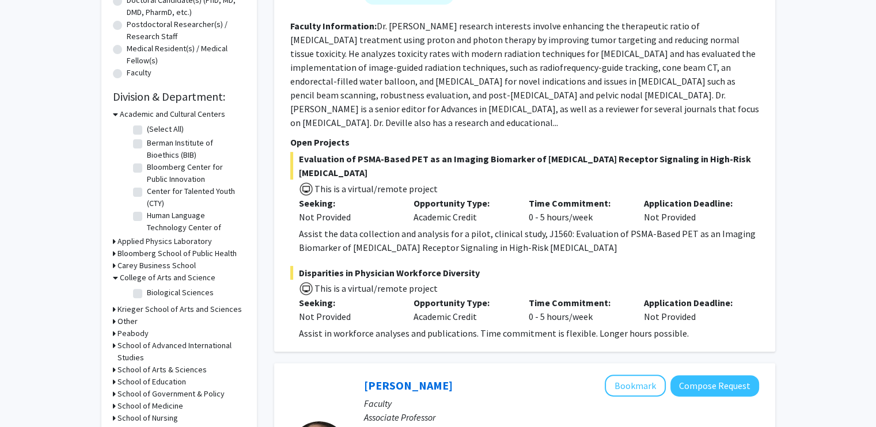
click at [177, 277] on h3 "College of Arts and Science" at bounding box center [168, 278] width 96 height 12
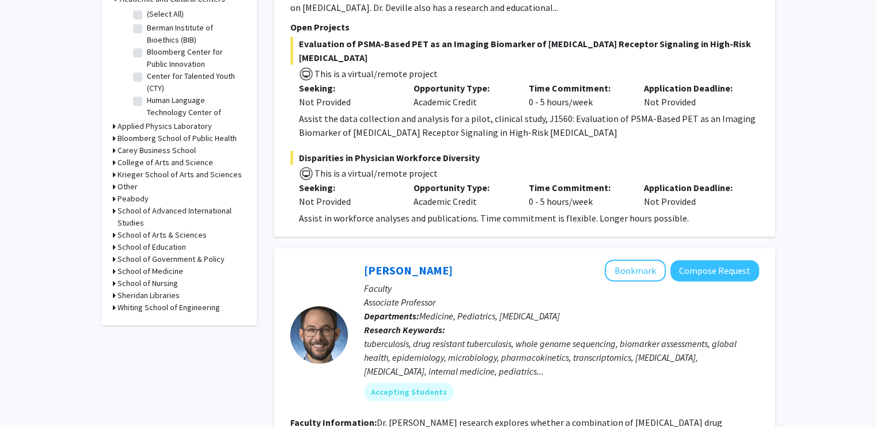
scroll to position [265, 0]
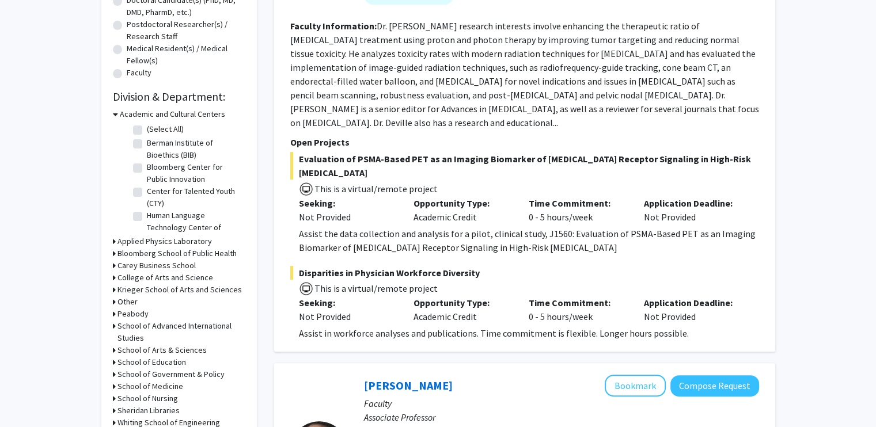
click at [164, 293] on h3 "Krieger School of Arts and Sciences" at bounding box center [179, 290] width 124 height 12
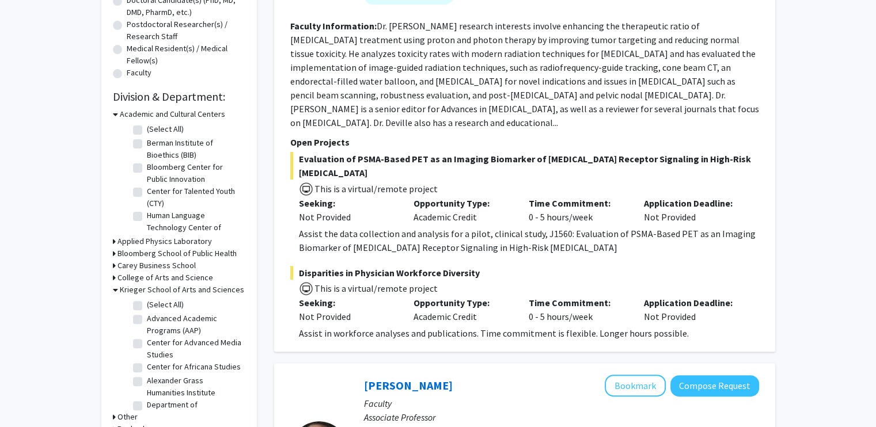
click at [139, 325] on fg-checkbox "Advanced Academic Programs (AAP) Advanced Academic Programs (AAP)" at bounding box center [187, 325] width 109 height 24
click at [147, 320] on label "Advanced Academic Programs (AAP)" at bounding box center [195, 325] width 96 height 24
click at [147, 320] on input "Advanced Academic Programs (AAP)" at bounding box center [150, 316] width 7 height 7
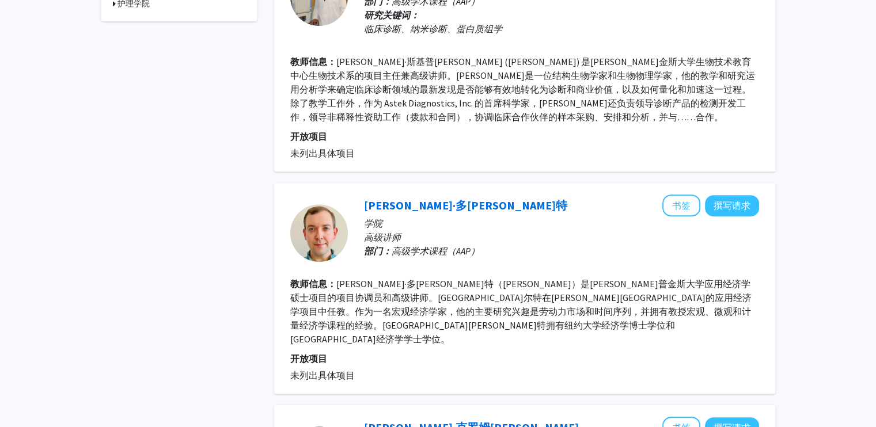
scroll to position [175, 0]
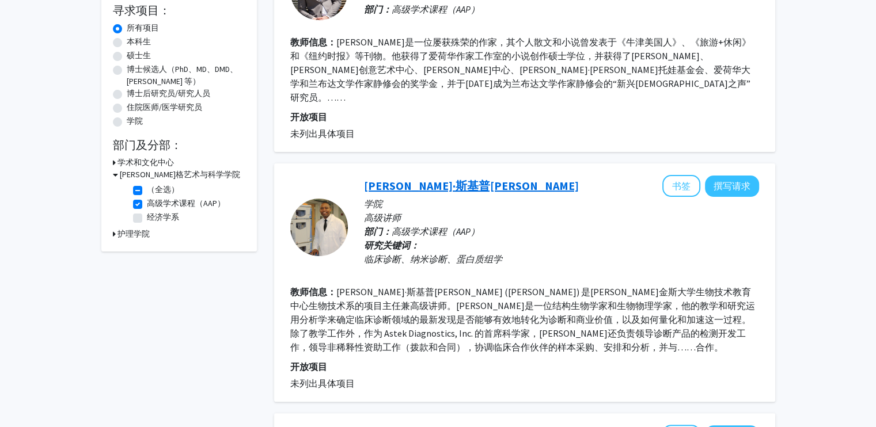
click at [456, 179] on font "[PERSON_NAME]·斯基普[PERSON_NAME]" at bounding box center [471, 186] width 215 height 14
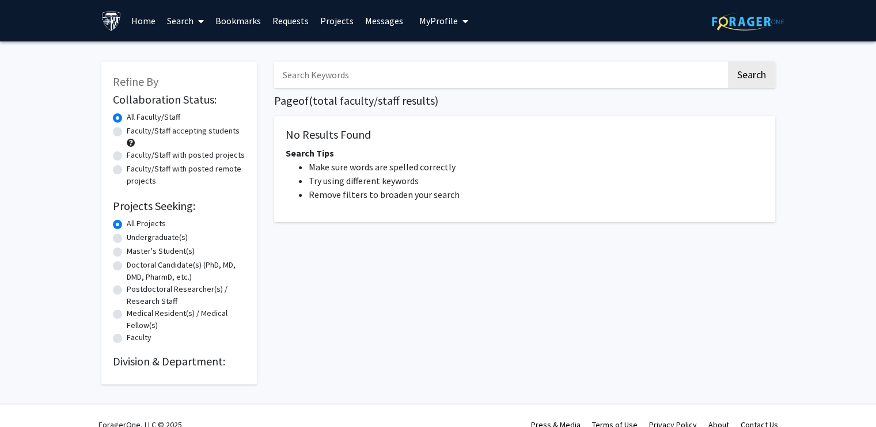
click at [357, 279] on div "Search Page of ( total faculty/staff results) No Results Found Search Tips Make…" at bounding box center [524, 217] width 518 height 335
click at [173, 17] on link "Search" at bounding box center [185, 21] width 48 height 40
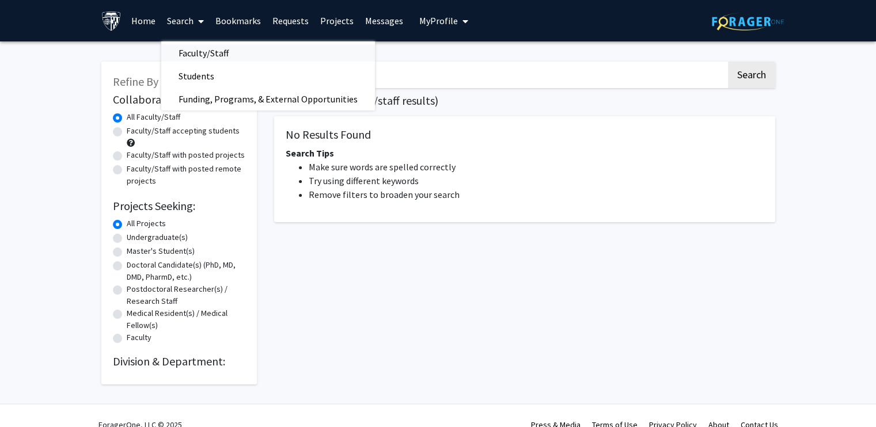
click at [190, 52] on span "Faculty/Staff" at bounding box center [203, 52] width 85 height 23
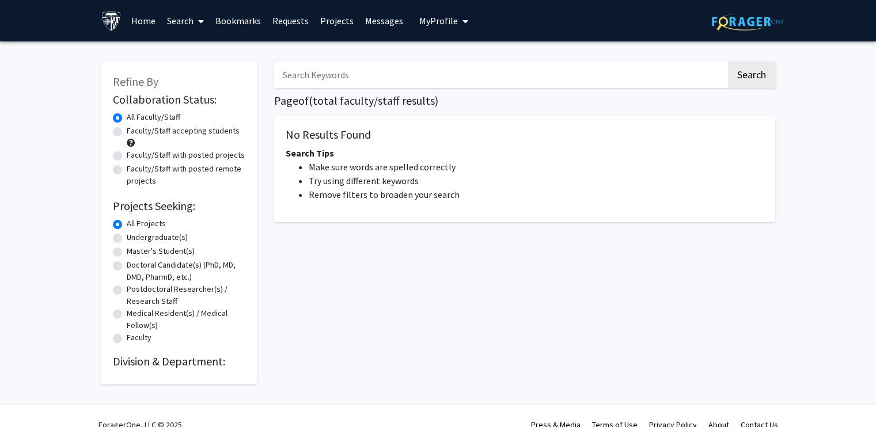
click at [387, 75] on input "Search Keywords" at bounding box center [500, 75] width 452 height 26
click at [728, 62] on button "Search" at bounding box center [751, 75] width 47 height 26
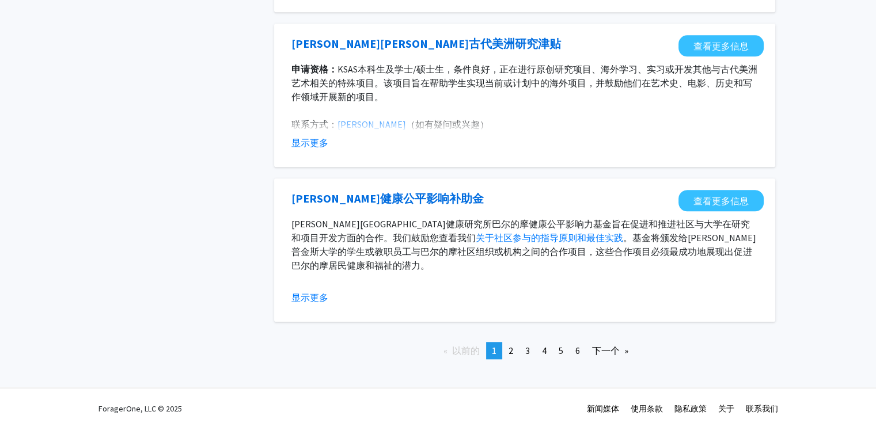
scroll to position [1274, 0]
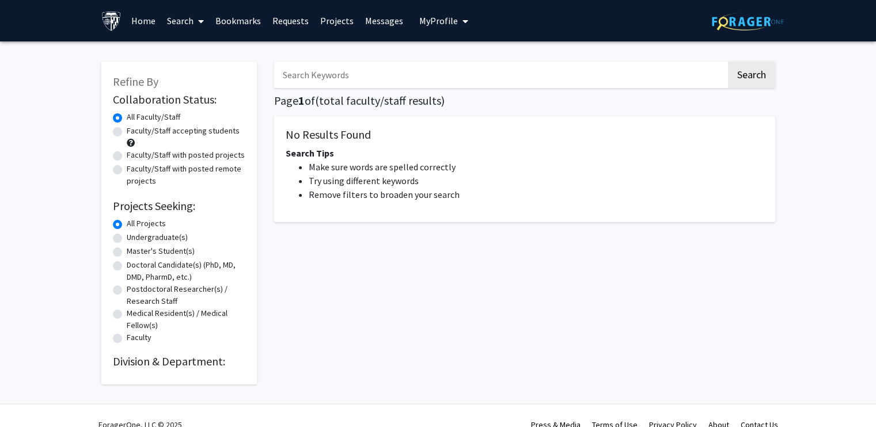
click at [403, 79] on input "Search Keywords" at bounding box center [500, 75] width 452 height 26
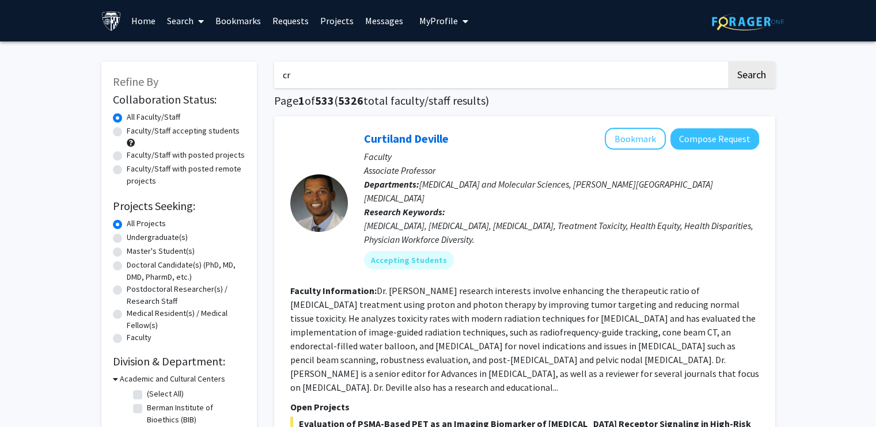
type input "crispr"
click at [753, 76] on button "Search" at bounding box center [751, 75] width 47 height 26
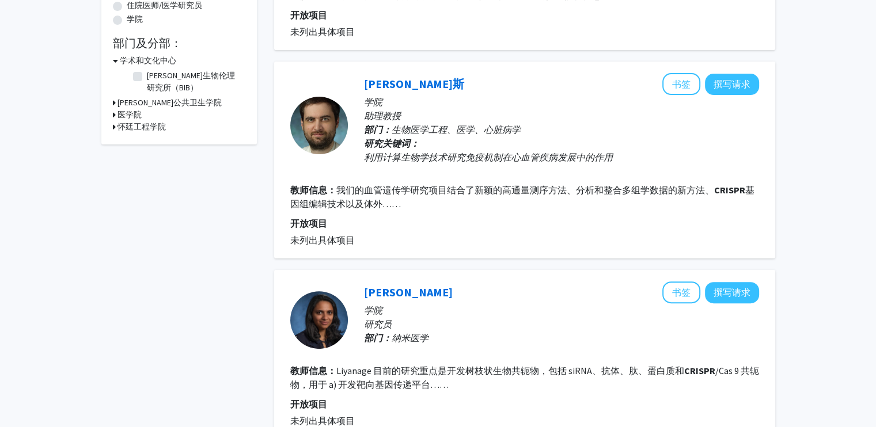
scroll to position [276, 0]
